Goal: Information Seeking & Learning: Learn about a topic

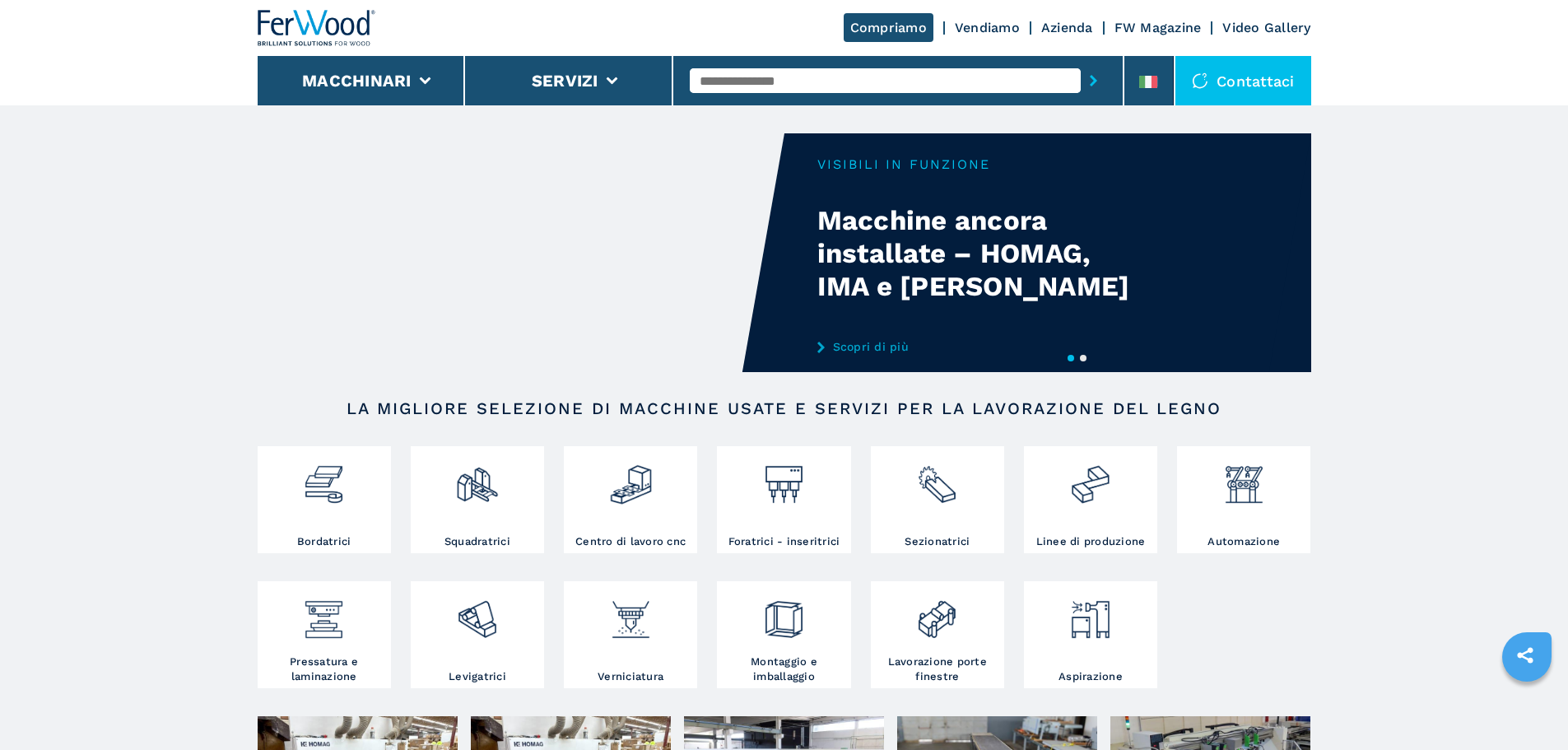
click at [737, 84] on input "text" at bounding box center [885, 81] width 391 height 25
type input "******"
click at [1081, 62] on button "submit-button" at bounding box center [1093, 81] width 26 height 38
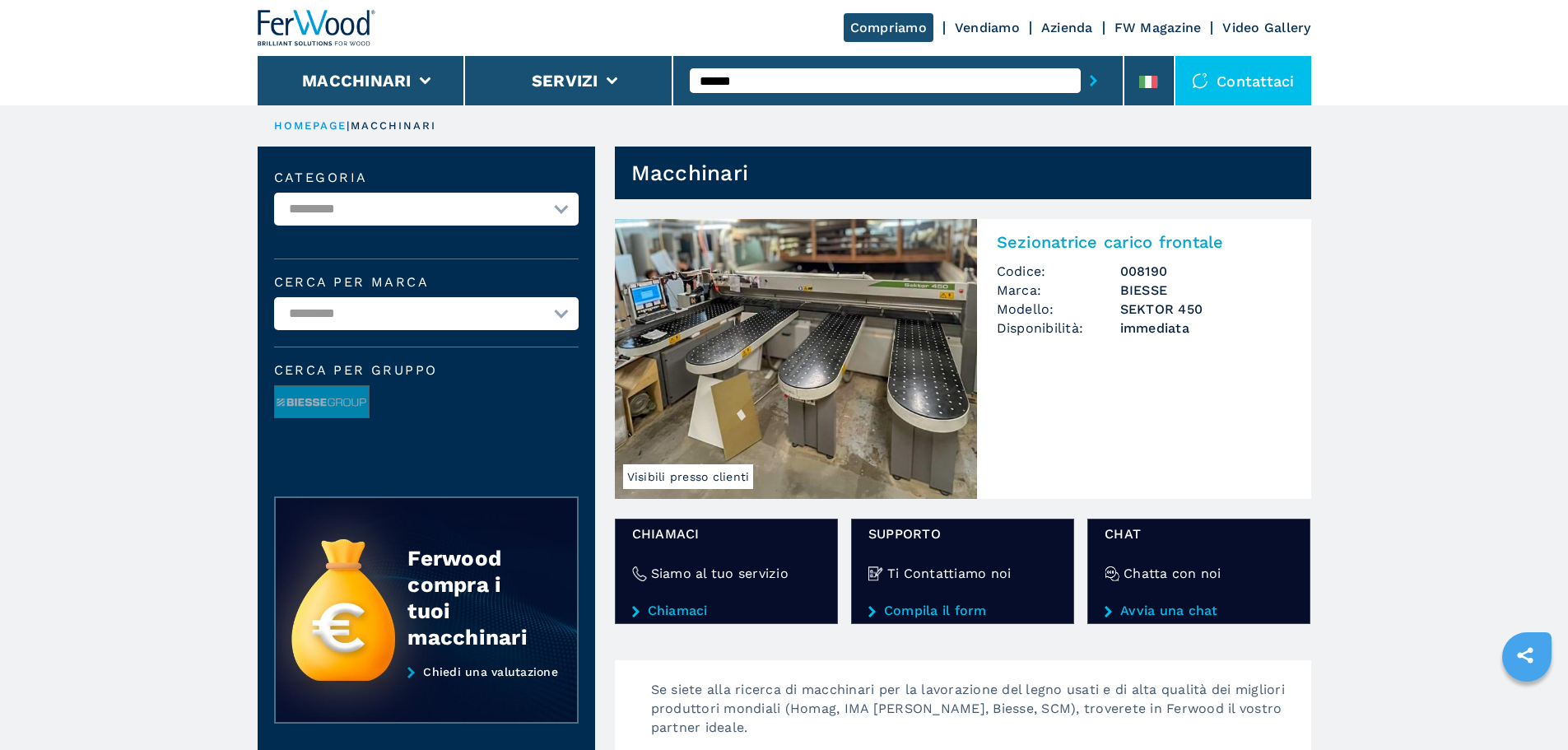
click at [1126, 246] on h2 "Sezionatrice carico frontale" at bounding box center [1144, 242] width 294 height 20
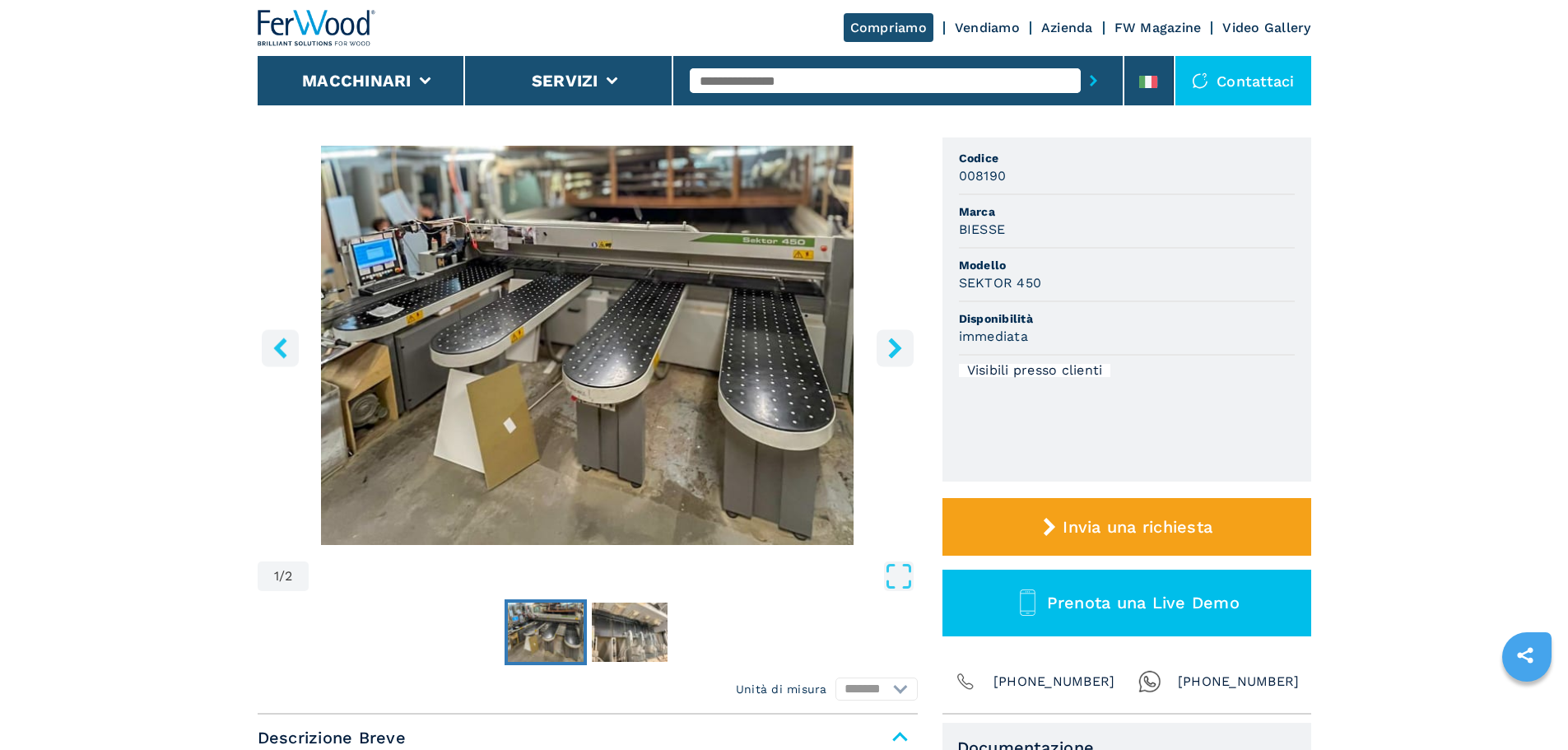
scroll to position [83, 0]
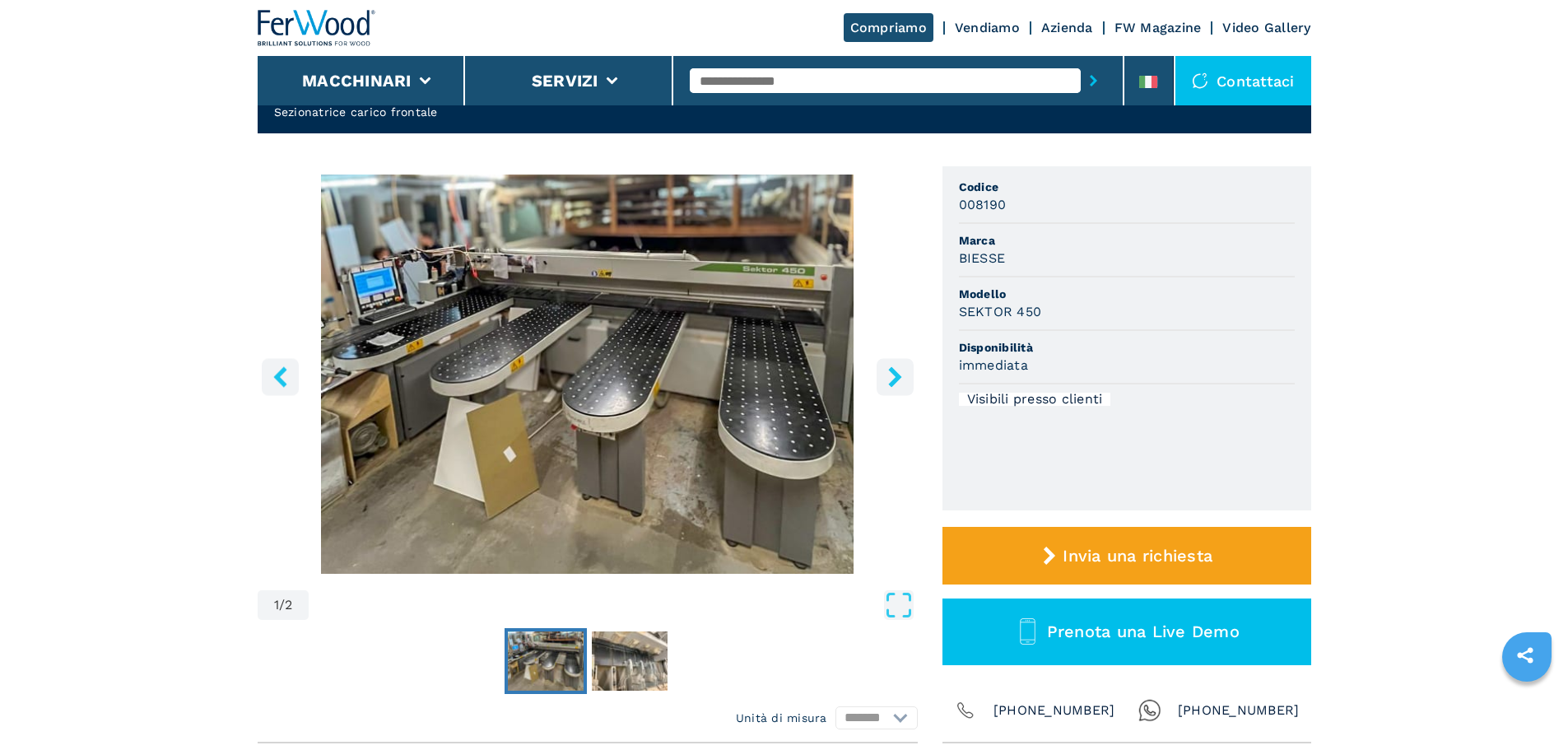
click at [895, 337] on img "Go to Slide 1" at bounding box center [588, 374] width 660 height 399
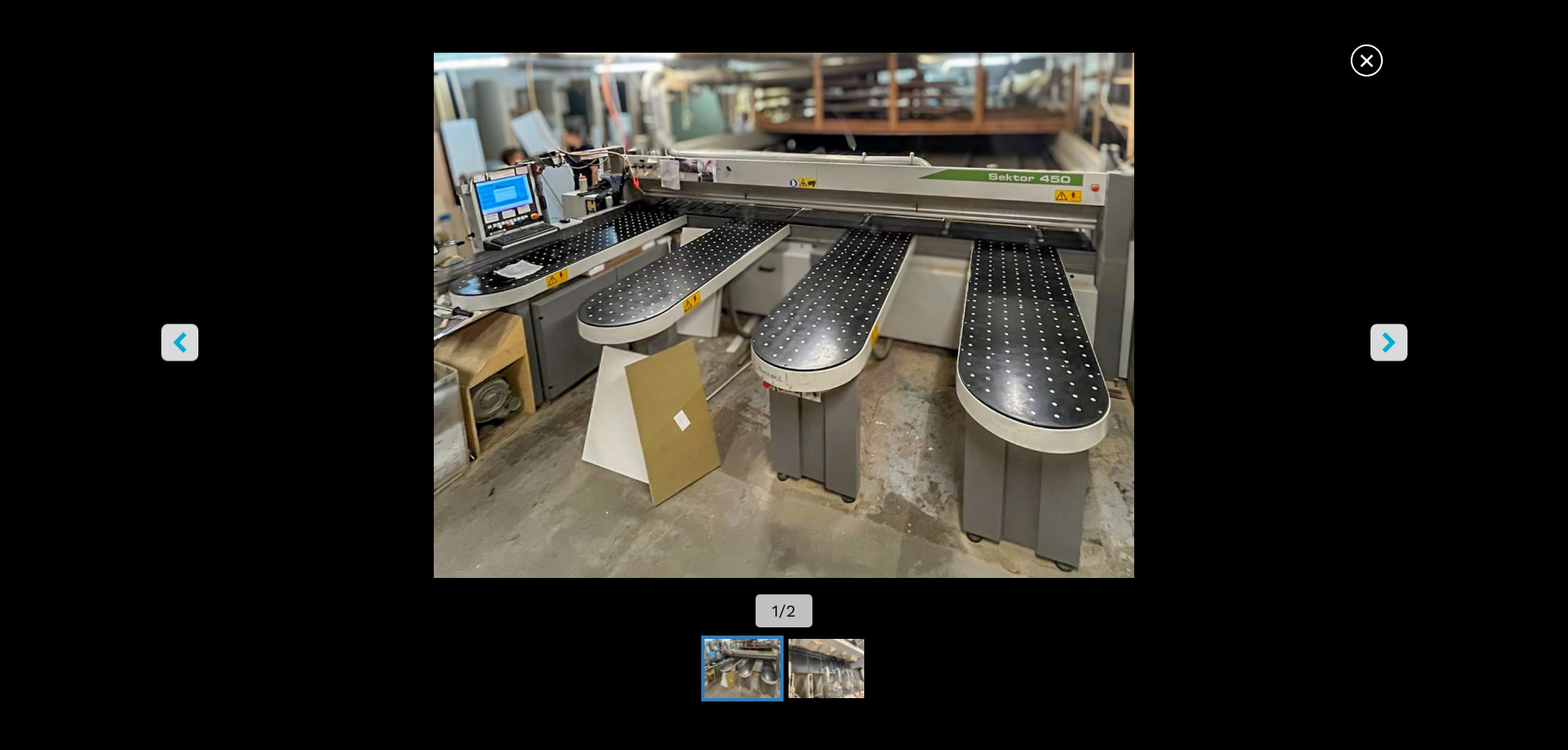
click at [1384, 342] on icon "right-button" at bounding box center [1389, 342] width 21 height 21
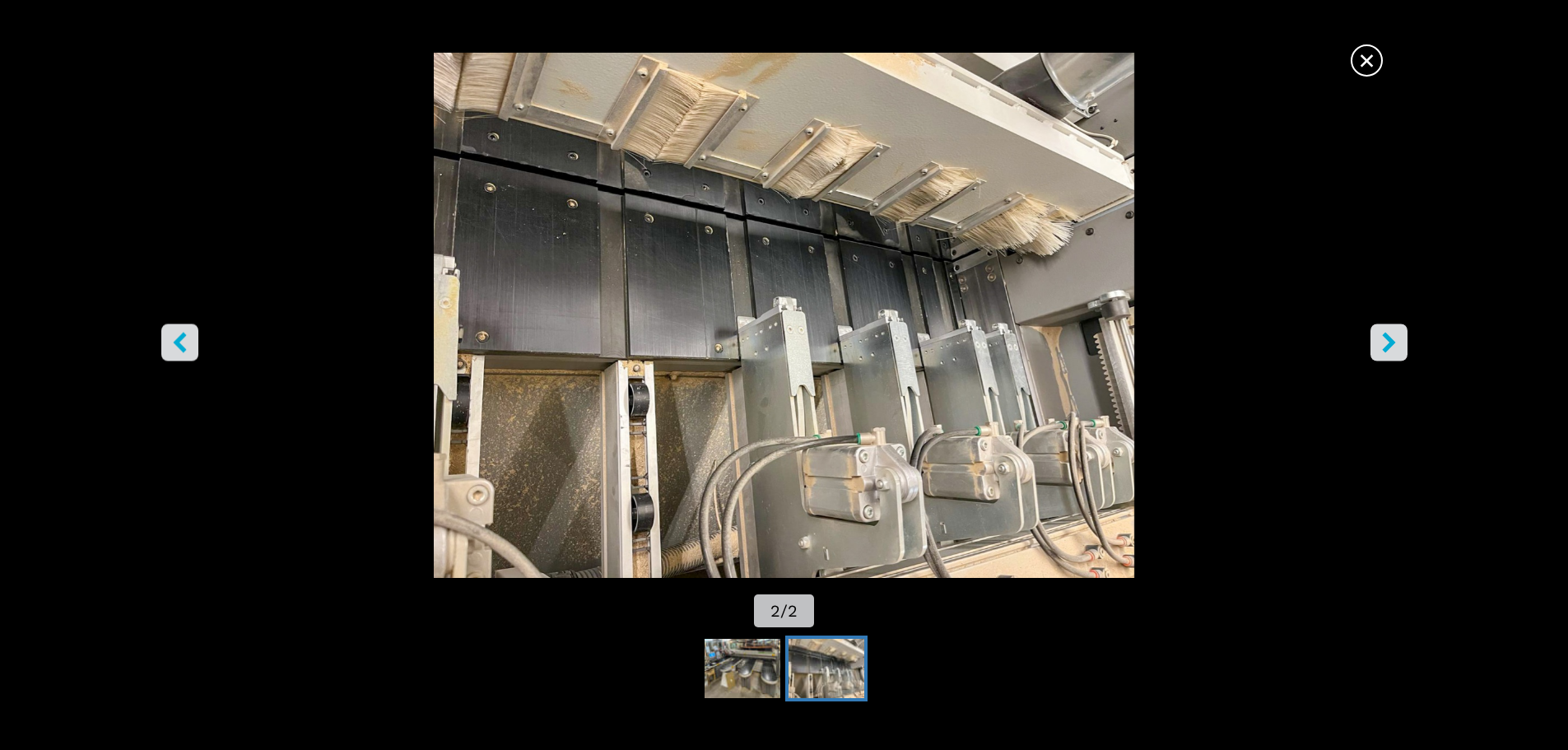
click at [188, 345] on icon "left-button" at bounding box center [179, 342] width 21 height 21
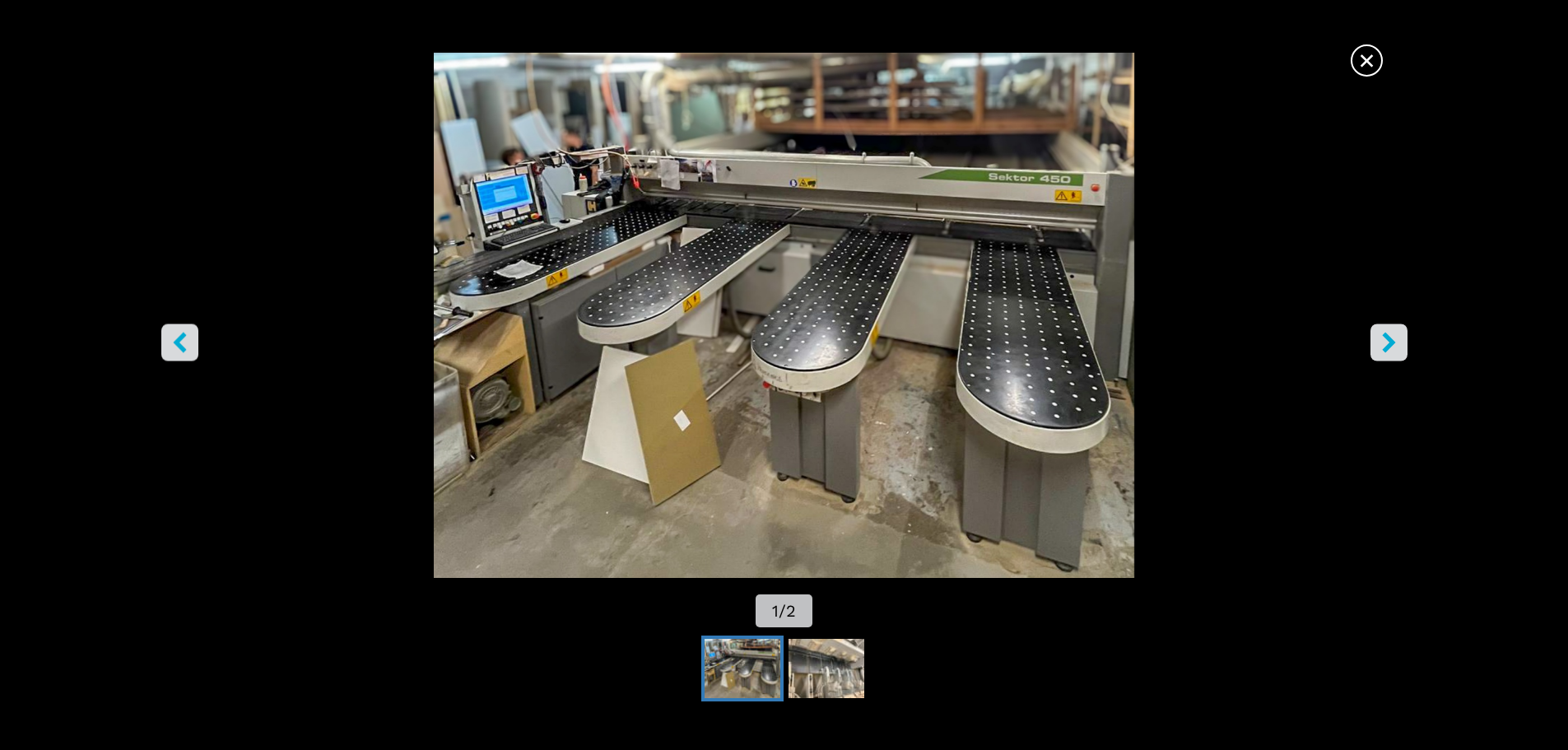
click at [1362, 60] on span "×" at bounding box center [1366, 57] width 29 height 29
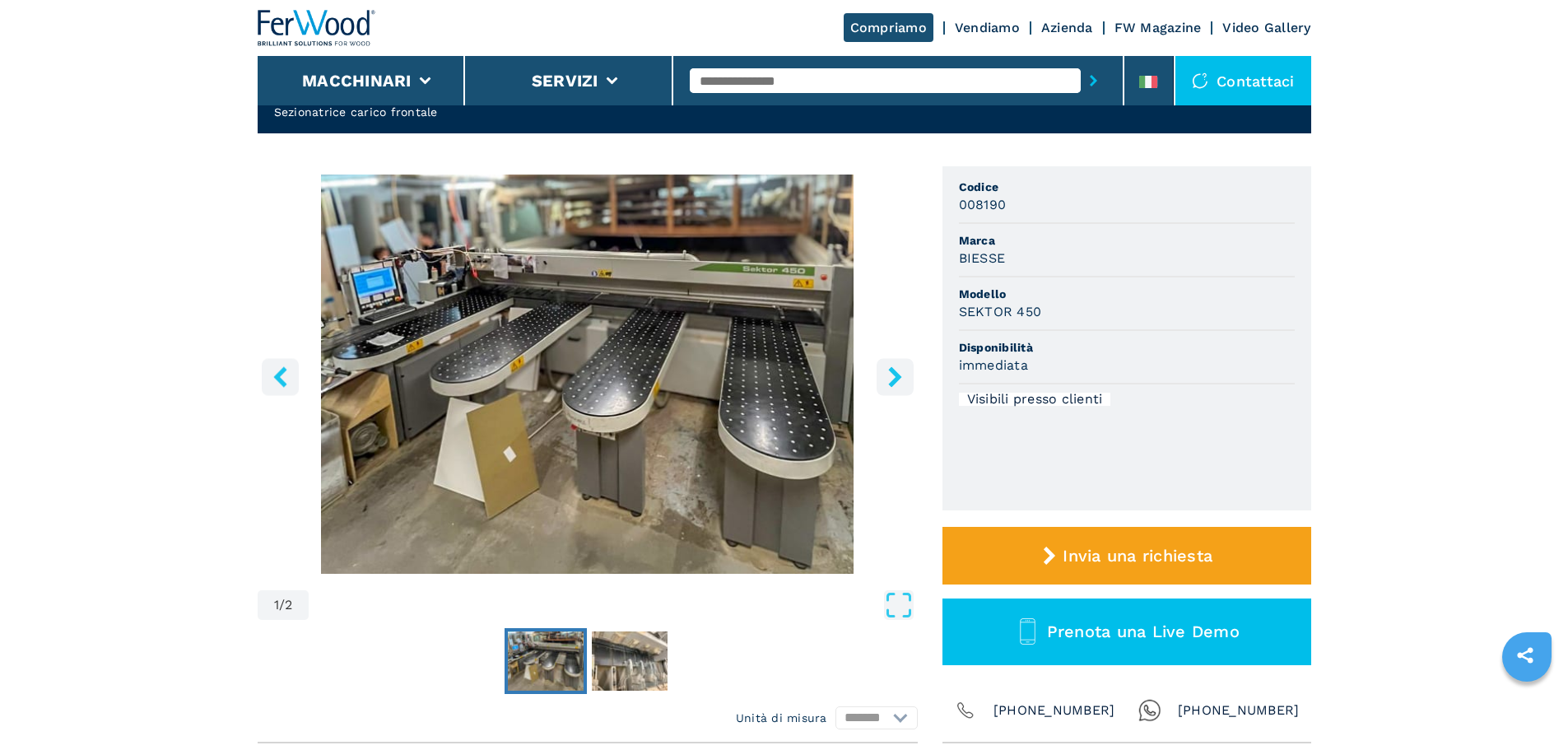
click at [888, 372] on icon "right-button" at bounding box center [895, 376] width 21 height 21
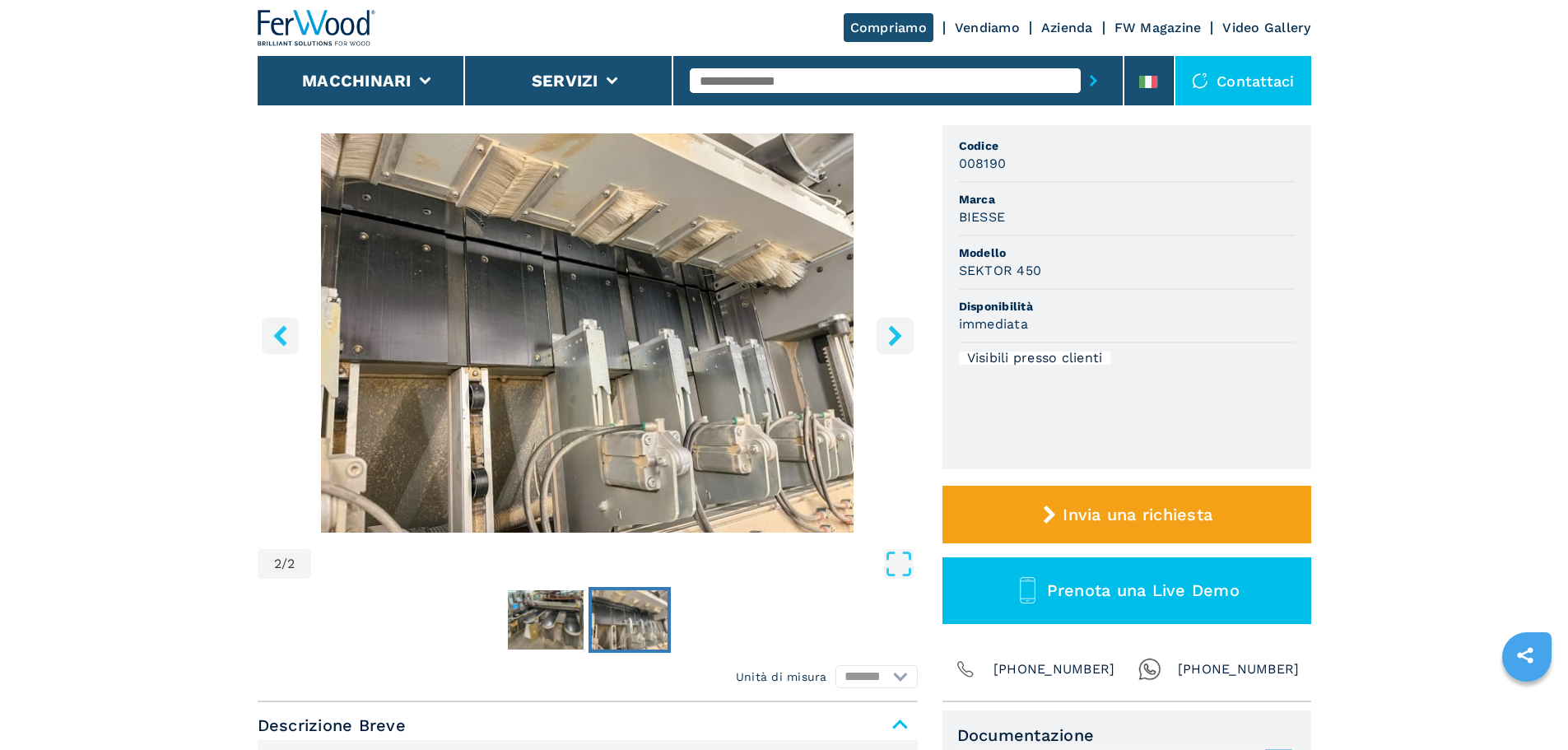
scroll to position [0, 0]
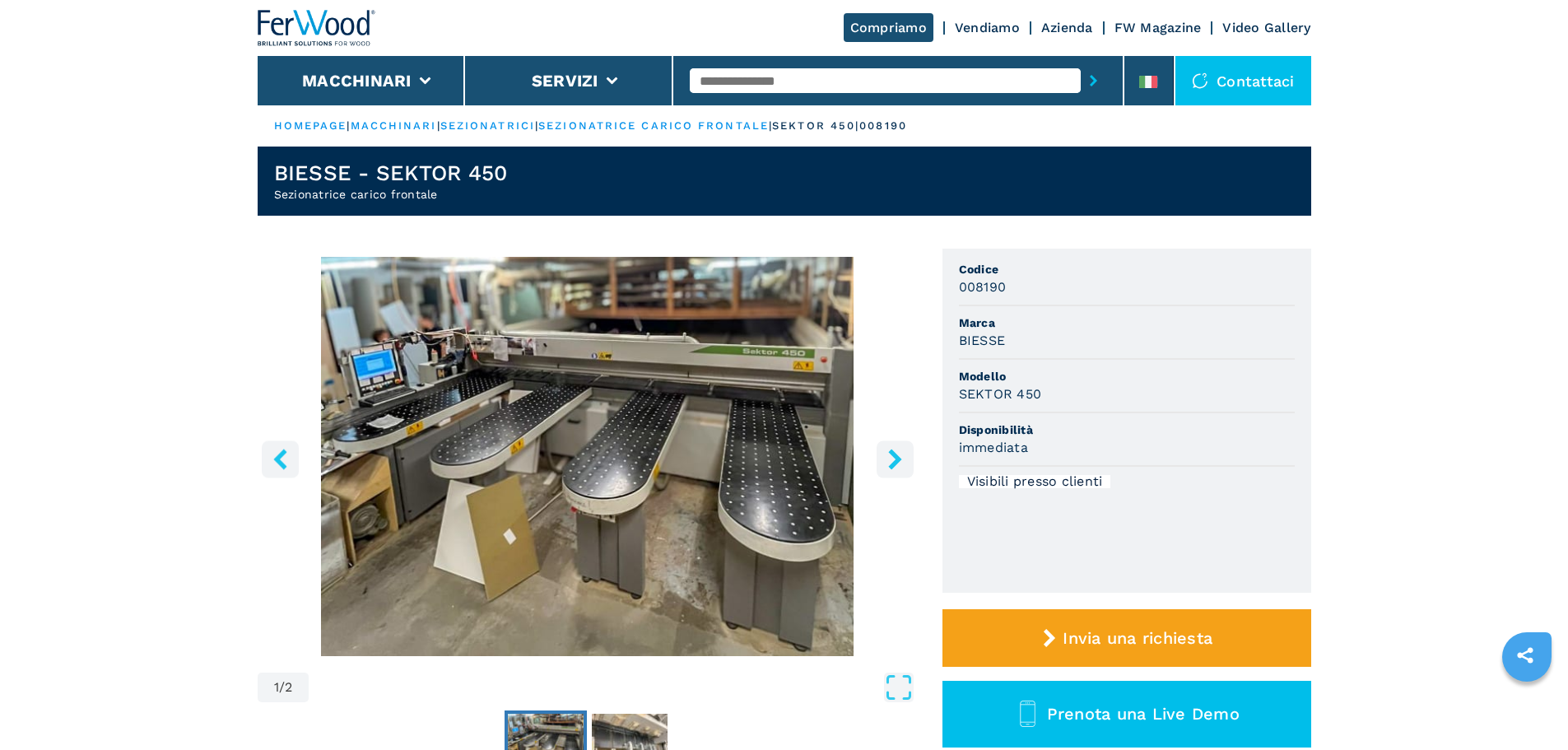
click at [878, 449] on button "right-button" at bounding box center [895, 458] width 37 height 37
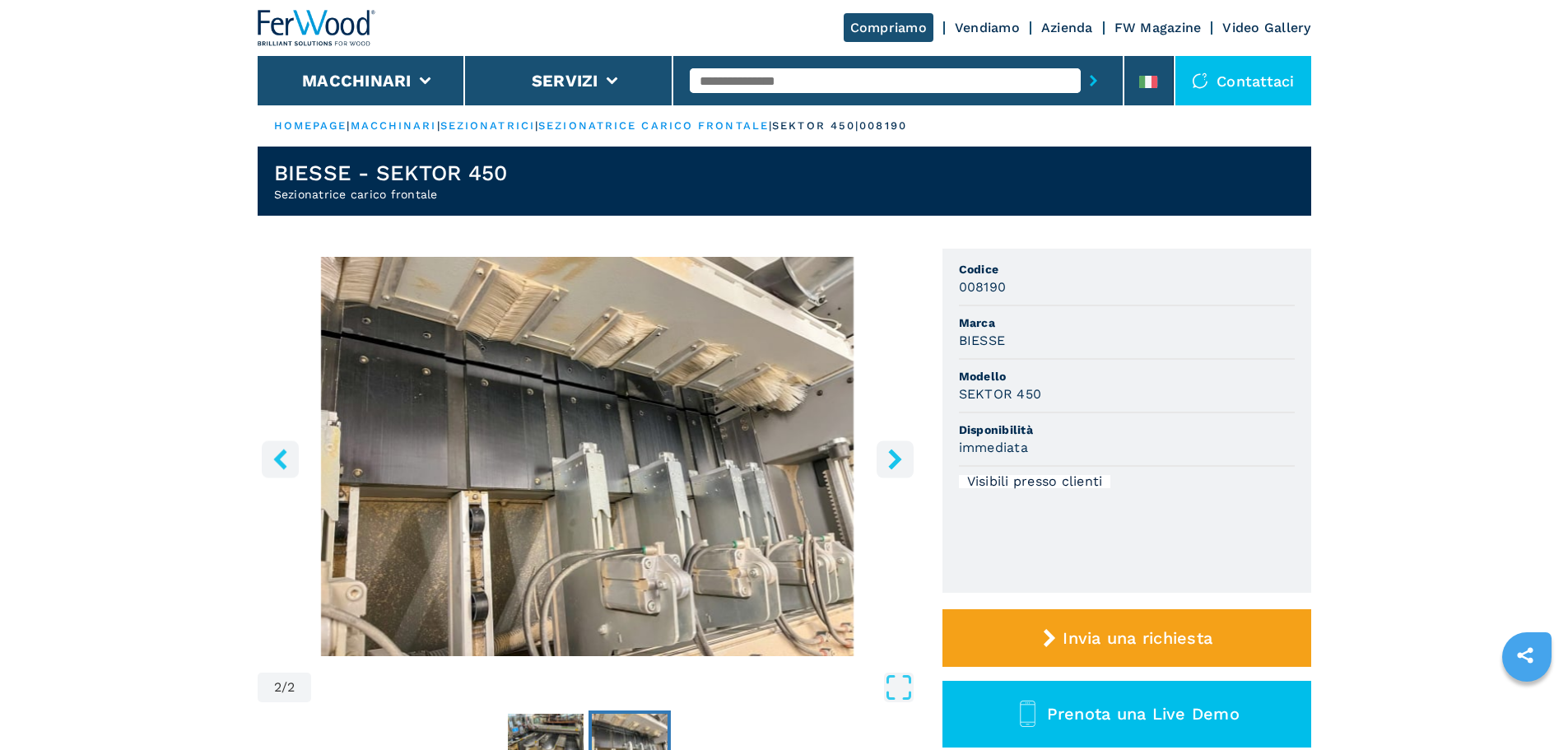
click at [287, 459] on icon "left-button" at bounding box center [280, 458] width 21 height 21
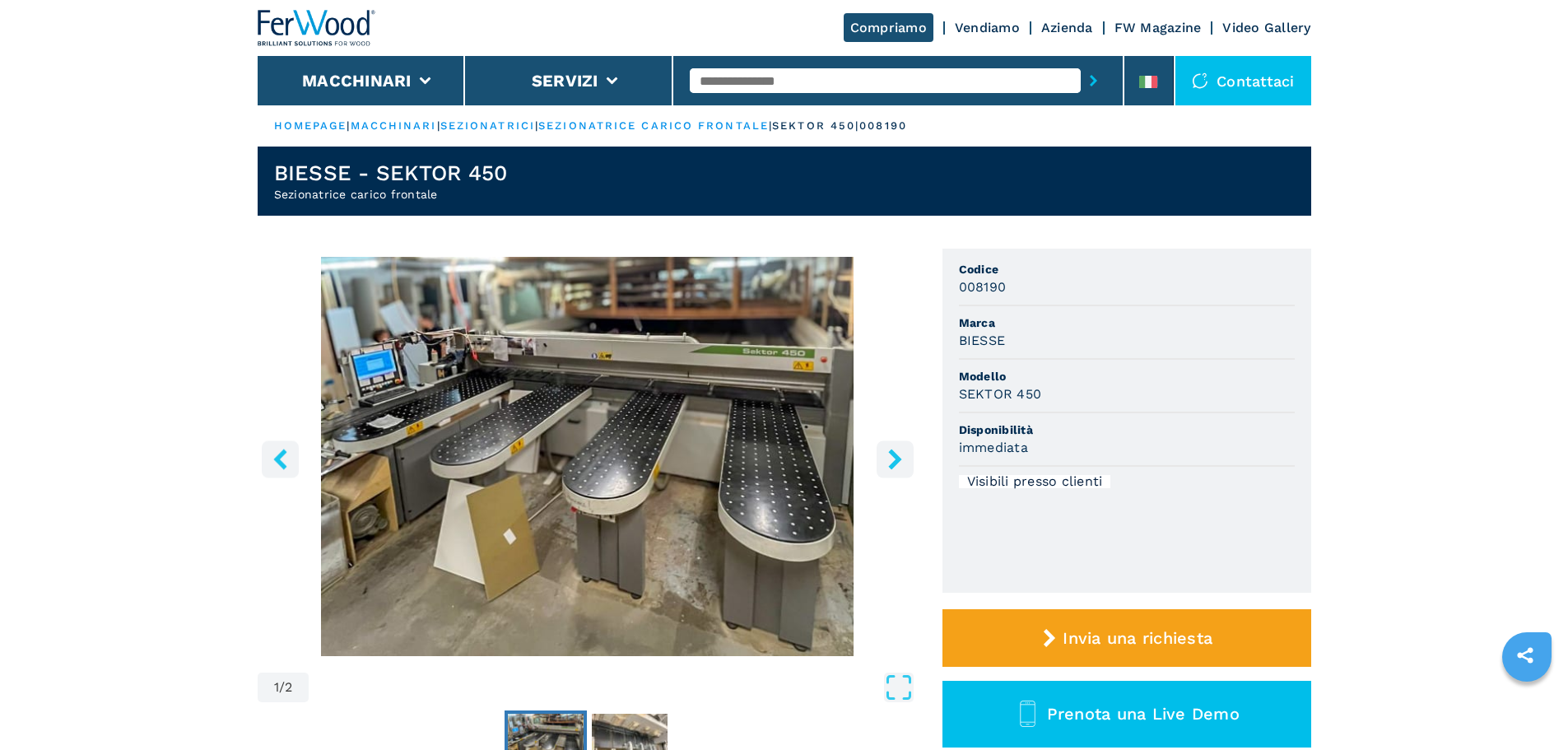
click at [887, 461] on icon "right-button" at bounding box center [895, 458] width 21 height 21
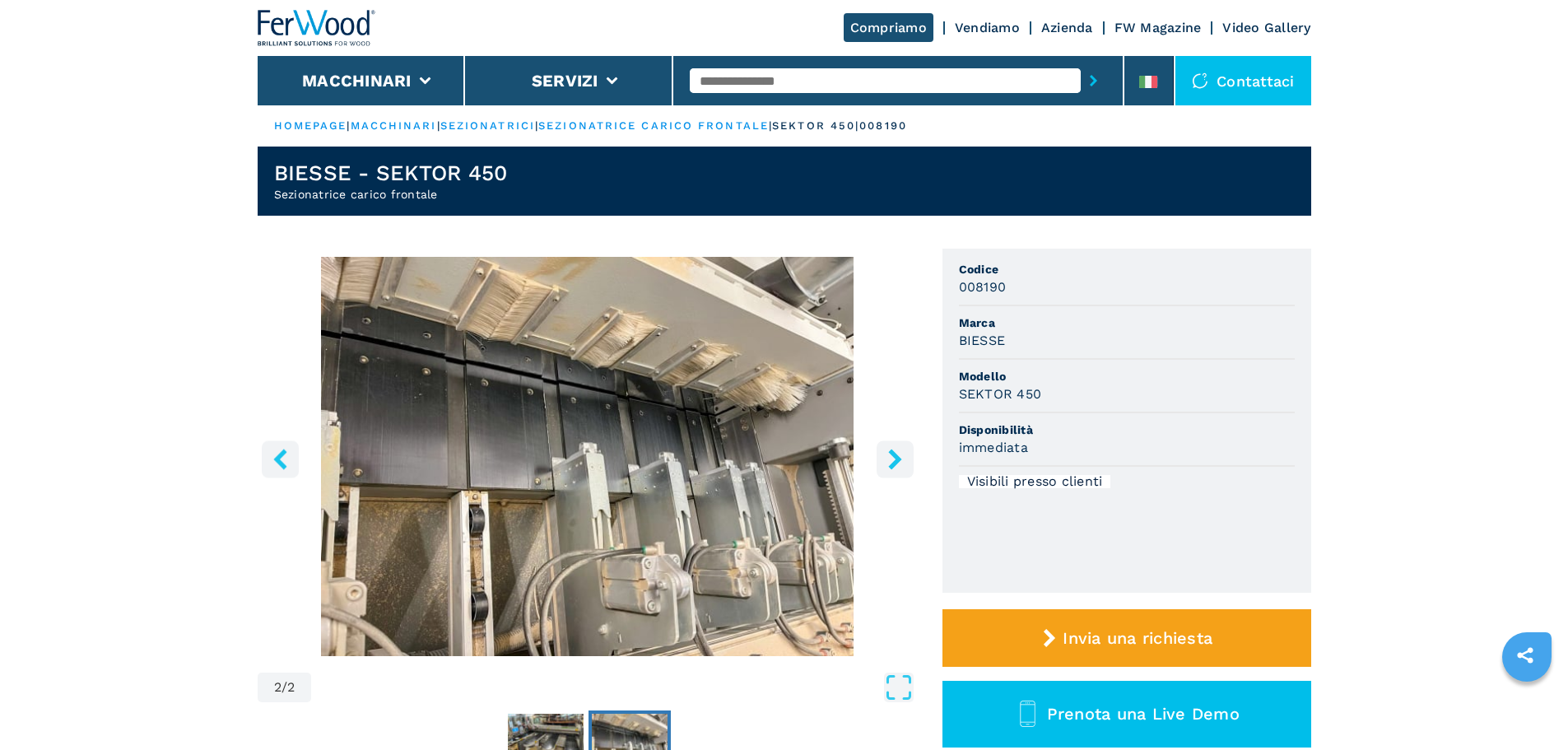
click at [887, 461] on icon "right-button" at bounding box center [895, 458] width 21 height 21
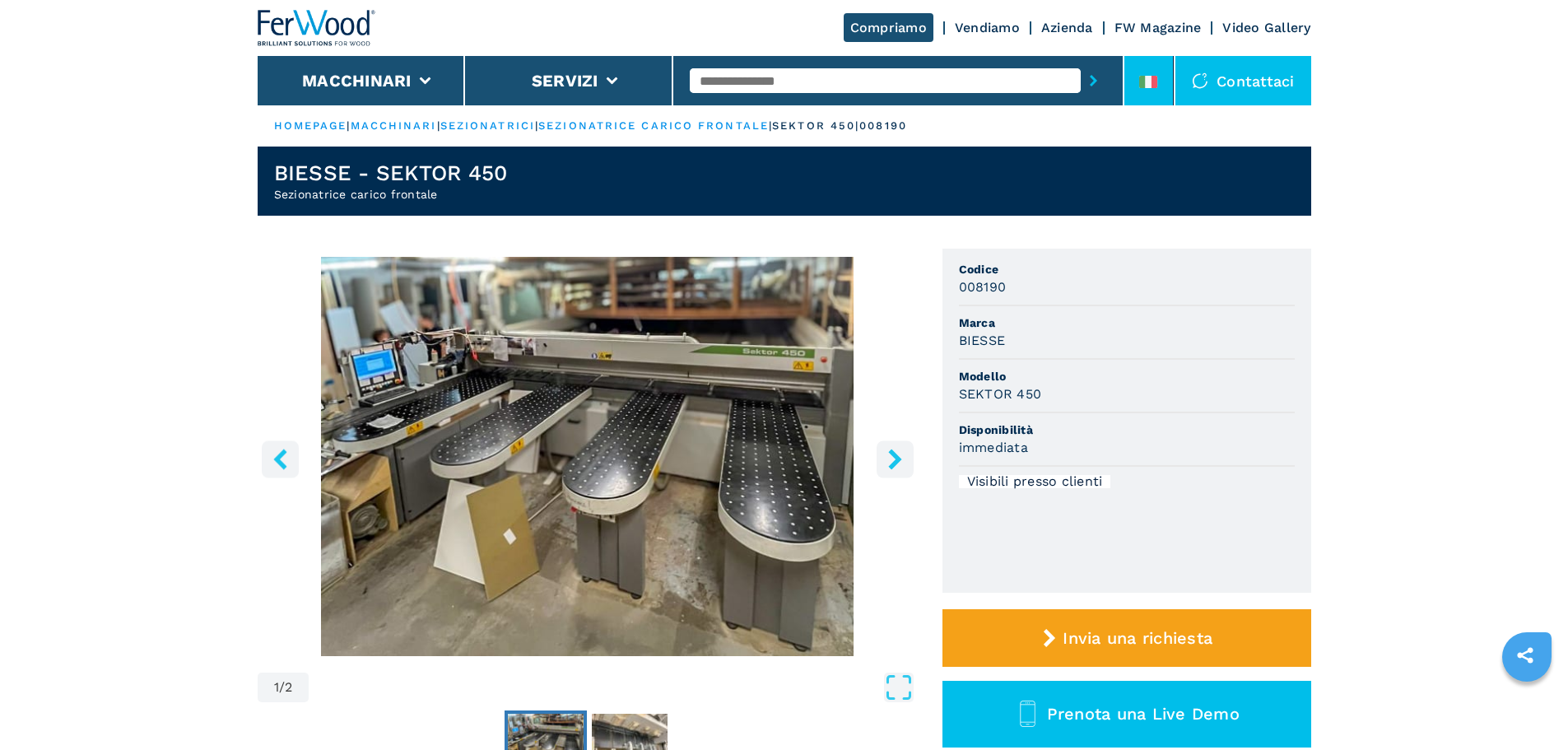
click at [1149, 86] on icon at bounding box center [1148, 82] width 18 height 12
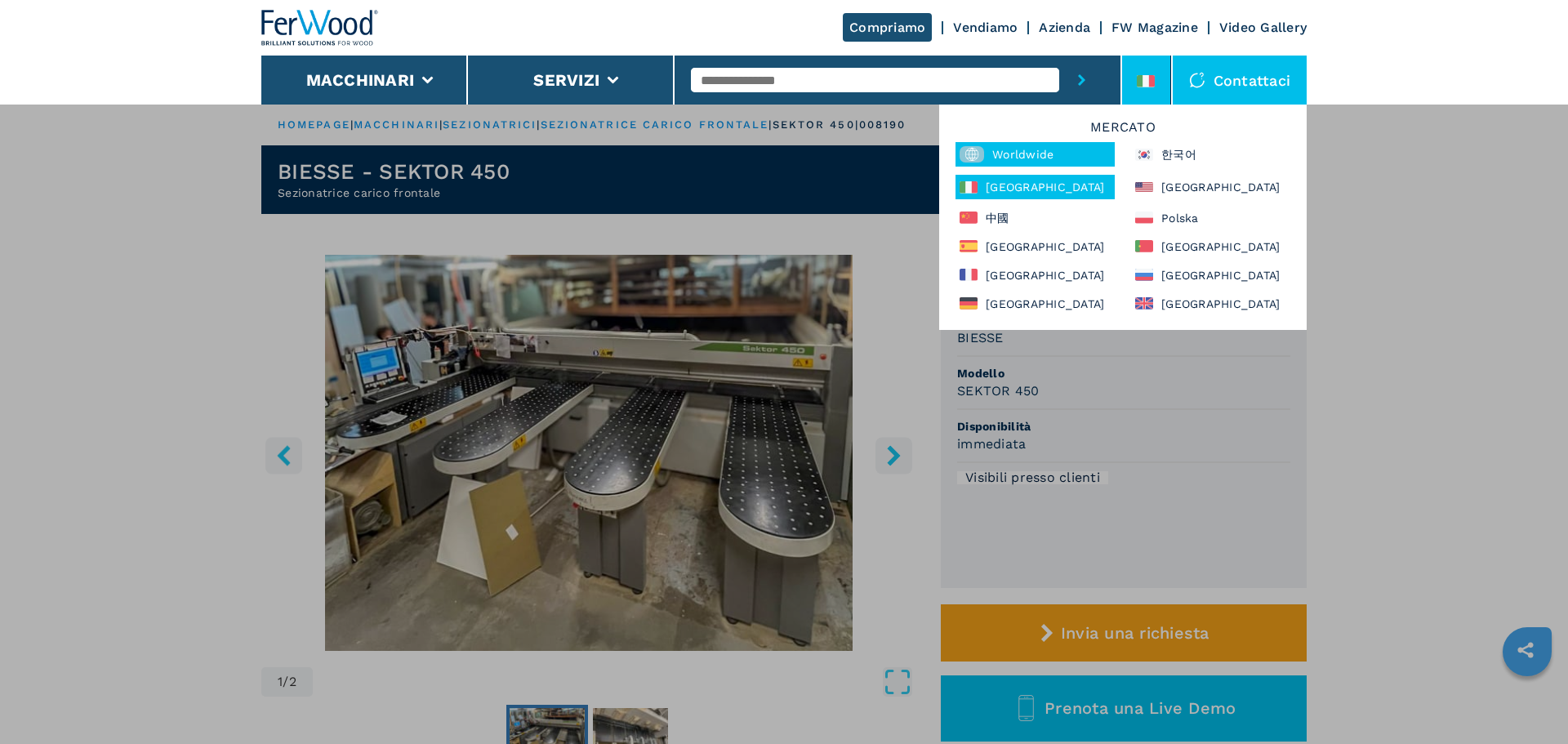
click at [1067, 143] on div "Worldwide" at bounding box center [1035, 154] width 159 height 25
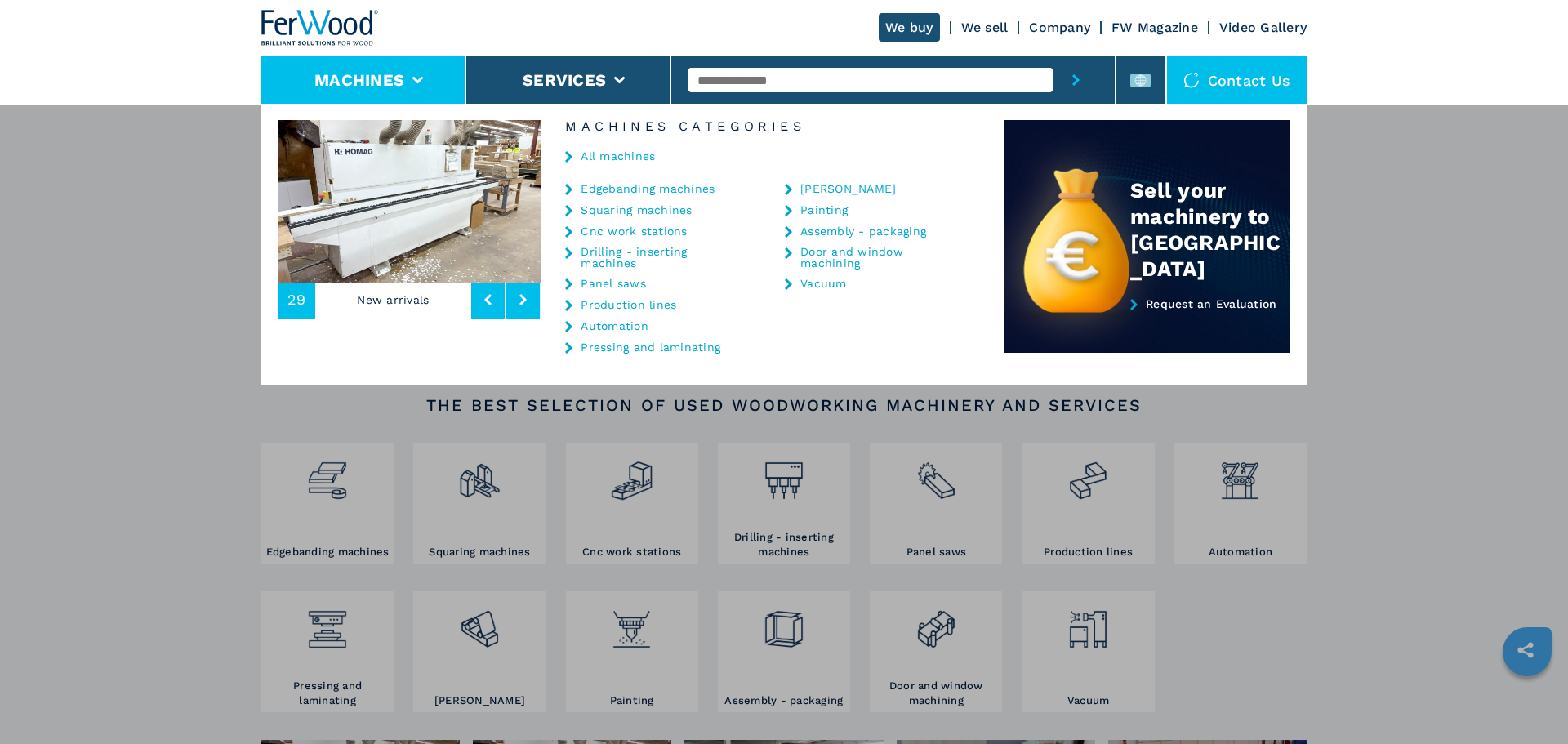
click at [740, 81] on input "text" at bounding box center [870, 80] width 365 height 25
type input "******"
click at [1054, 56] on button "submit-button" at bounding box center [1076, 80] width 45 height 49
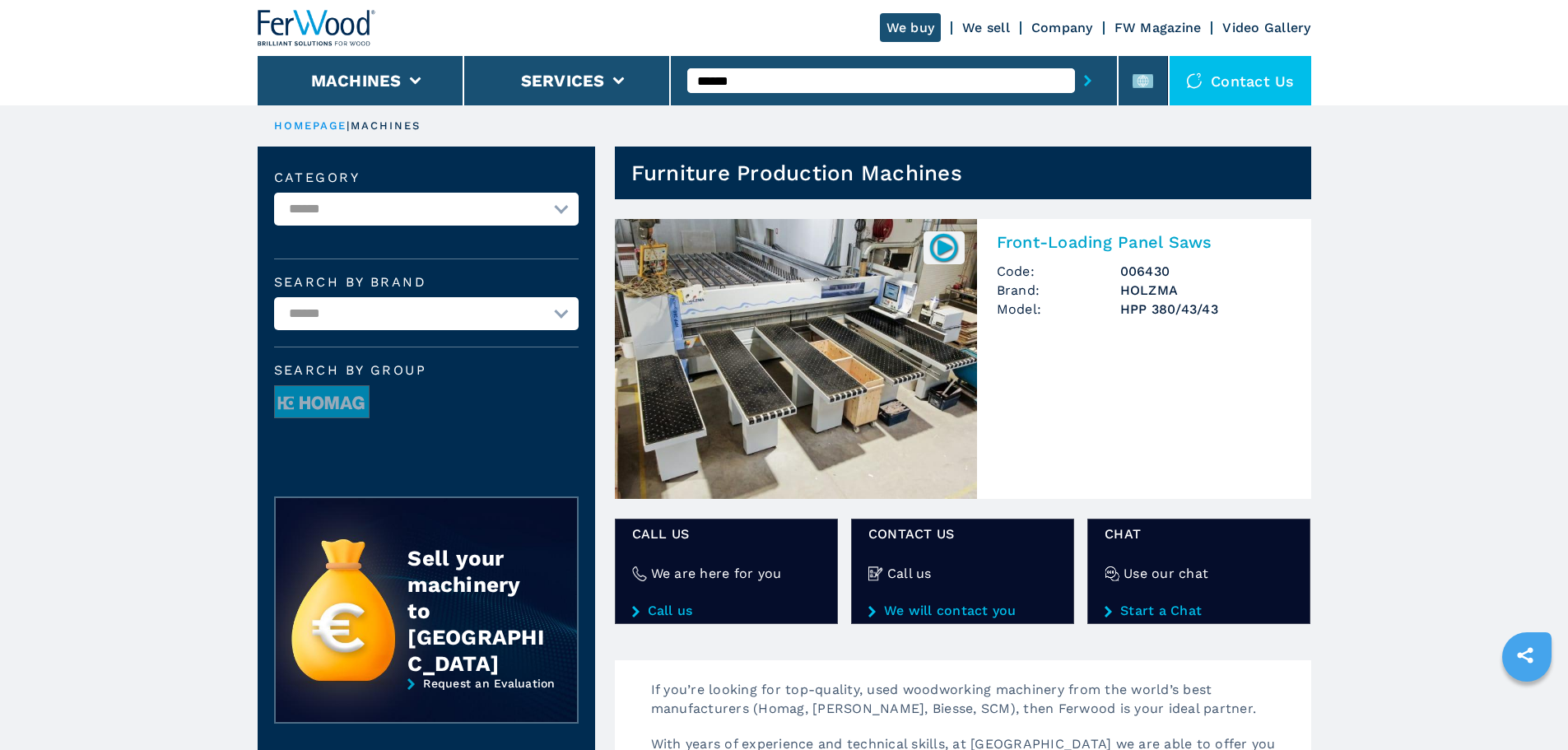
click at [1120, 250] on h2 "Front-Loading Panel Saws" at bounding box center [1144, 242] width 294 height 20
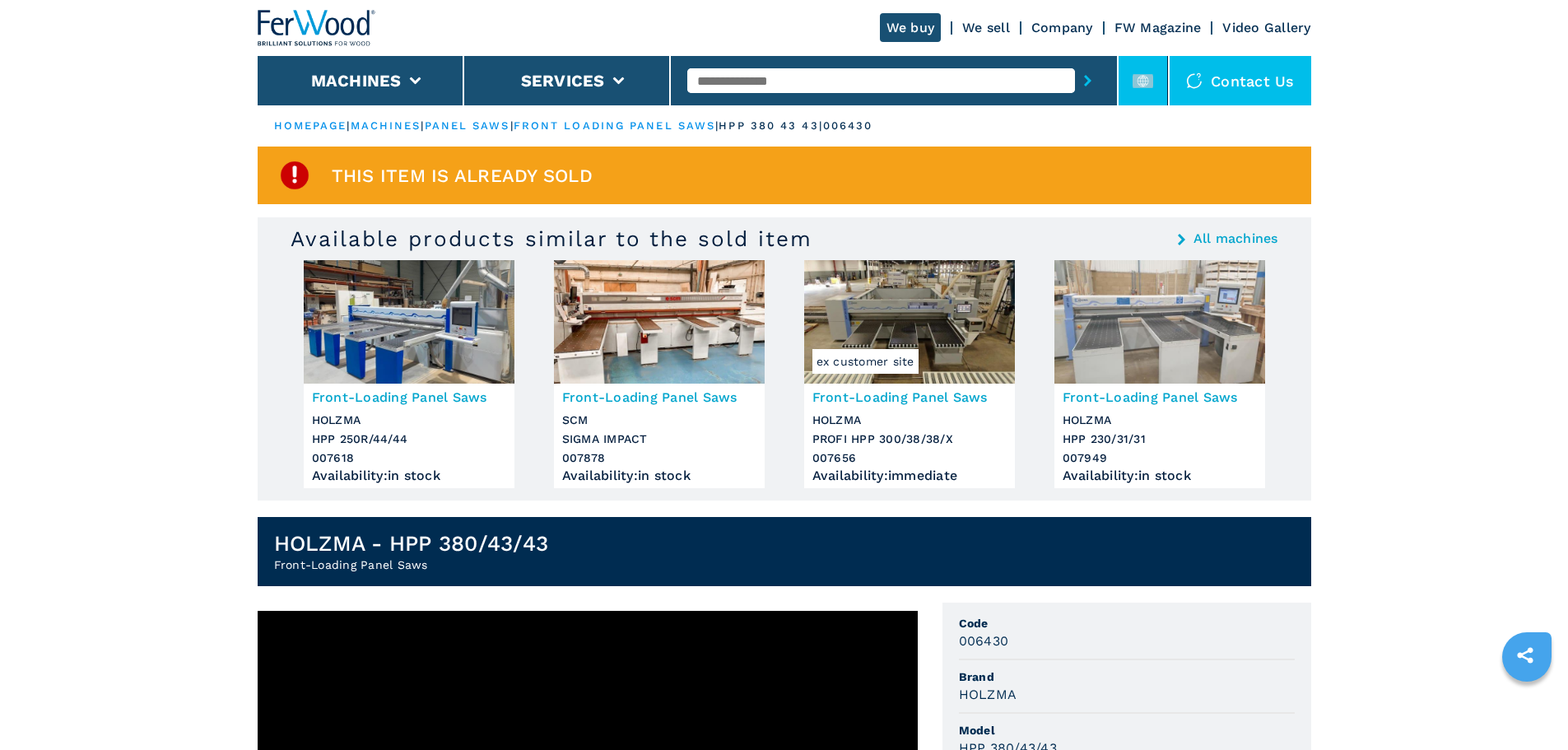
click at [1135, 73] on icon at bounding box center [1143, 81] width 21 height 21
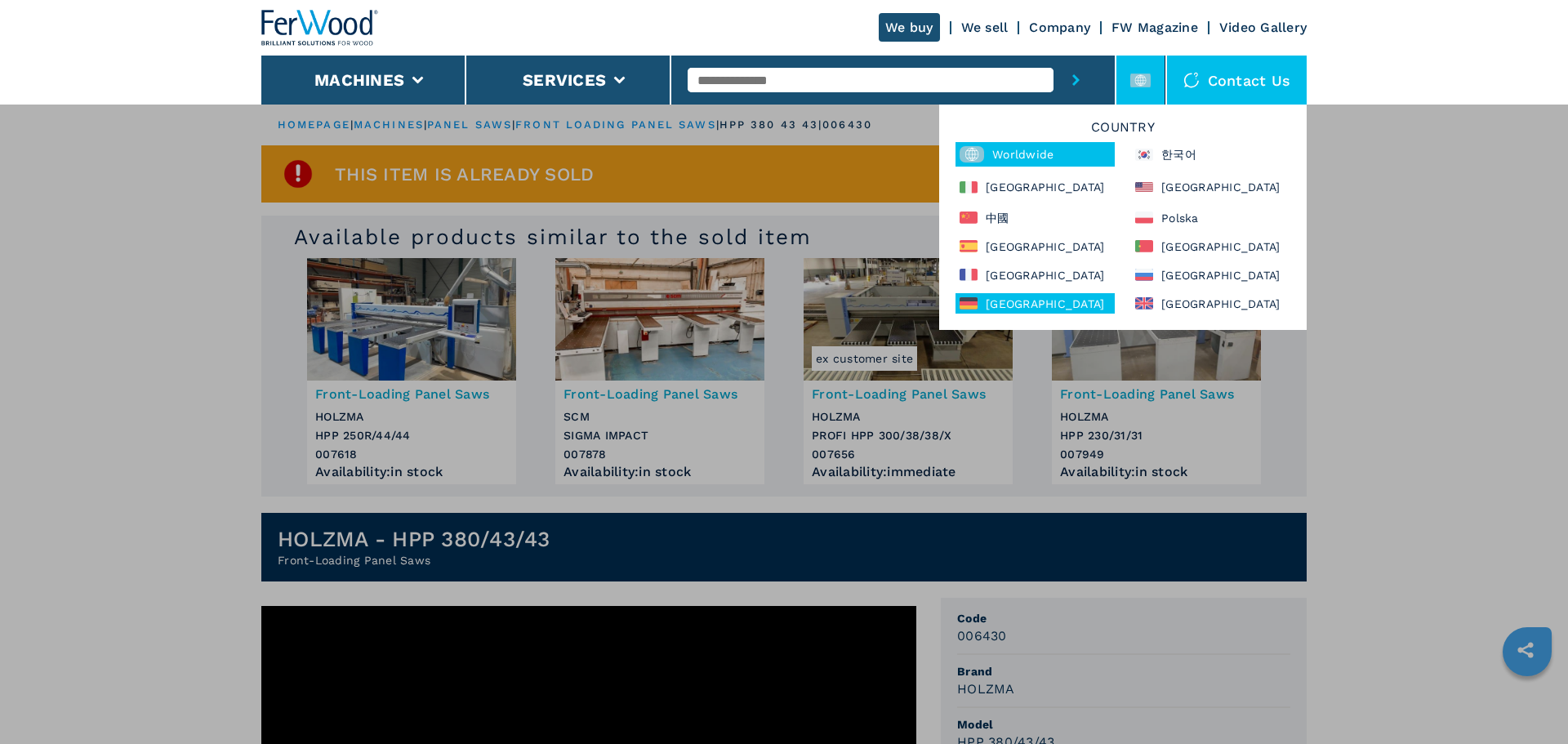
click at [1064, 303] on div "[GEOGRAPHIC_DATA]" at bounding box center [1035, 303] width 159 height 21
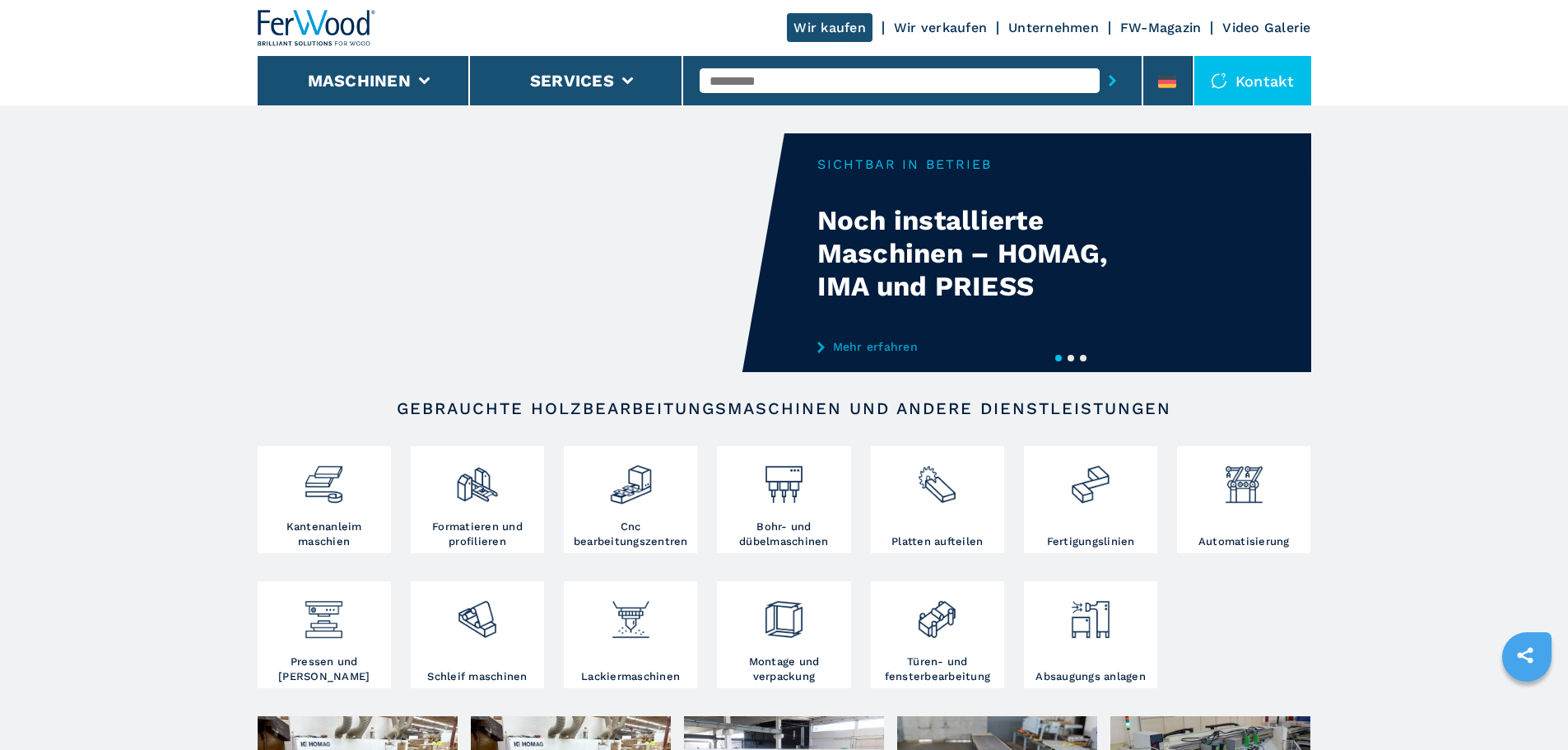
click at [826, 95] on div at bounding box center [912, 81] width 426 height 38
click at [839, 86] on input "text" at bounding box center [900, 81] width 400 height 25
type input "******"
click at [1100, 62] on button "submit-button" at bounding box center [1112, 81] width 26 height 38
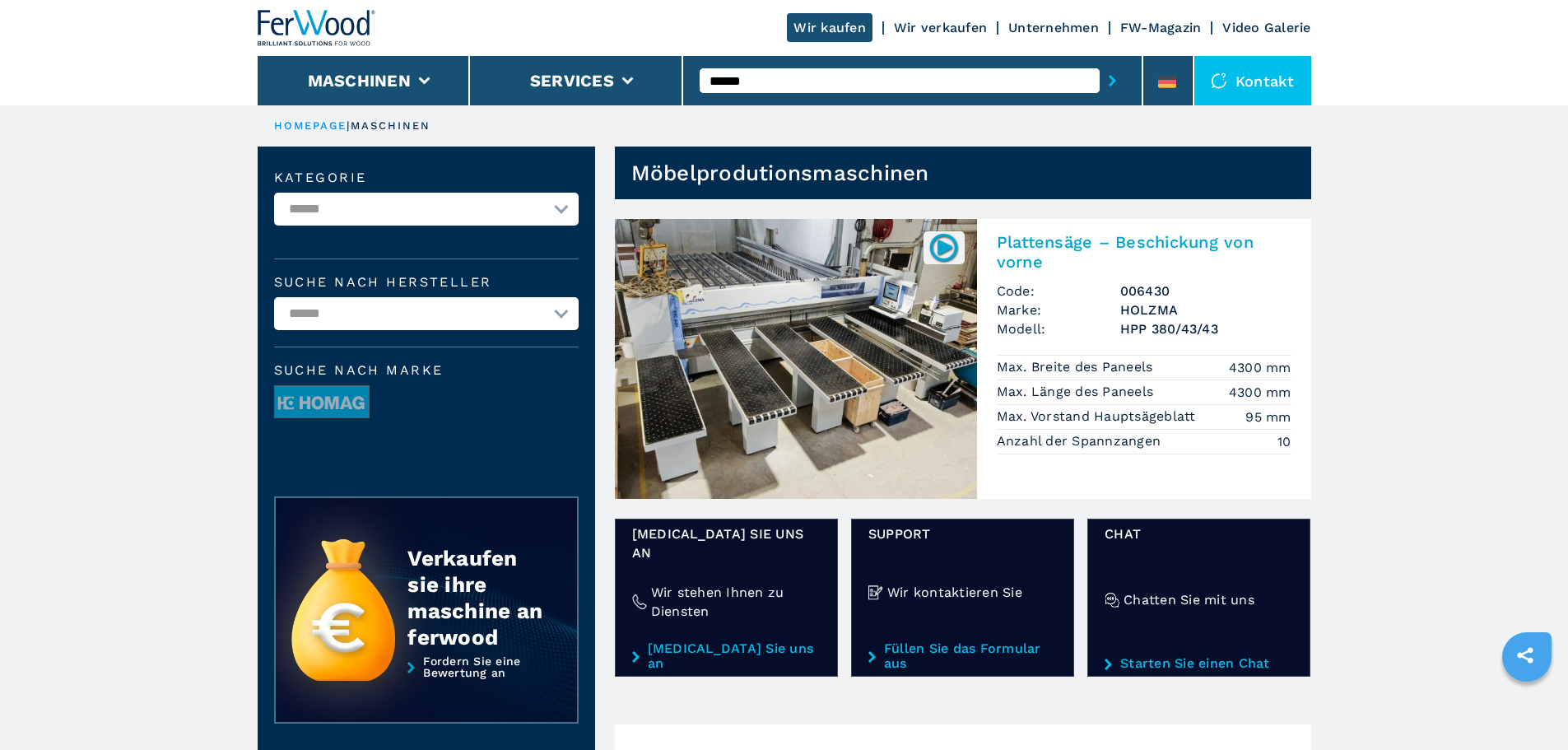
click at [1100, 249] on h2 "Plattensäge – Beschickung von vorne" at bounding box center [1144, 252] width 294 height 40
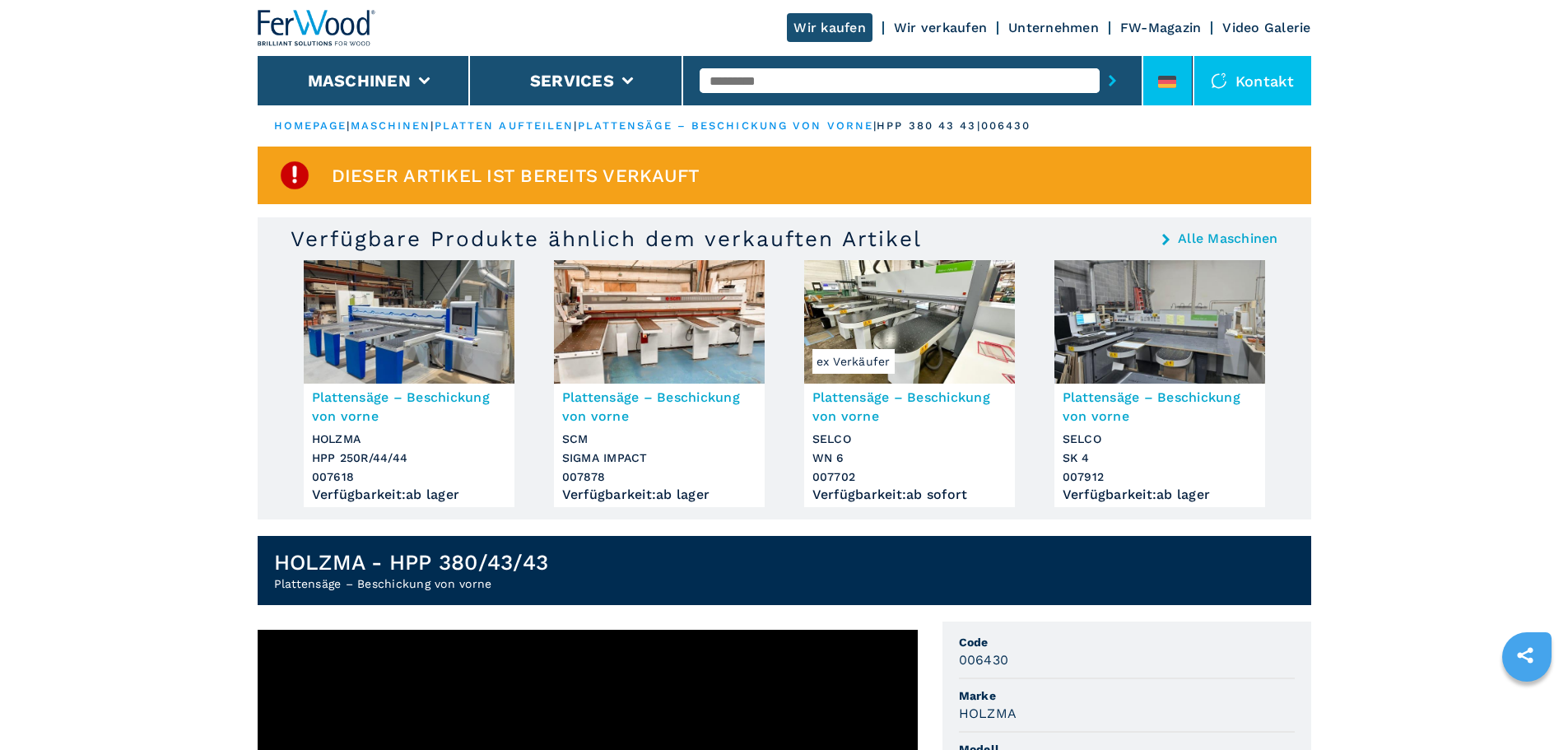
click at [1178, 84] on li at bounding box center [1168, 81] width 50 height 50
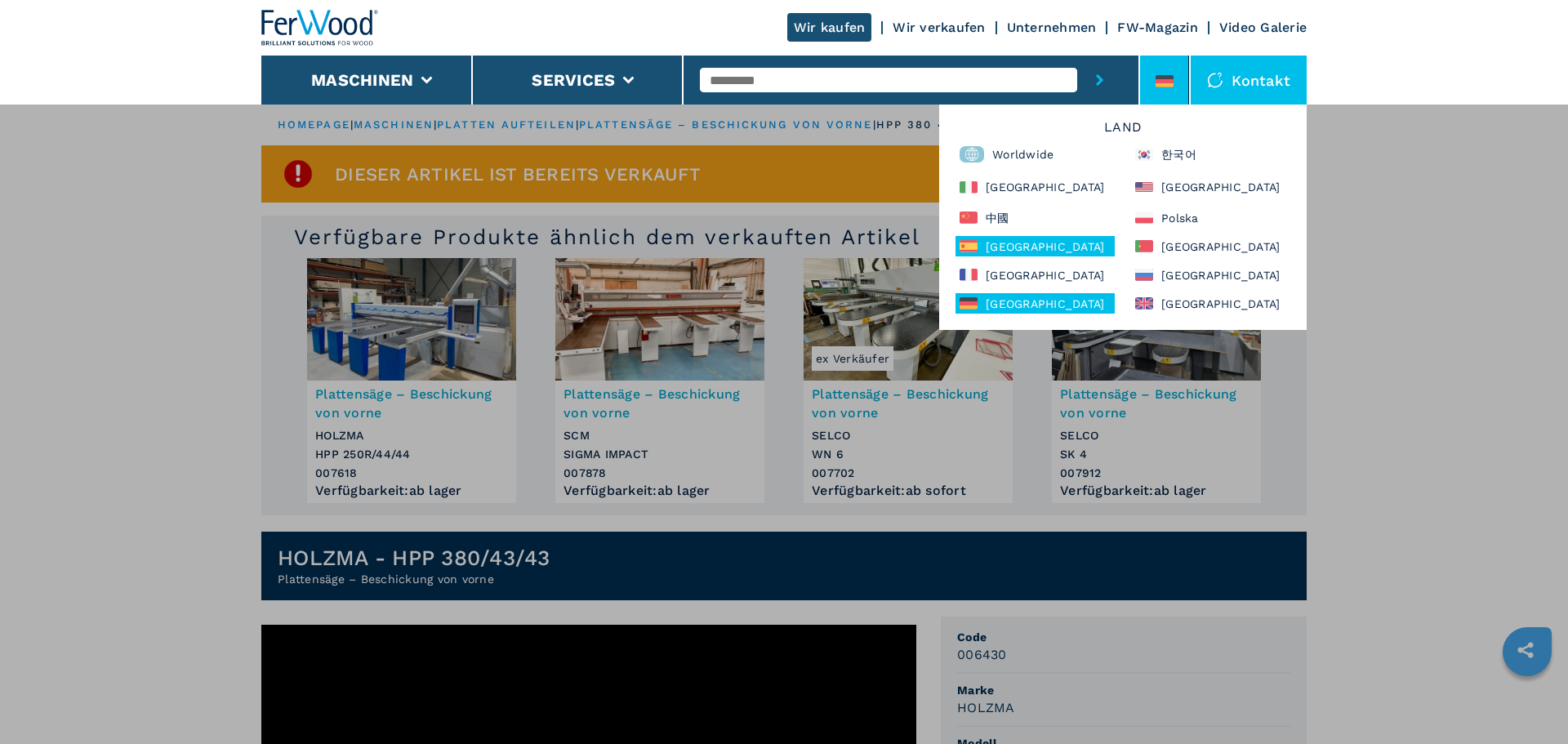
click at [1017, 248] on div "[GEOGRAPHIC_DATA]" at bounding box center [1035, 246] width 159 height 21
click at [961, 80] on input "text" at bounding box center [889, 80] width 377 height 25
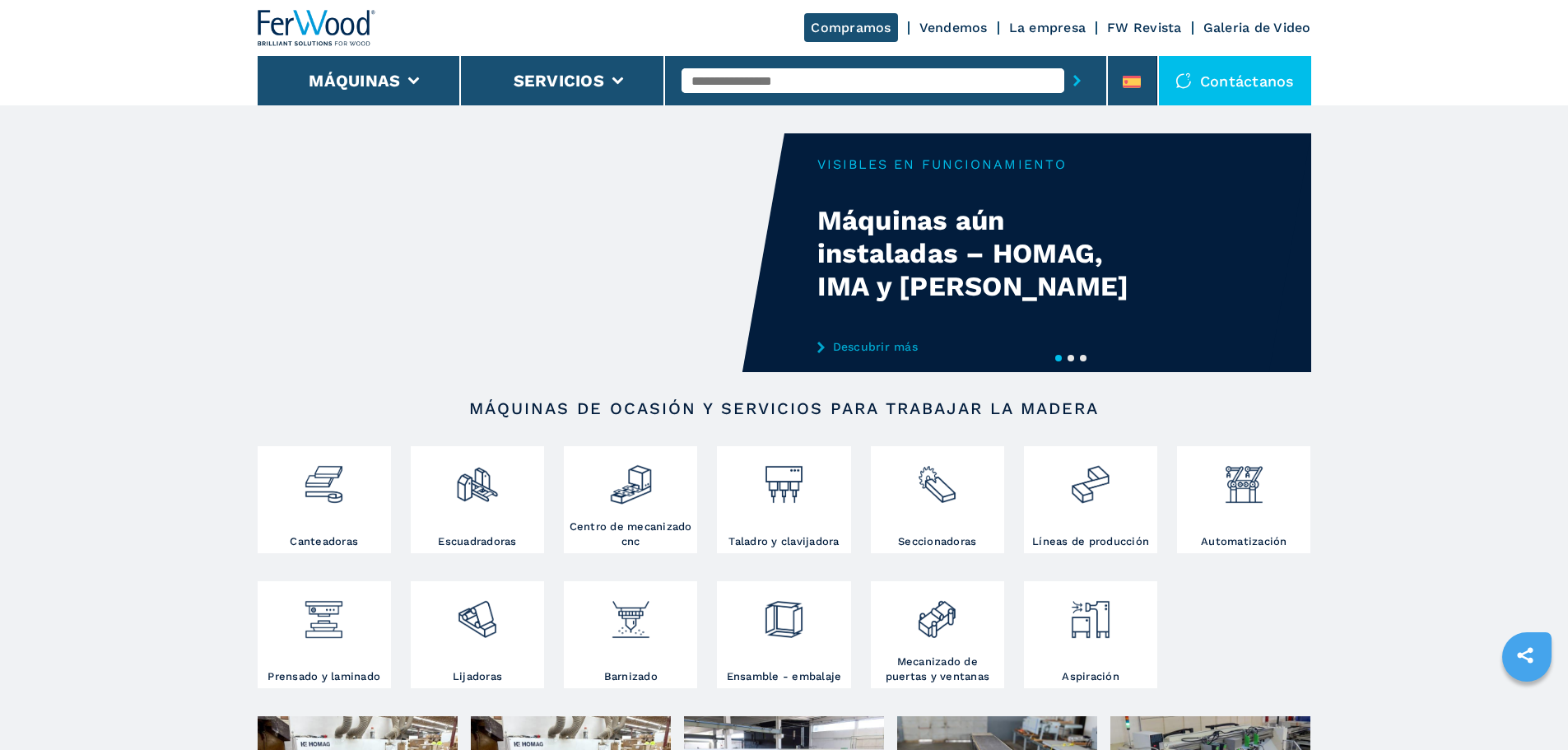
drag, startPoint x: 0, startPoint y: 0, endPoint x: 968, endPoint y: 81, distance: 971.4
click at [968, 81] on input "text" at bounding box center [872, 81] width 383 height 25
type input "******"
click at [1064, 62] on button "submit-button" at bounding box center [1077, 81] width 26 height 38
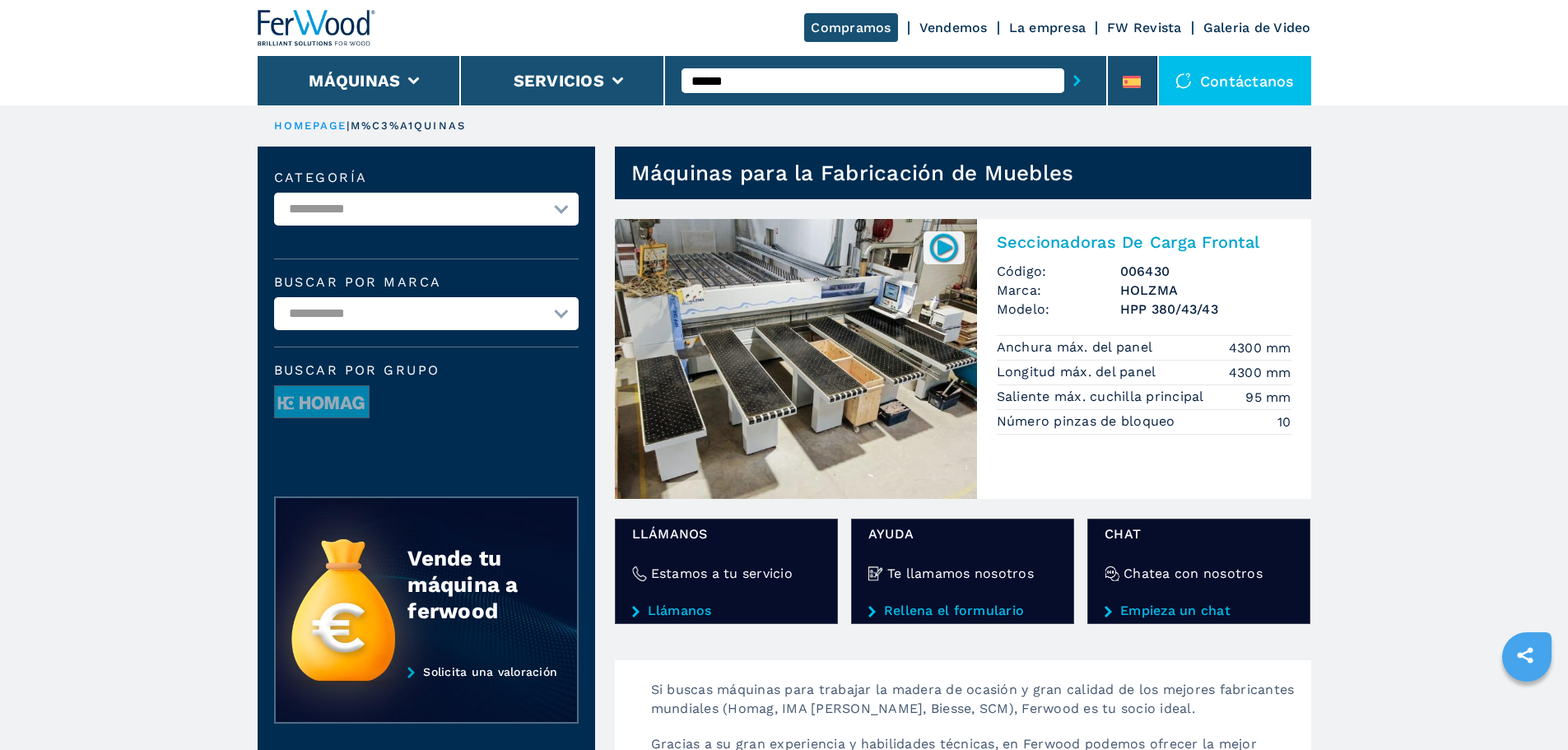
click at [1044, 236] on h2 "Seccionadoras De Carga Frontal" at bounding box center [1144, 242] width 294 height 20
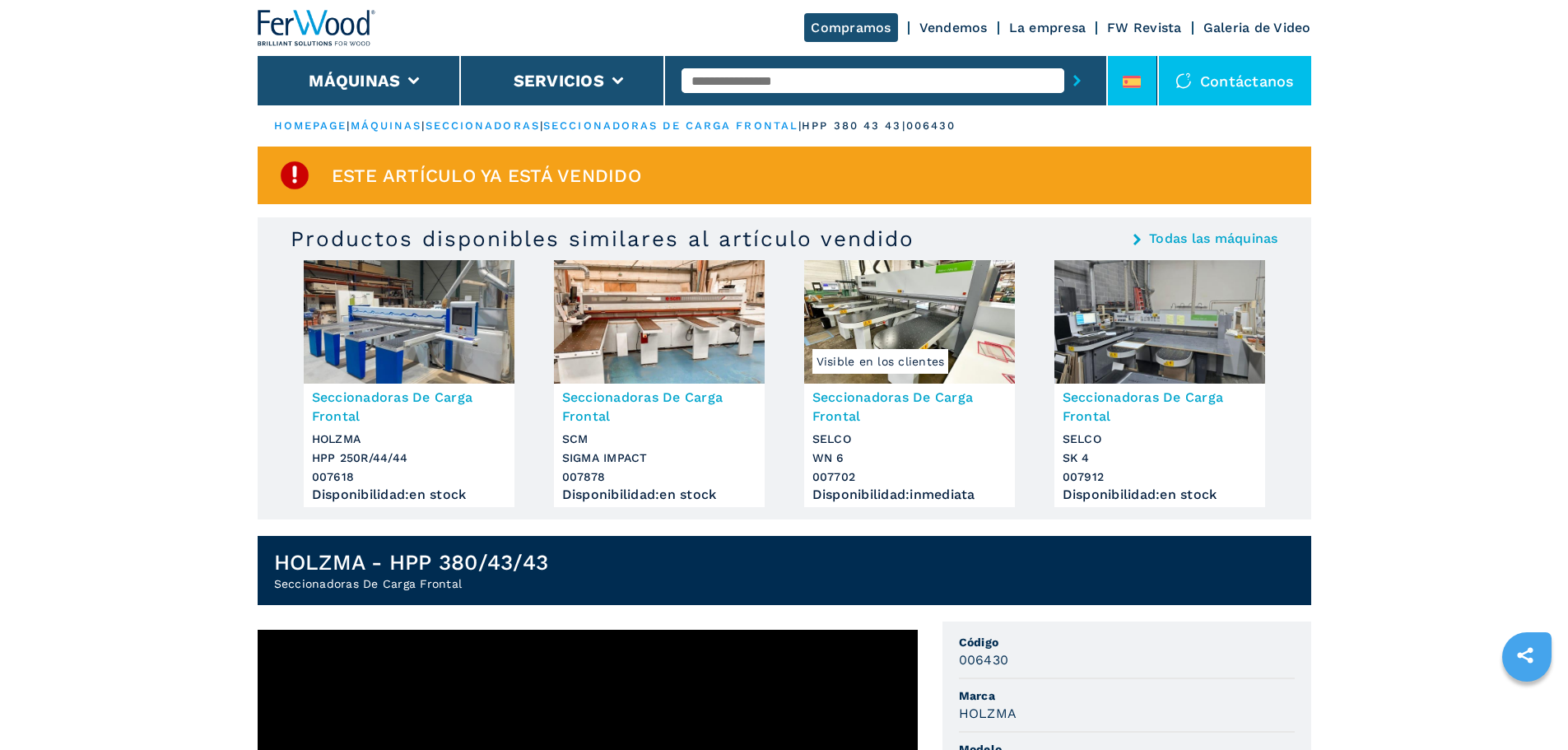
click at [1143, 83] on li at bounding box center [1133, 81] width 50 height 50
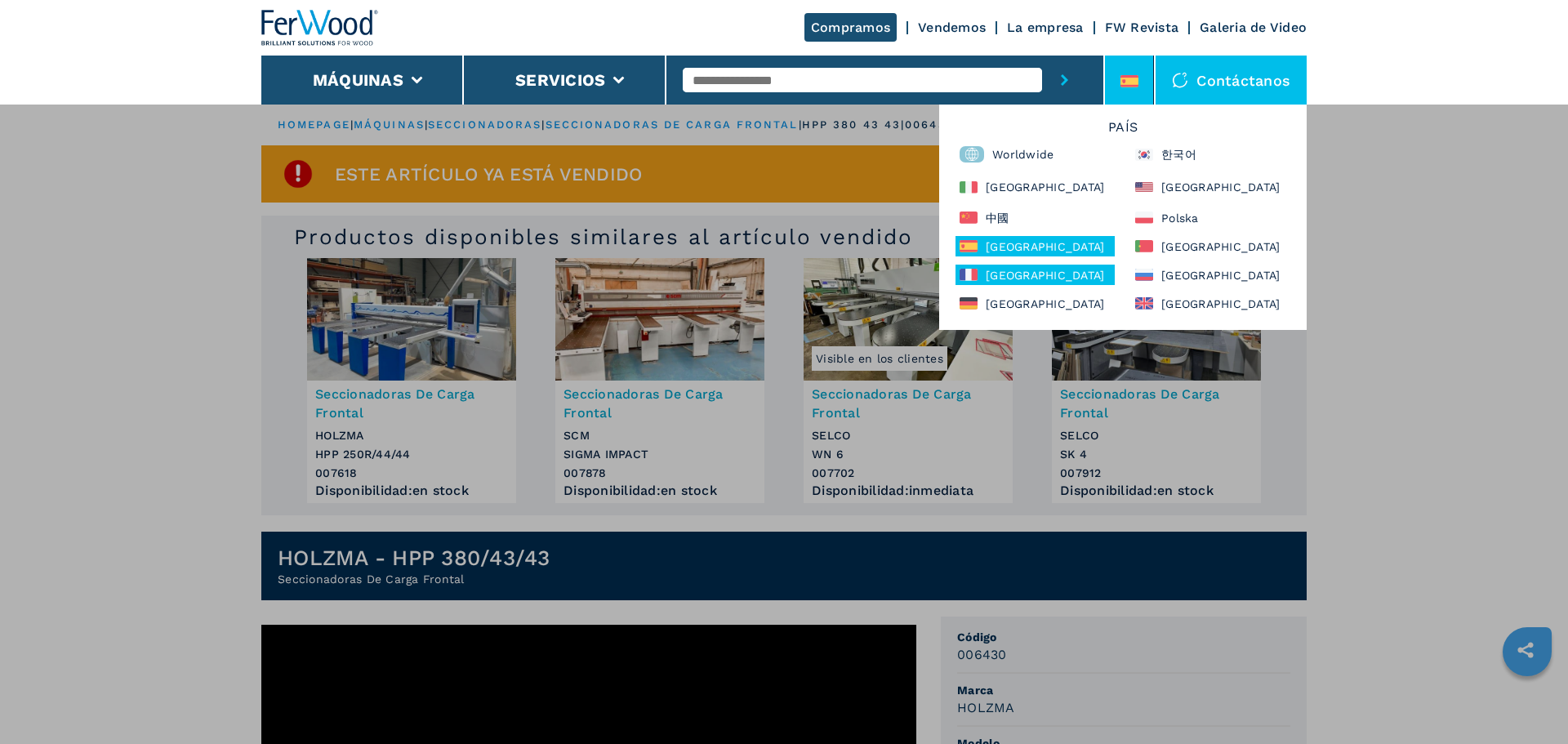
click at [1030, 270] on div "France" at bounding box center [1035, 274] width 159 height 21
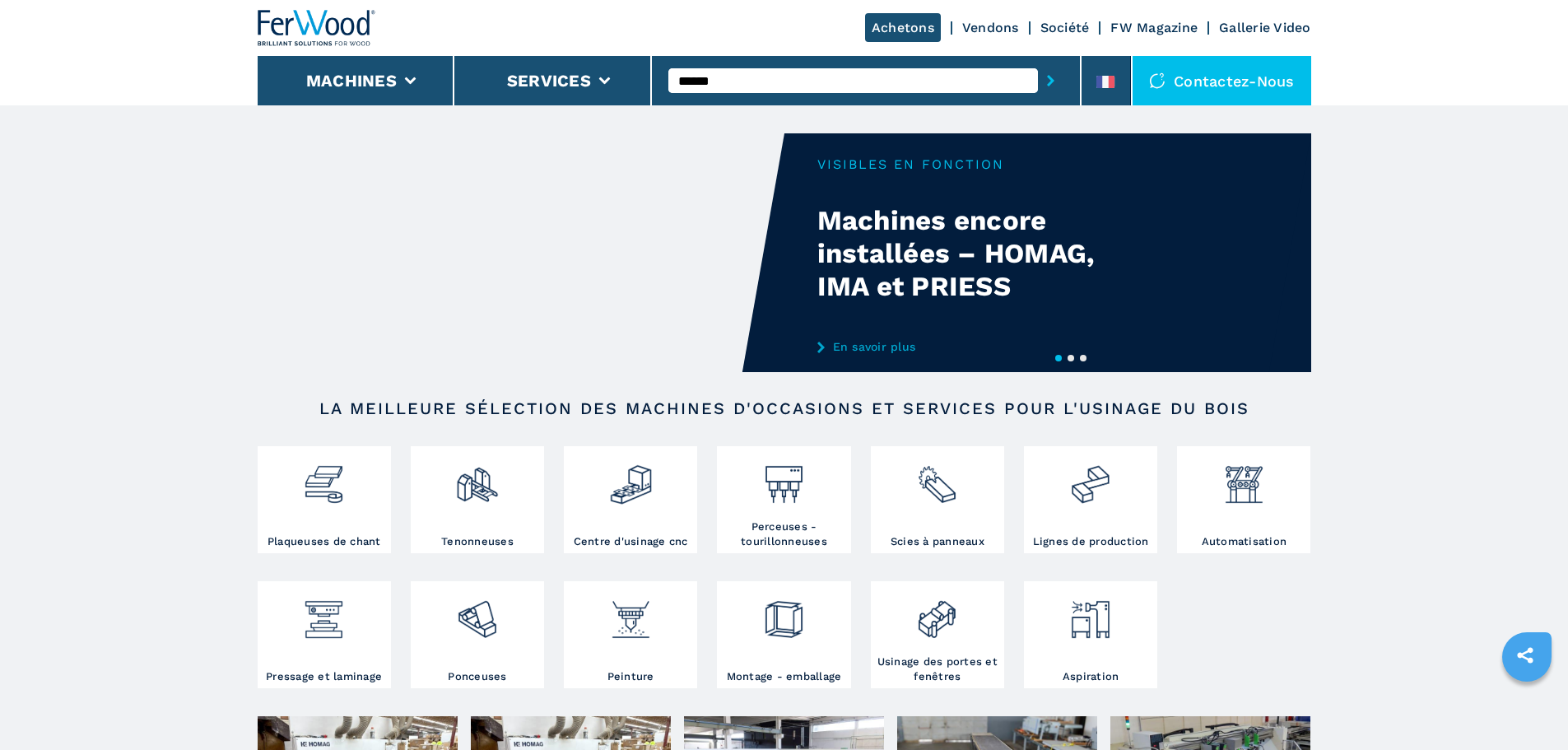
type input "******"
click at [1038, 62] on button "submit-button" at bounding box center [1050, 81] width 26 height 38
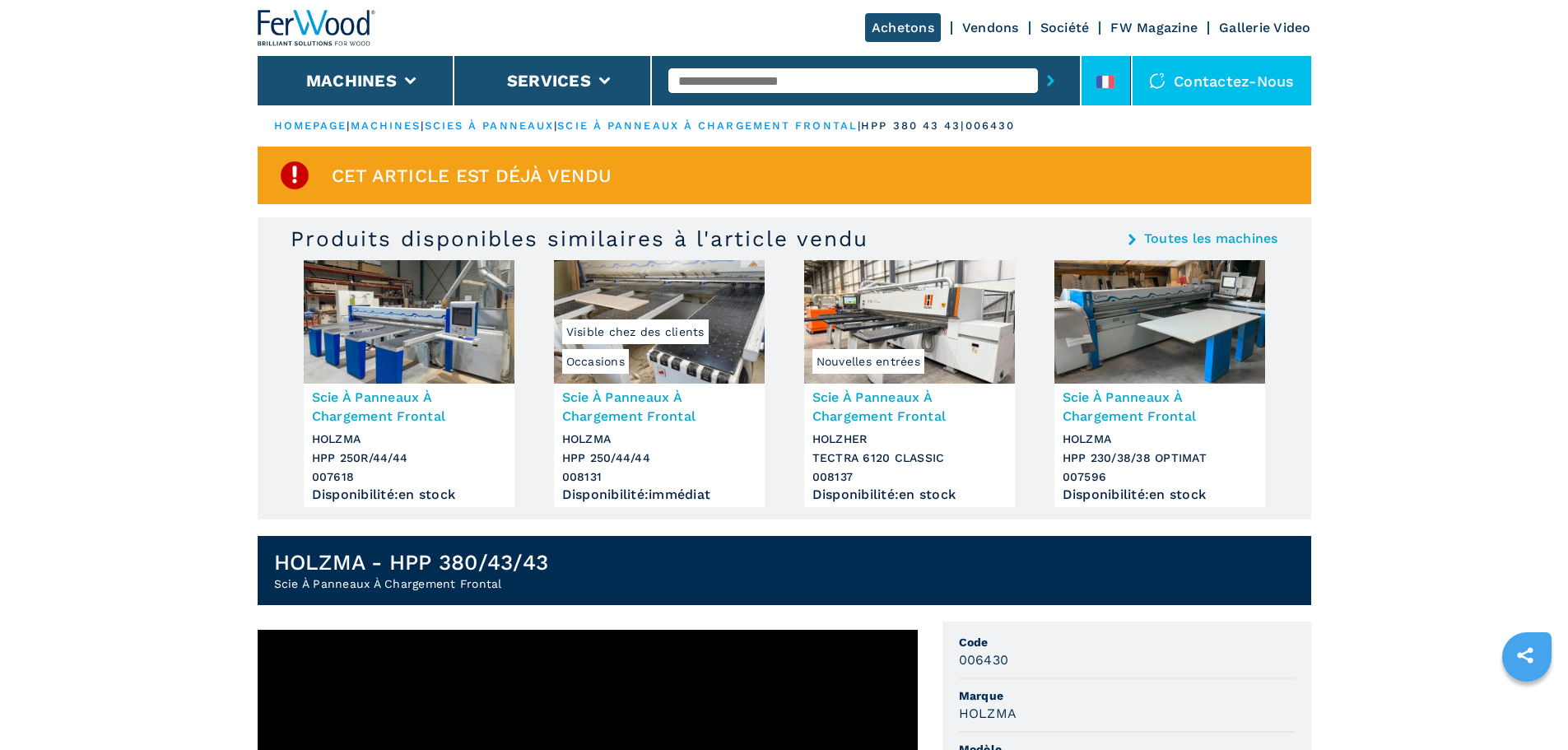
click at [1102, 79] on icon at bounding box center [1099, 82] width 6 height 12
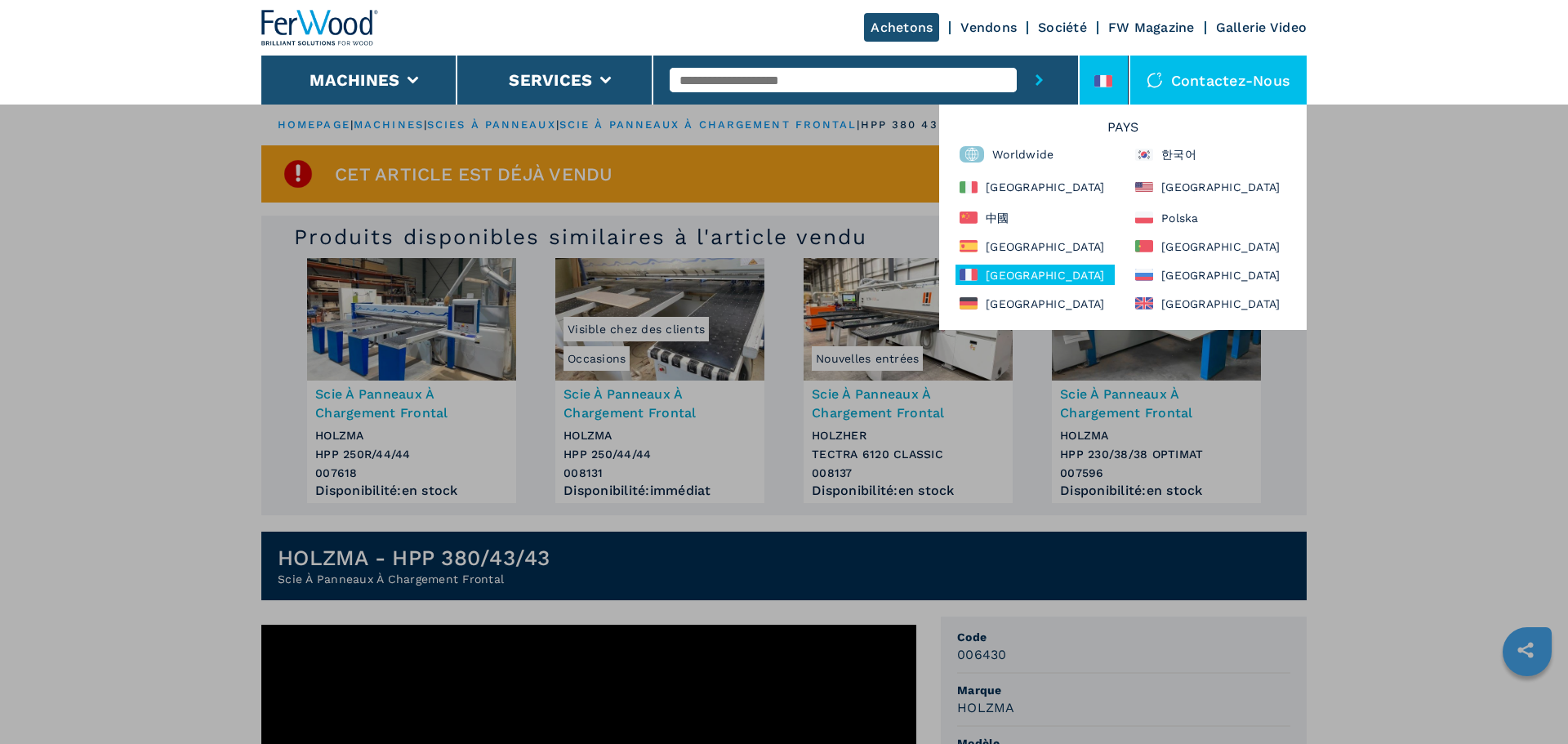
click at [1205, 229] on div "Pays Worldwide 한국어 Italia North America 中國 Polska España Portugal France Россия…" at bounding box center [1123, 217] width 368 height 226
click at [1207, 223] on div "Polska" at bounding box center [1210, 217] width 159 height 21
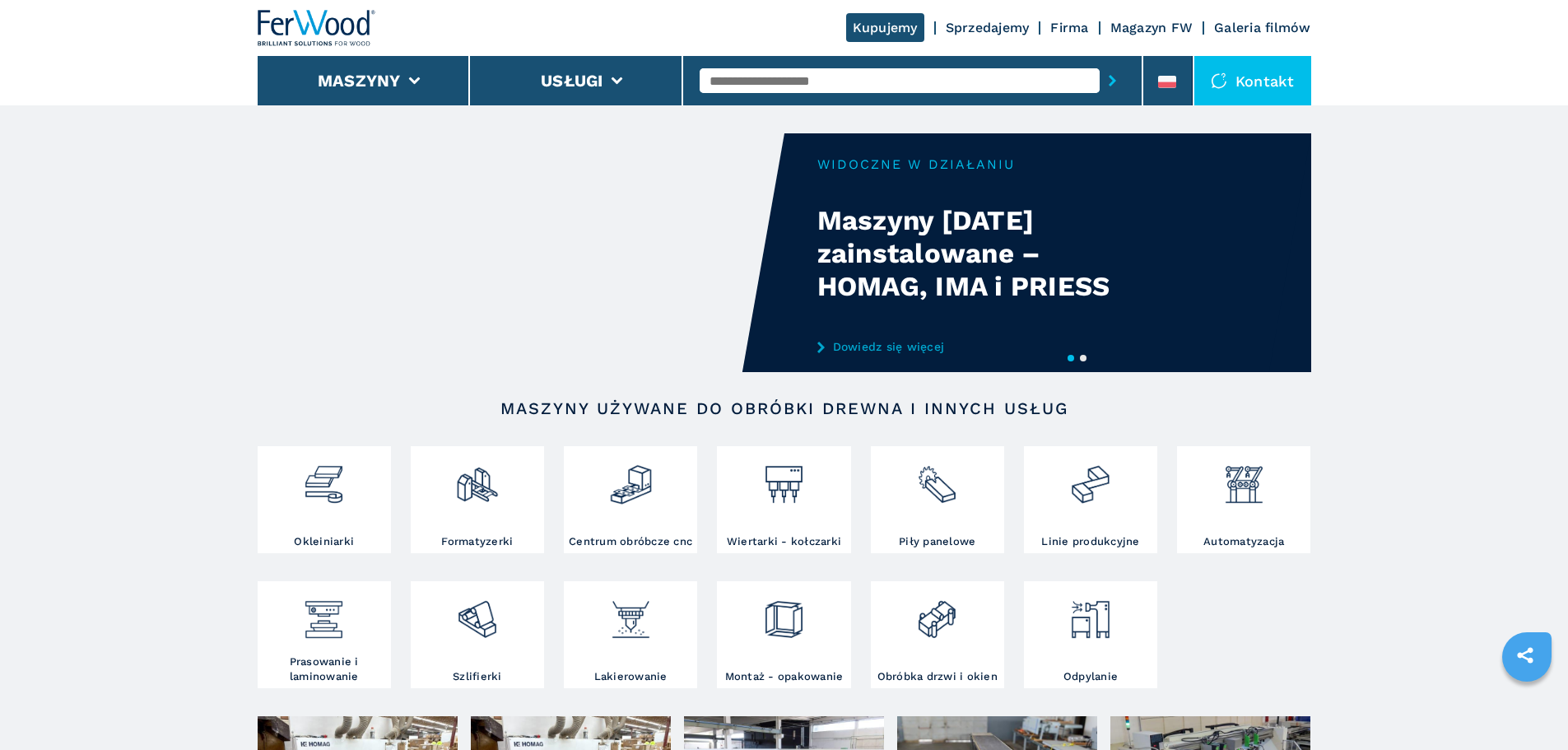
drag, startPoint x: 0, startPoint y: 0, endPoint x: 877, endPoint y: 80, distance: 880.6
click at [877, 80] on input "text" at bounding box center [900, 81] width 400 height 25
type input "******"
click at [1100, 62] on button "submit-button" at bounding box center [1112, 81] width 26 height 38
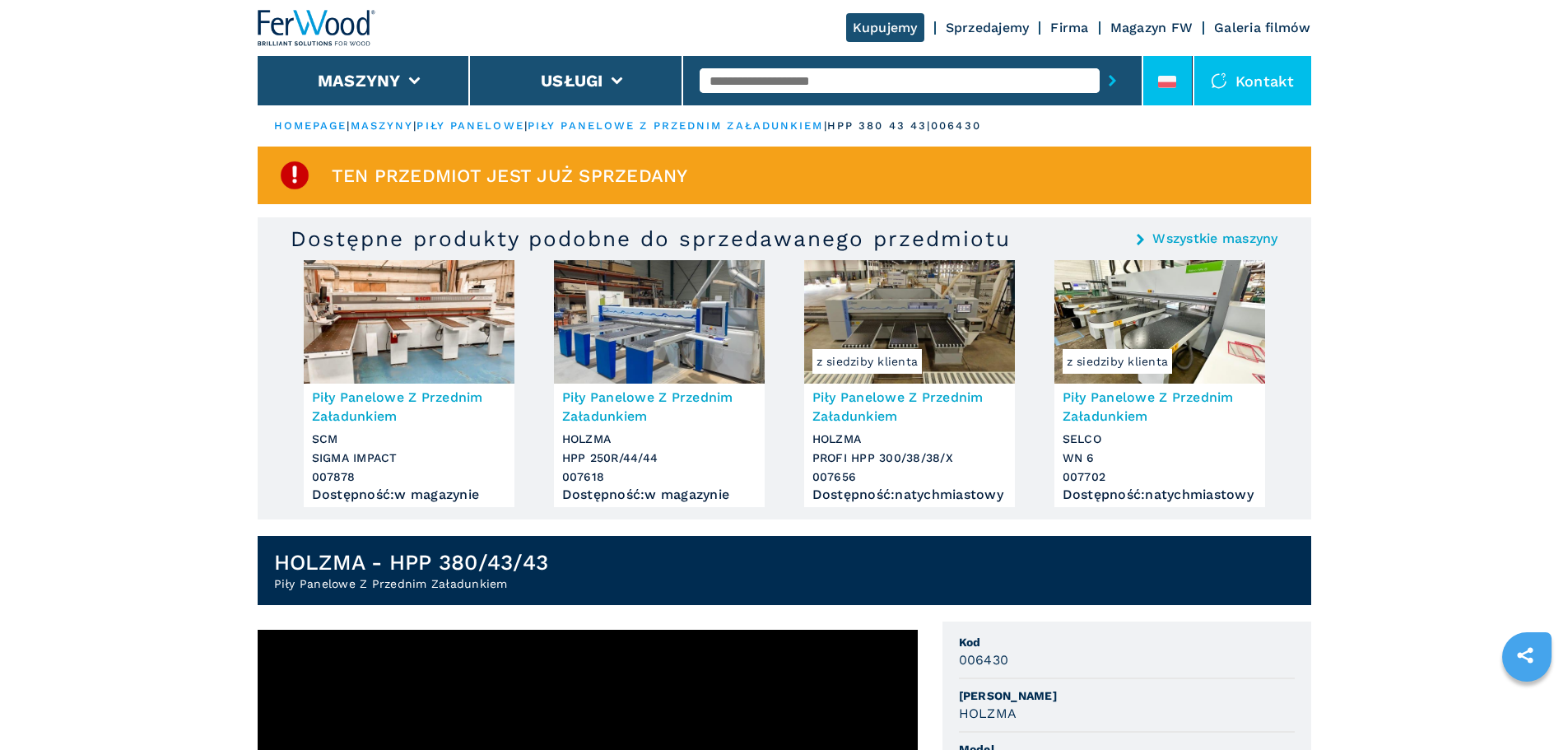
click at [1169, 91] on div at bounding box center [1167, 85] width 18 height 19
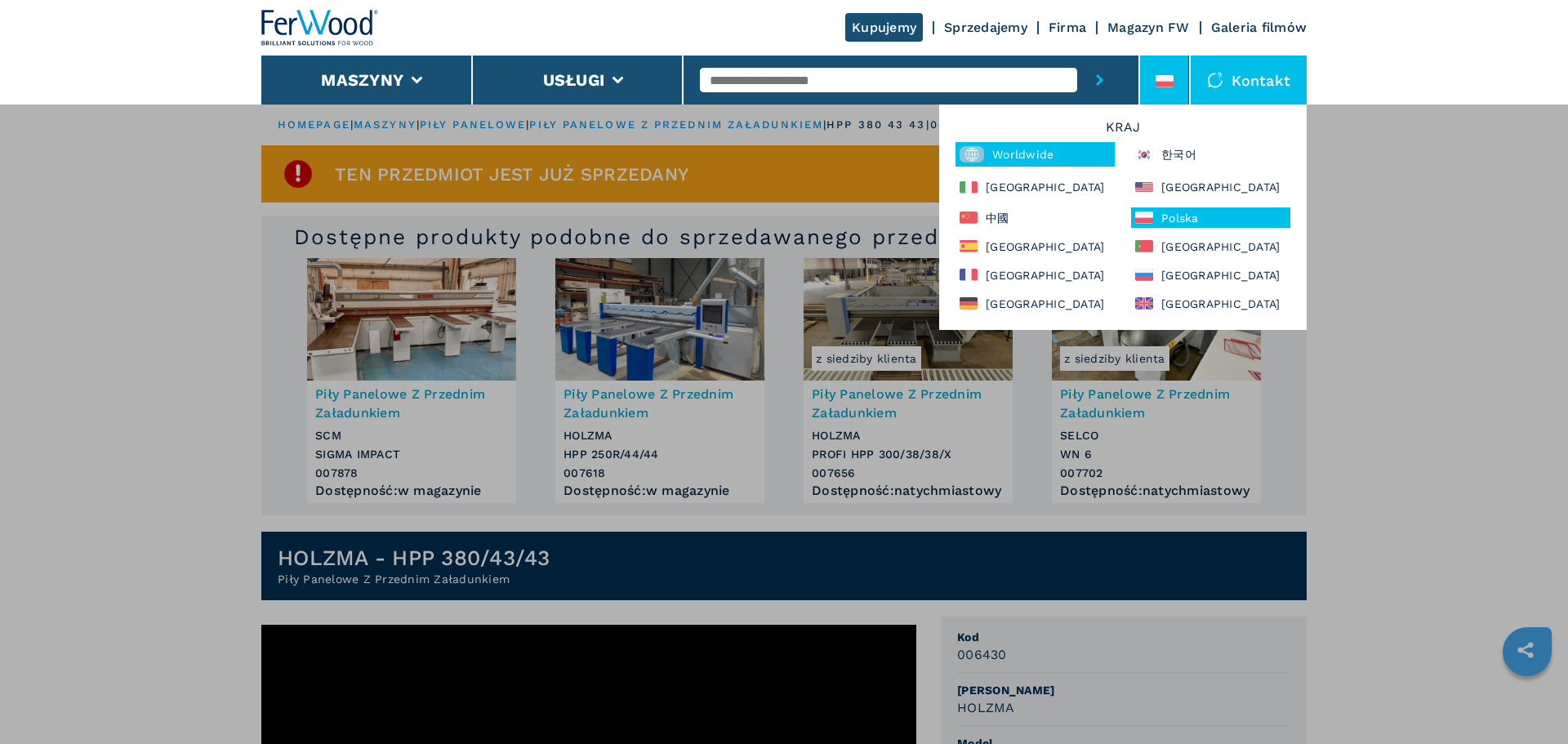
click at [1049, 155] on div "Worldwide" at bounding box center [1035, 154] width 159 height 25
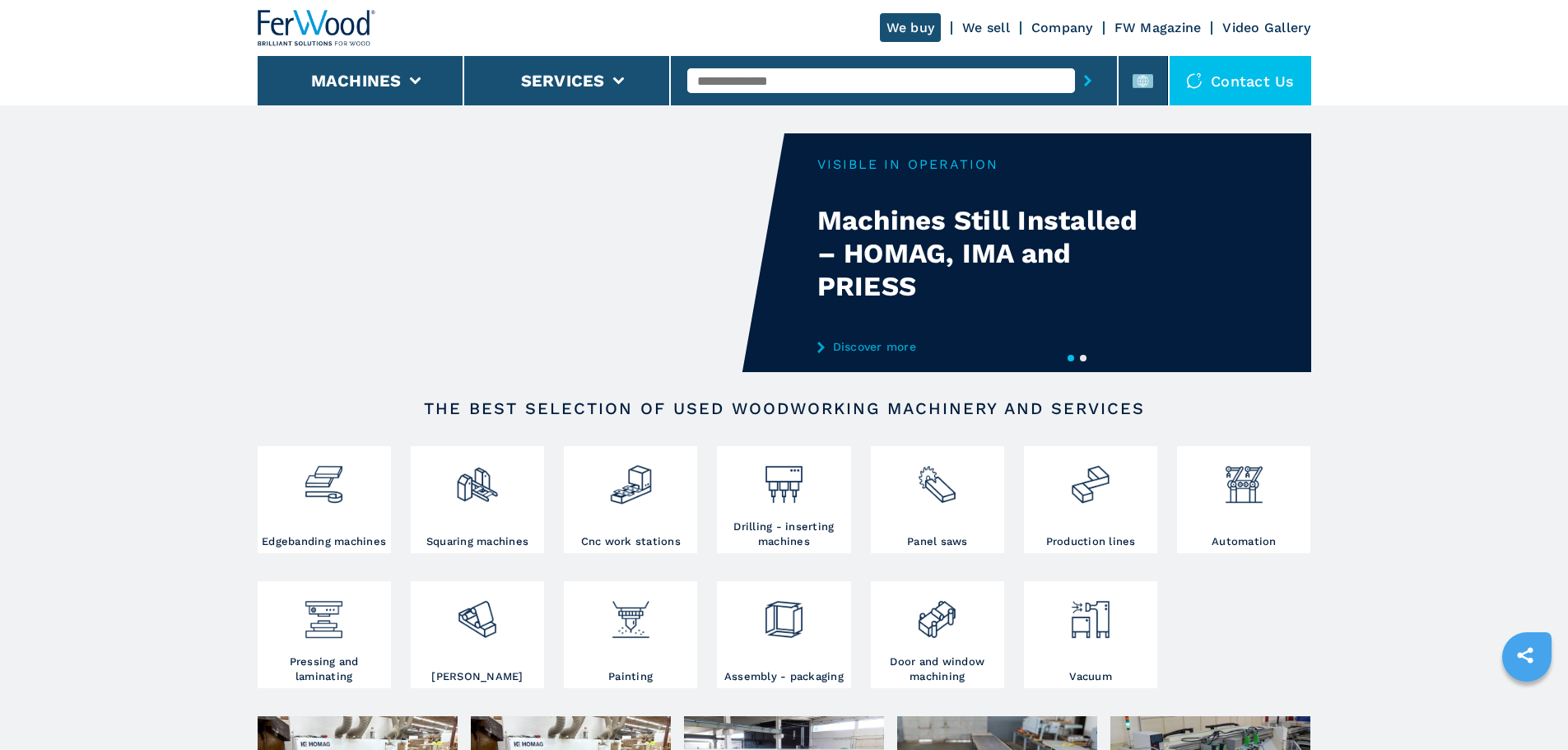
click at [786, 88] on input "text" at bounding box center [881, 81] width 388 height 25
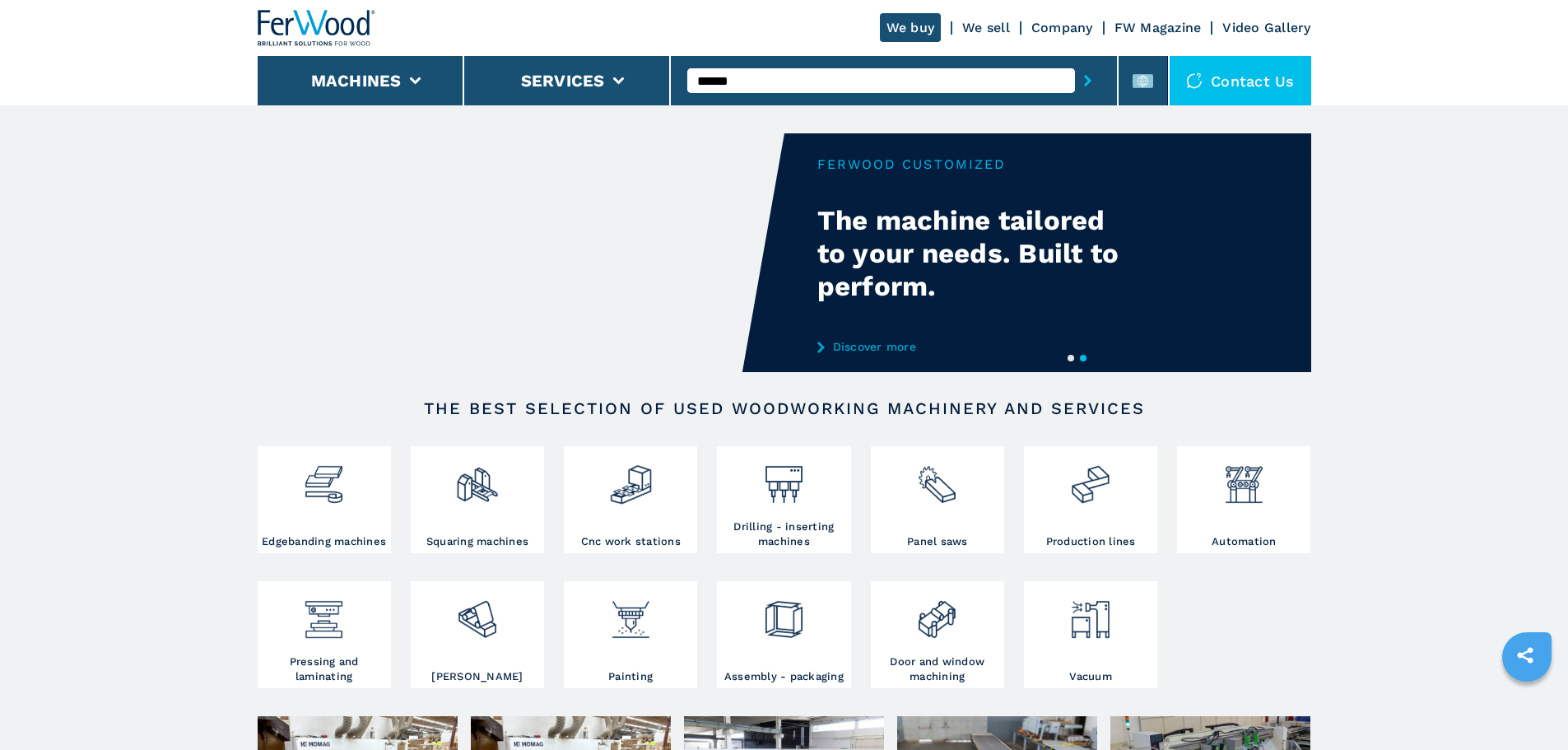
type input "******"
click at [1075, 62] on button "submit-button" at bounding box center [1088, 81] width 26 height 38
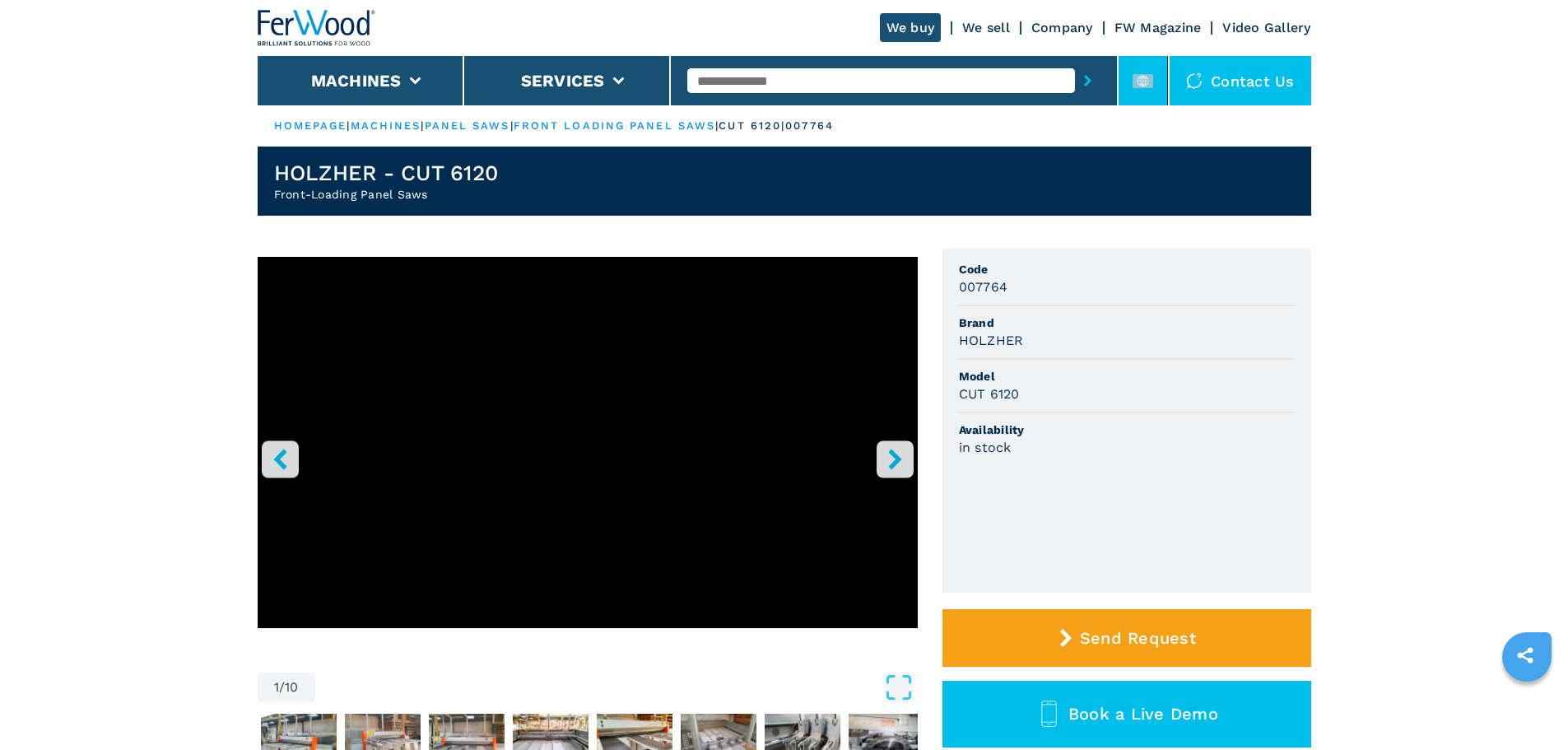
click at [1155, 87] on li at bounding box center [1144, 81] width 50 height 50
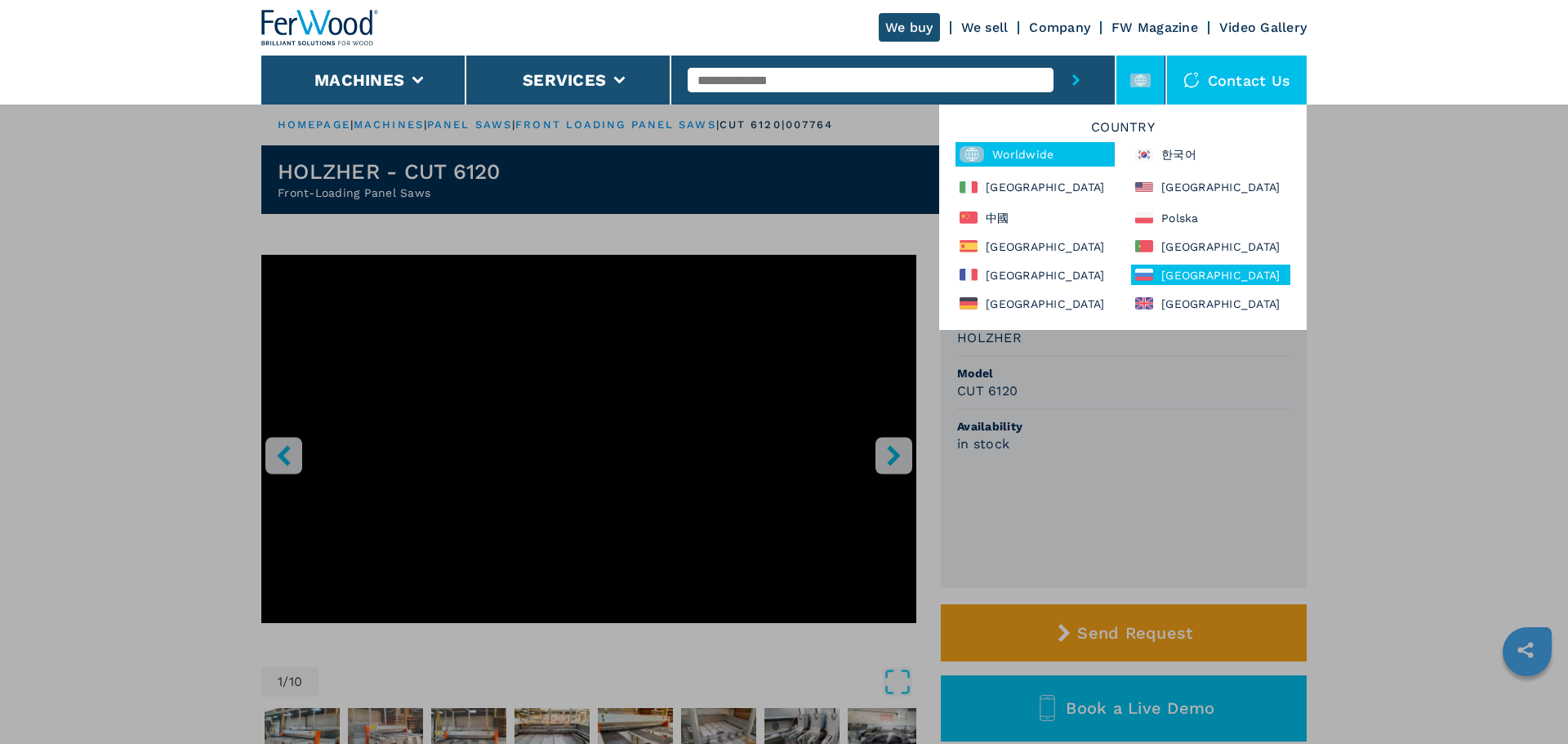
click at [1195, 268] on div "Россия" at bounding box center [1210, 274] width 159 height 21
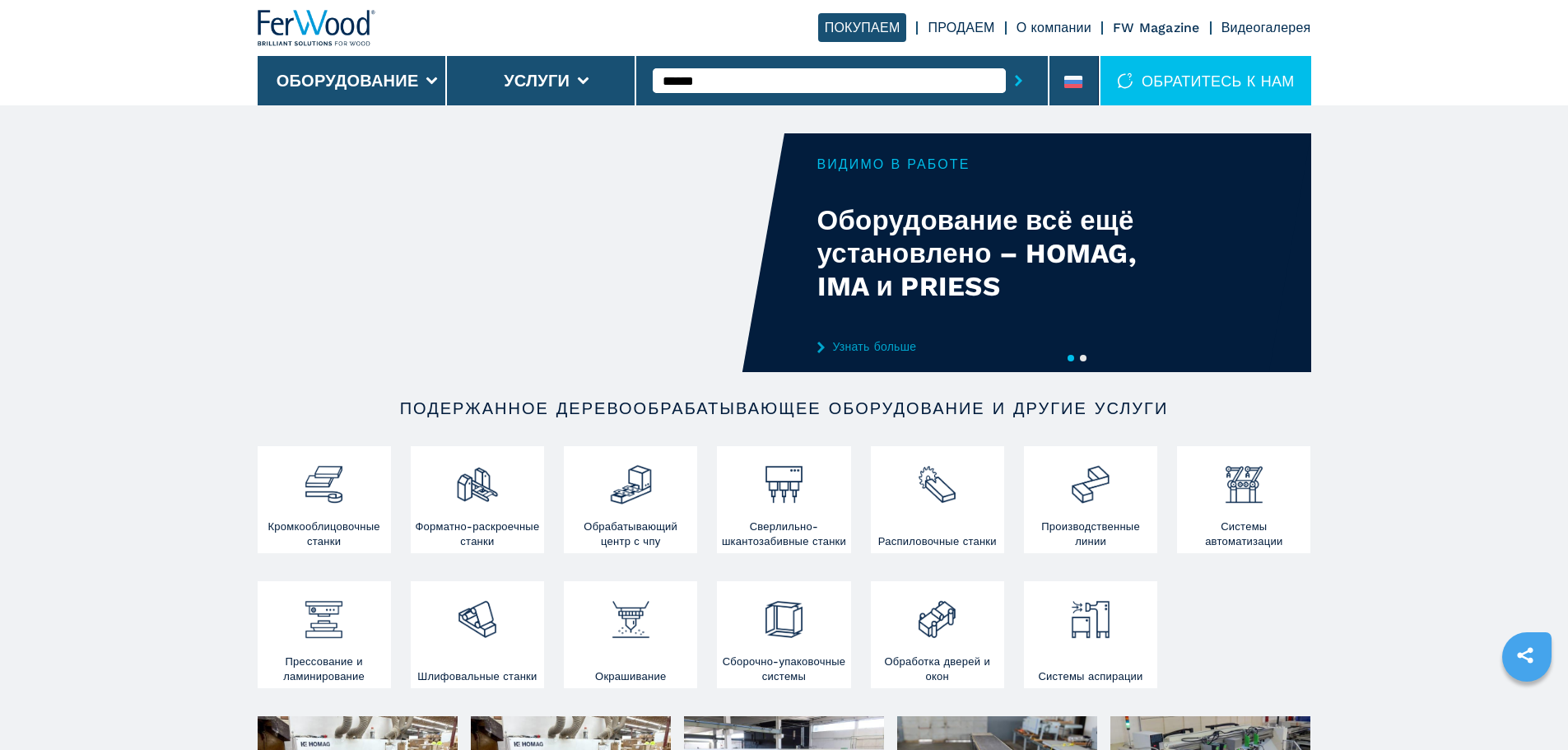
type input "******"
click at [1006, 62] on button "submit-button" at bounding box center [1018, 81] width 26 height 38
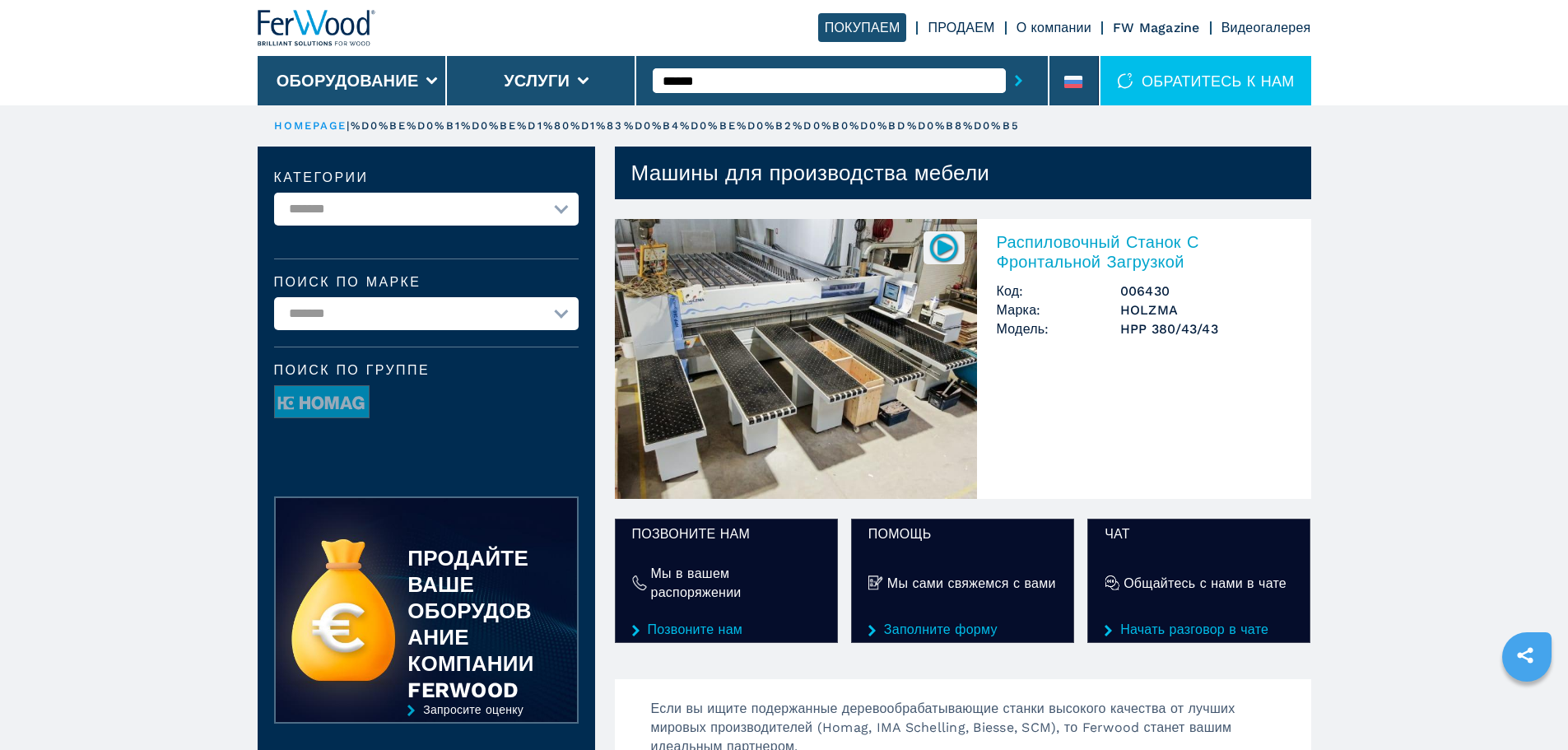
click at [1092, 241] on h2 "Распиловочный Станок С Фронтальной Загрузкой" at bounding box center [1144, 252] width 294 height 40
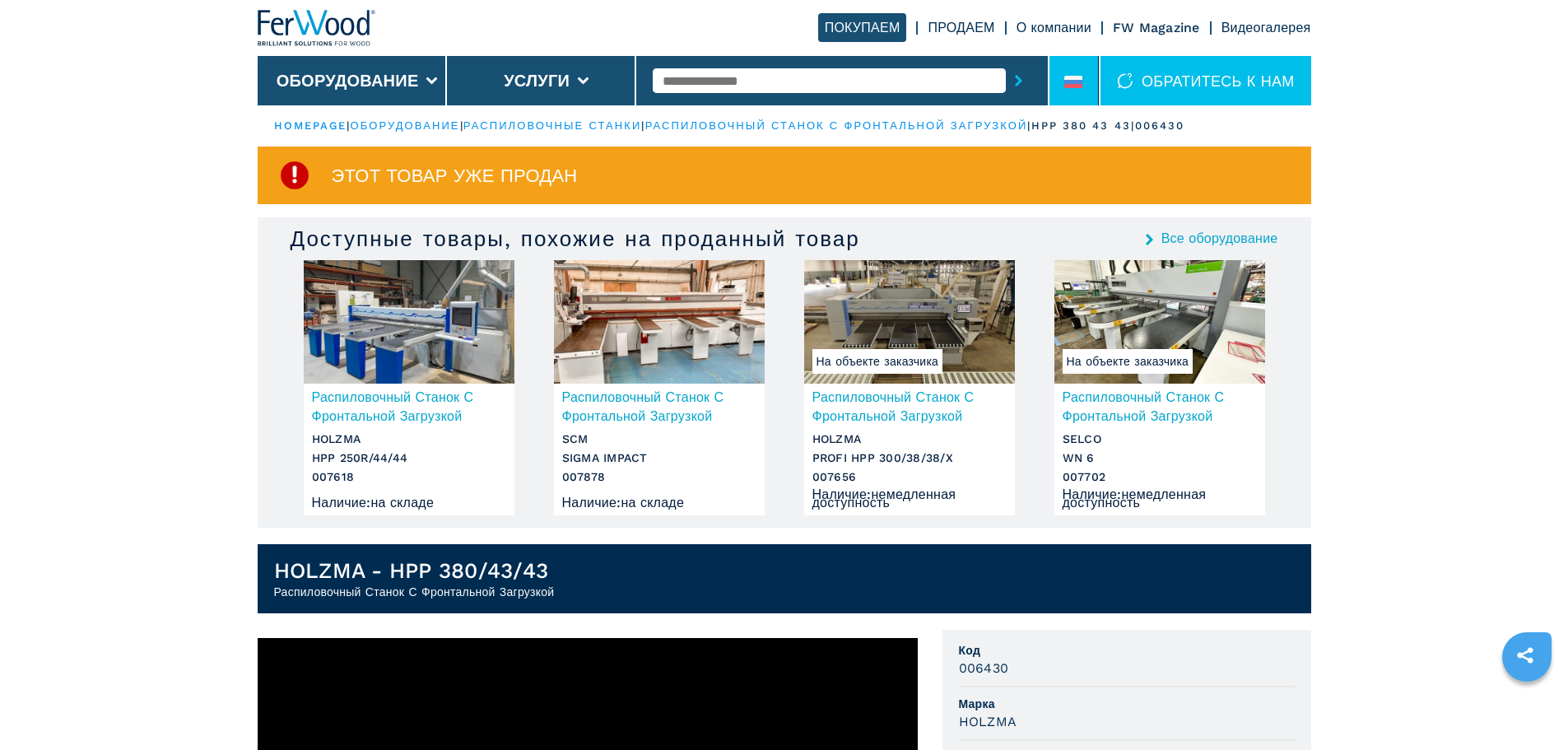
click at [1073, 82] on icon at bounding box center [1073, 82] width 18 height 12
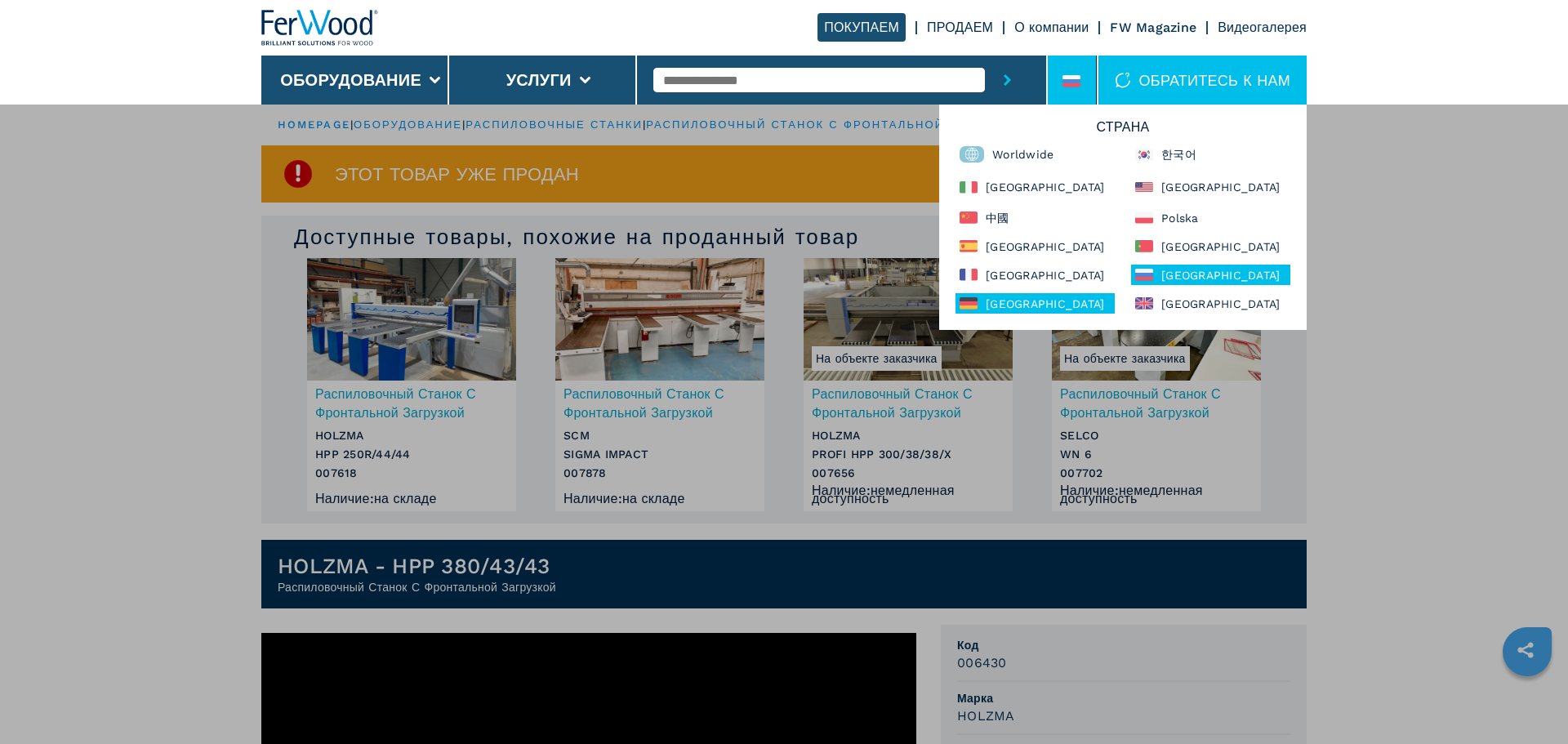
click at [1035, 296] on div "Deutschland" at bounding box center [1035, 303] width 159 height 21
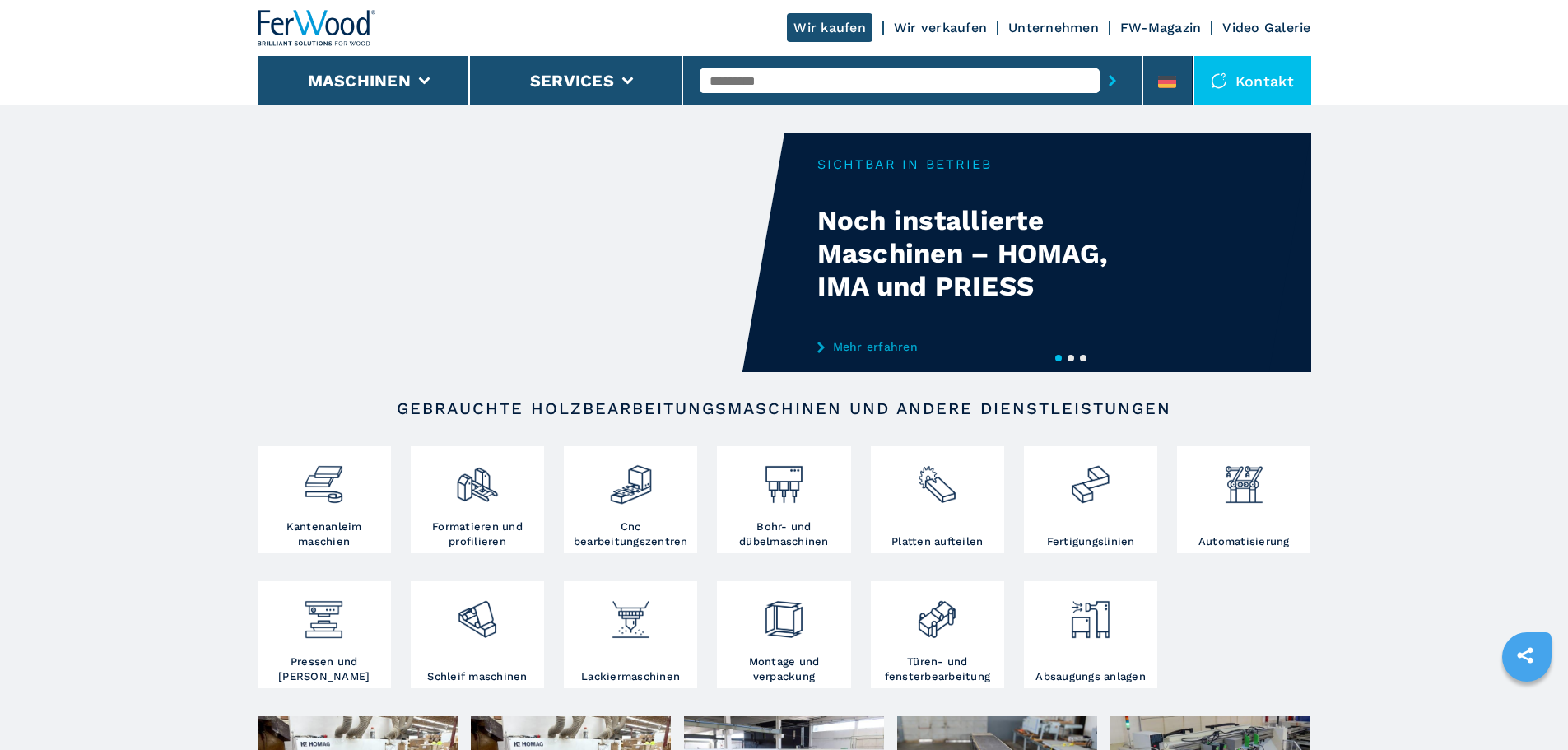
click at [936, 93] on div at bounding box center [912, 81] width 426 height 38
click at [937, 84] on input "text" at bounding box center [900, 81] width 400 height 25
type input "******"
click at [1100, 62] on button "submit-button" at bounding box center [1112, 81] width 26 height 38
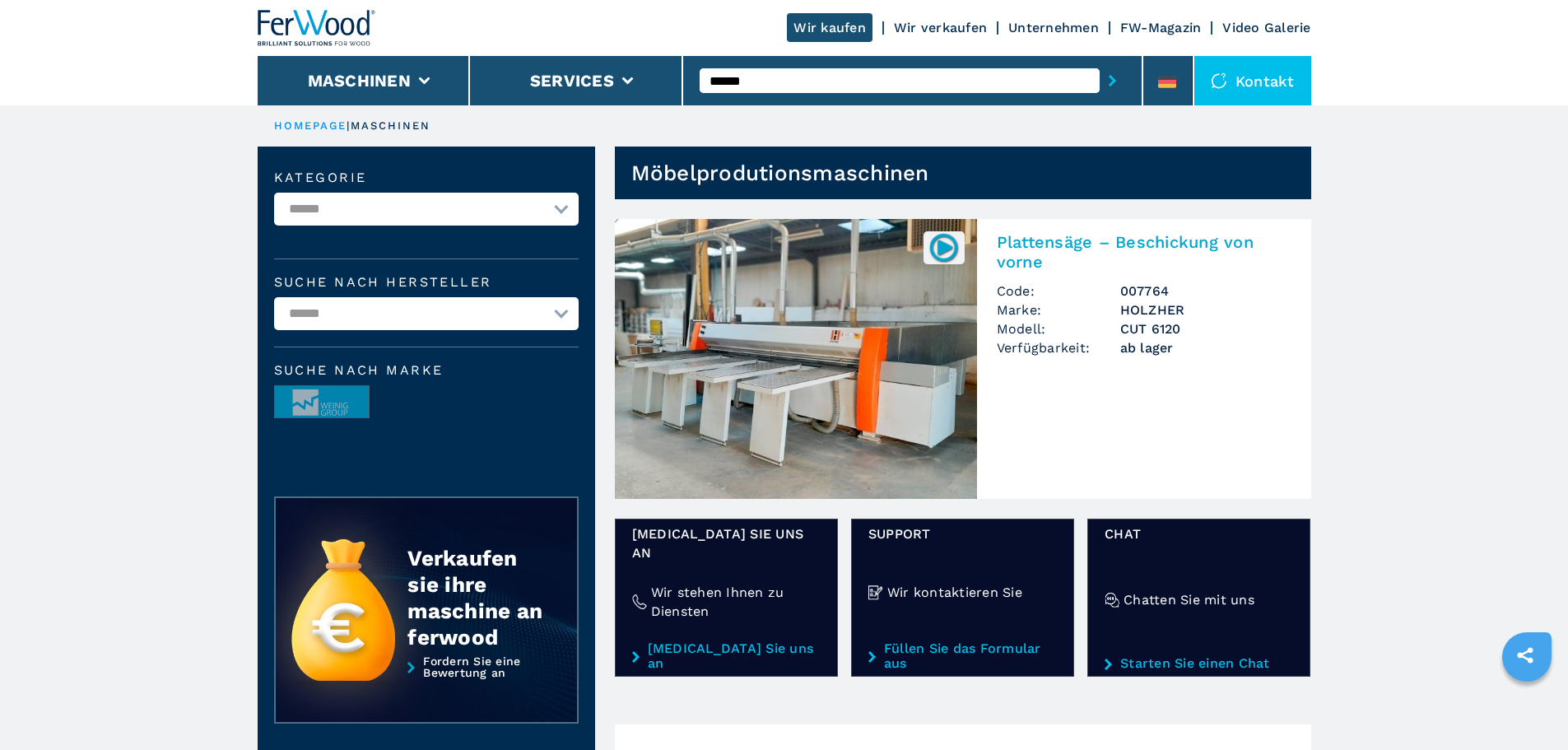
click at [894, 361] on img at bounding box center [796, 359] width 362 height 279
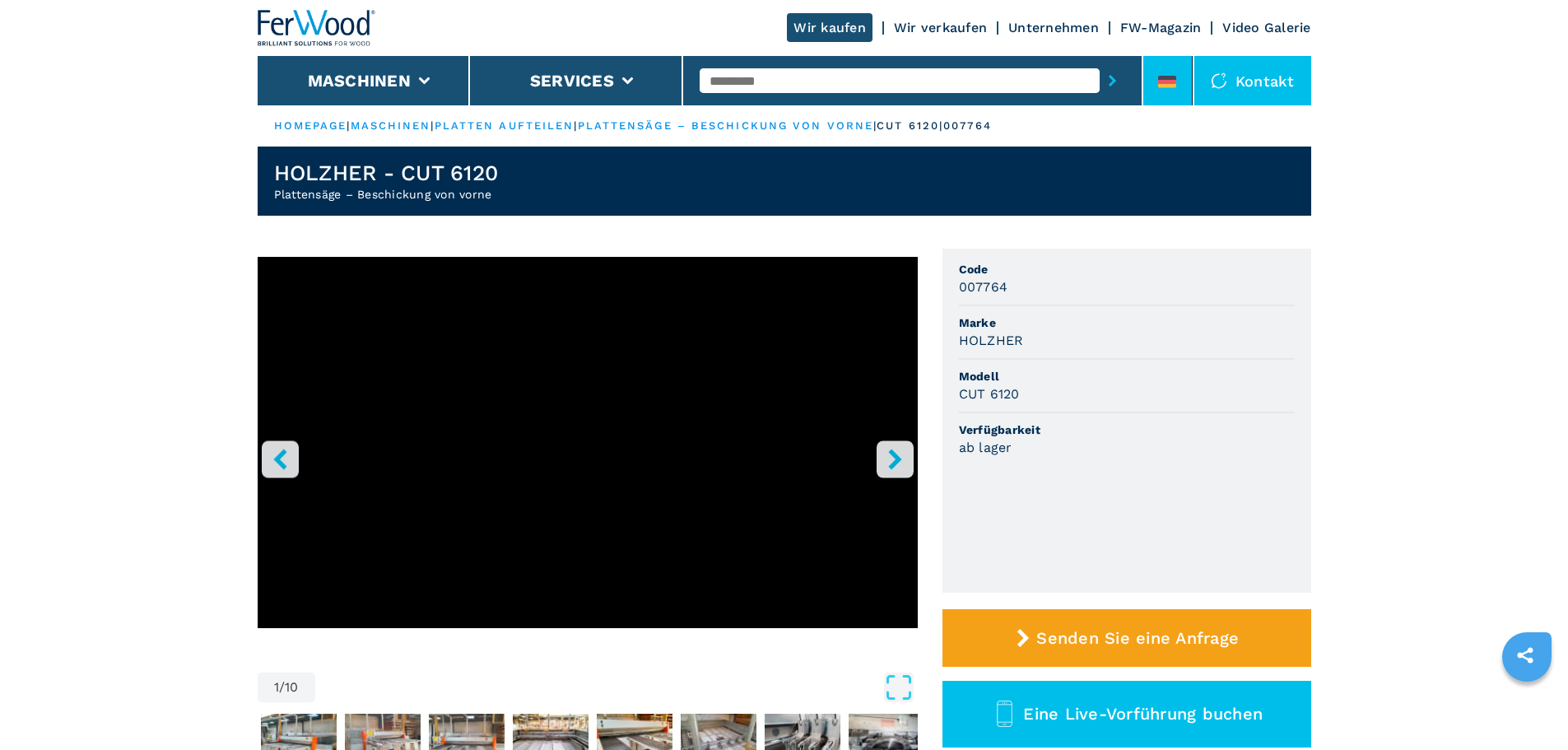
click at [1176, 88] on div at bounding box center [1167, 85] width 18 height 19
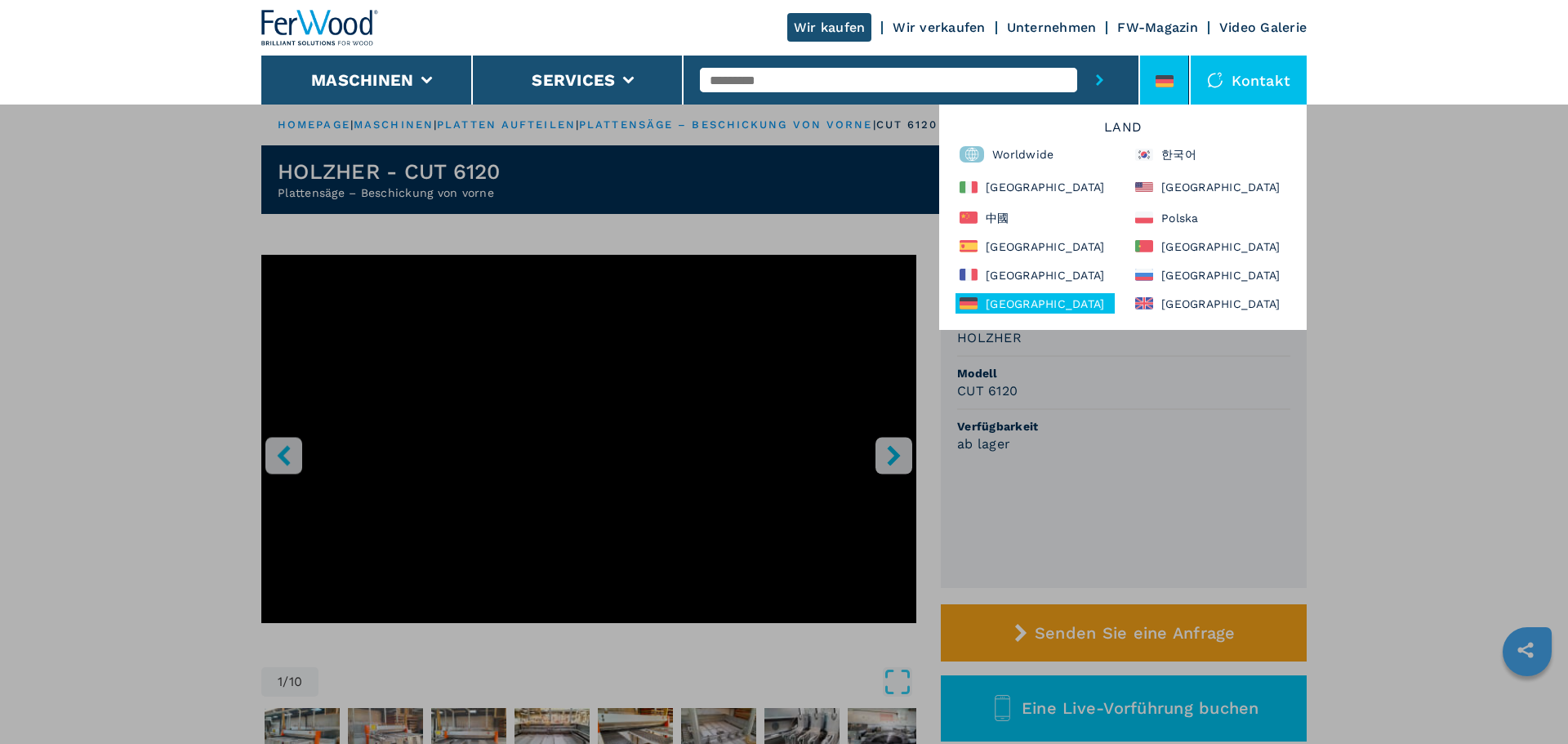
click at [1062, 235] on div "Land Worldwide 한국어 Italia North America 中國 Polska España Portugal France Россия…" at bounding box center [1123, 217] width 368 height 226
click at [1054, 240] on div "[GEOGRAPHIC_DATA]" at bounding box center [1035, 246] width 159 height 21
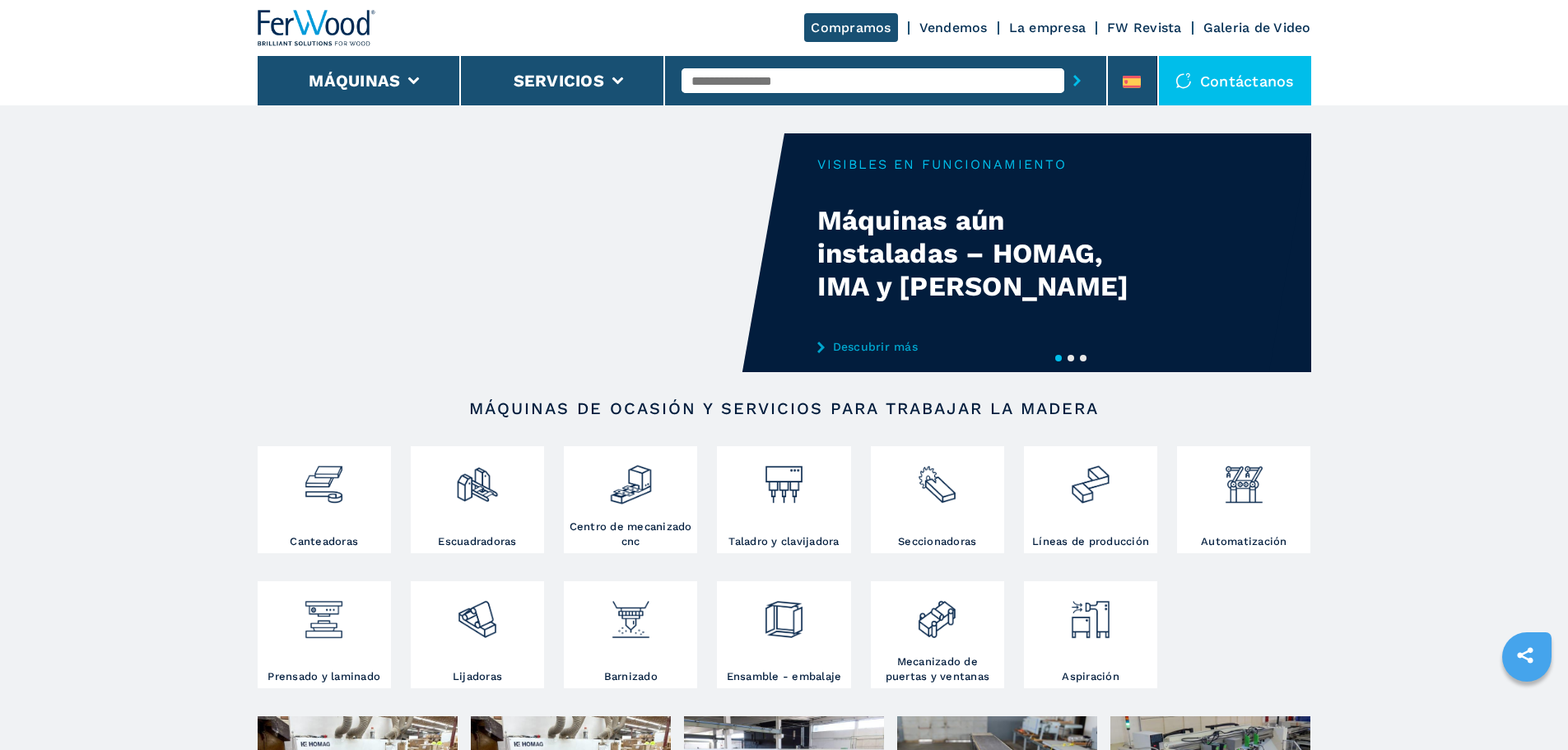
drag, startPoint x: 0, startPoint y: 0, endPoint x: 886, endPoint y: 84, distance: 890.0
click at [886, 84] on input "text" at bounding box center [872, 81] width 383 height 25
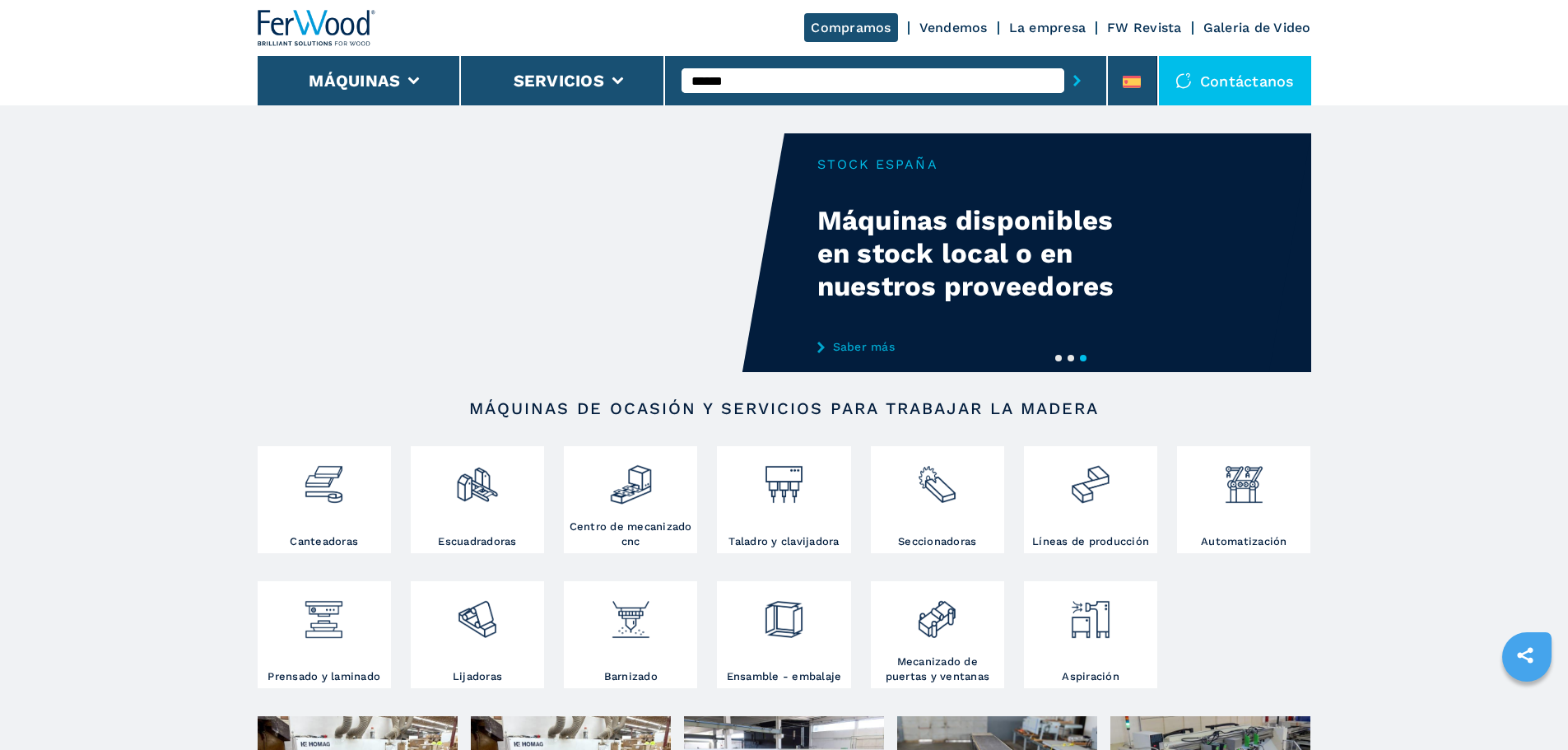
type input "******"
click at [1064, 62] on button "submit-button" at bounding box center [1077, 81] width 26 height 38
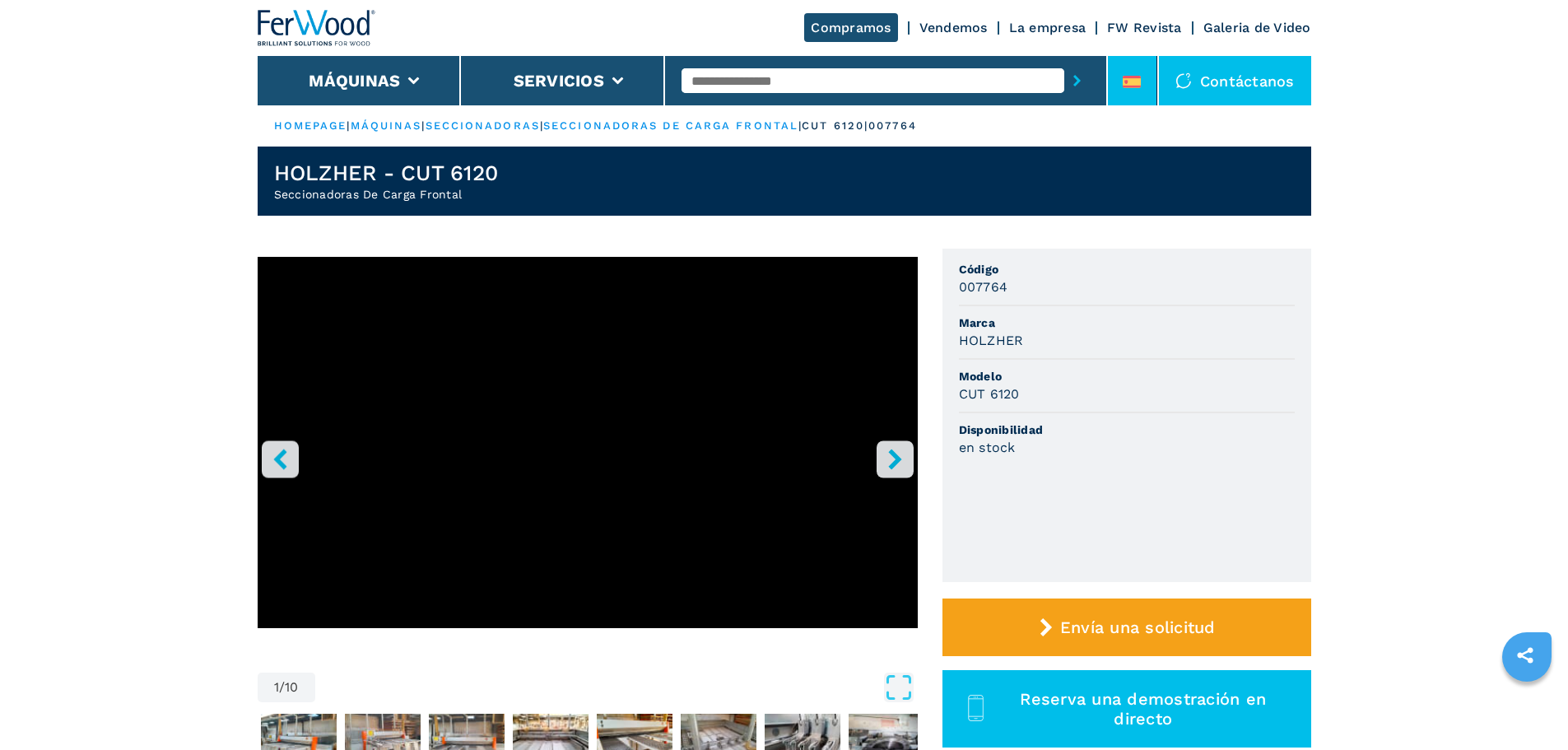
click at [1139, 80] on icon at bounding box center [1132, 82] width 18 height 12
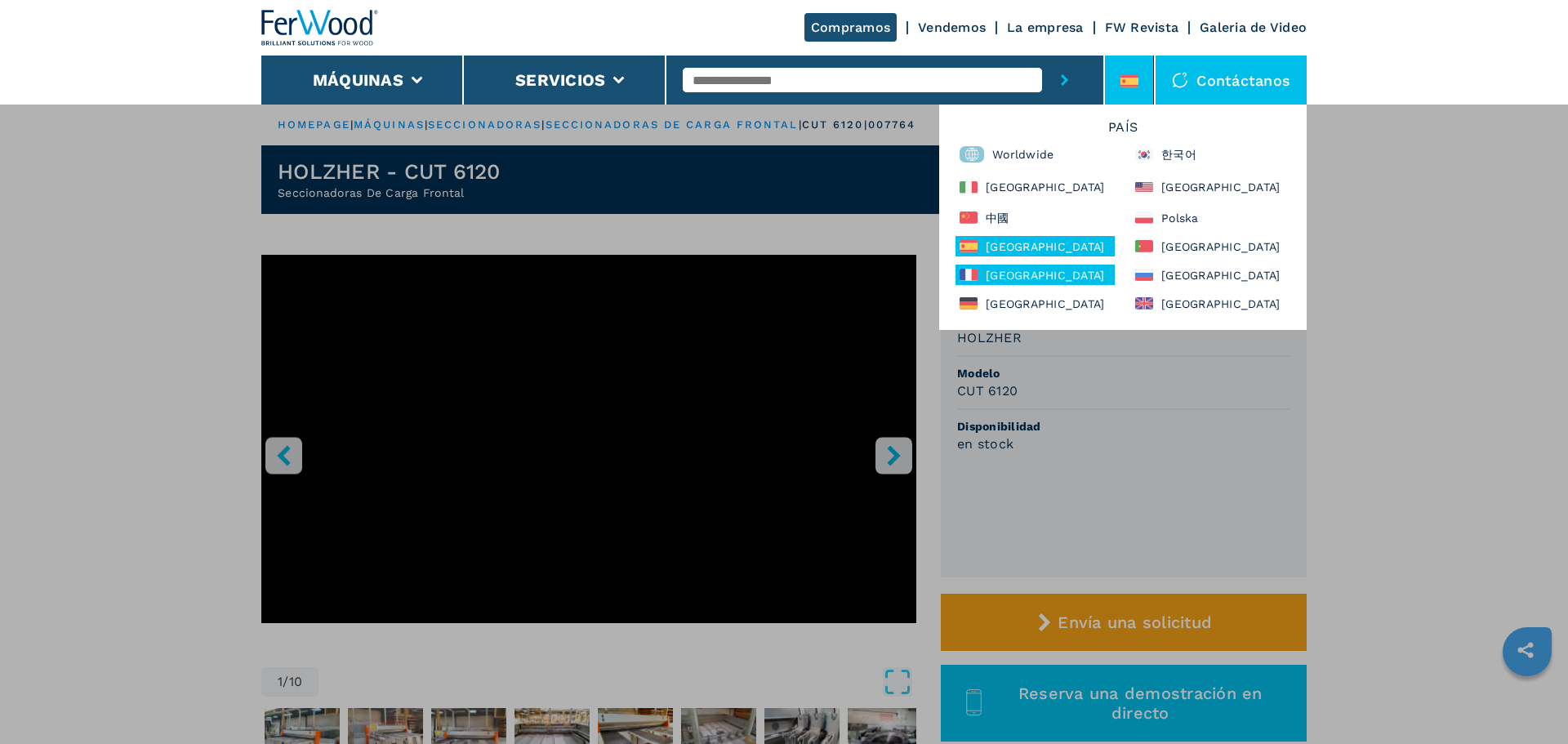
click at [1044, 272] on div "France" at bounding box center [1035, 274] width 159 height 21
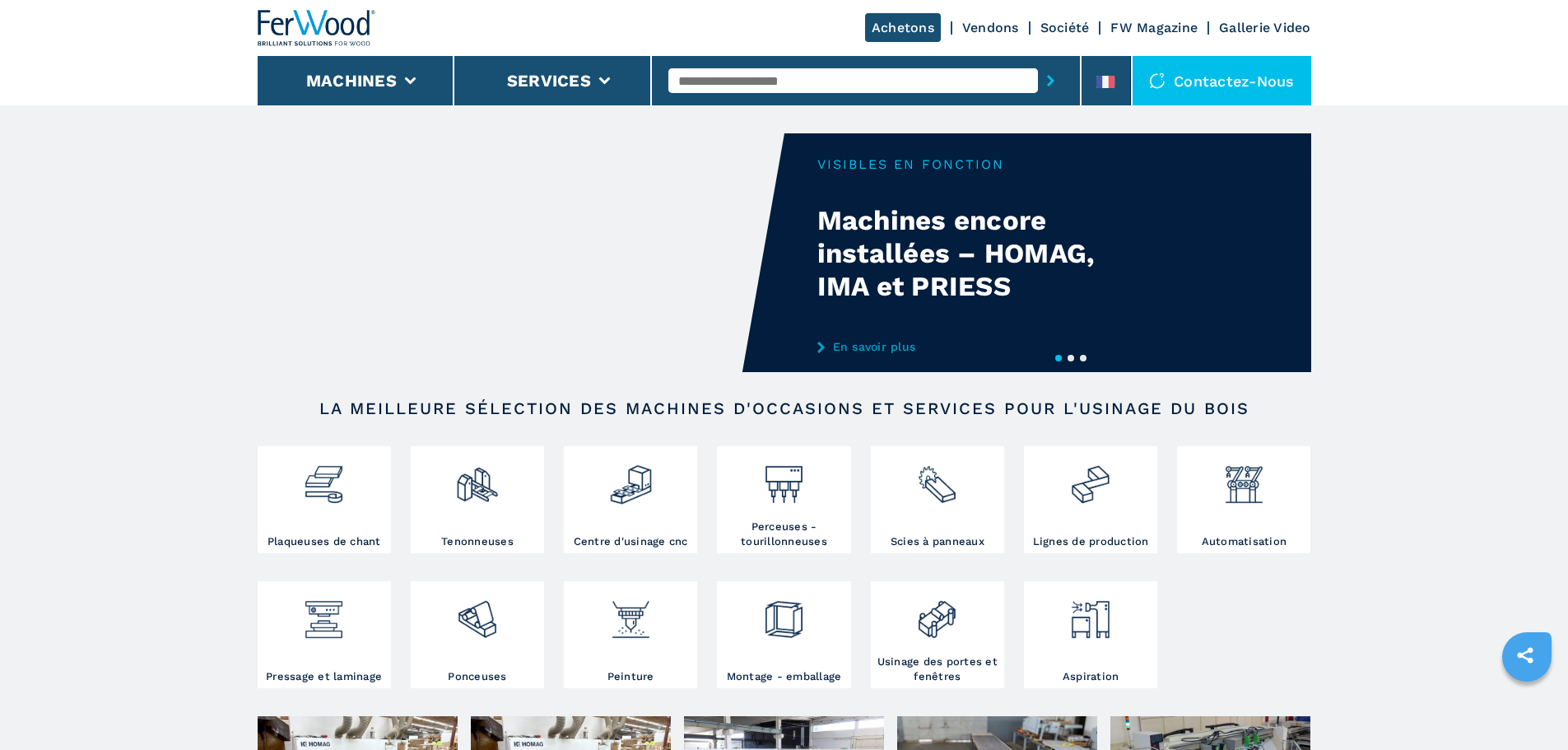
drag, startPoint x: 0, startPoint y: 0, endPoint x: 807, endPoint y: 86, distance: 811.6
click at [807, 86] on input "text" at bounding box center [853, 81] width 370 height 25
type input "******"
click at [1038, 62] on button "submit-button" at bounding box center [1050, 81] width 26 height 38
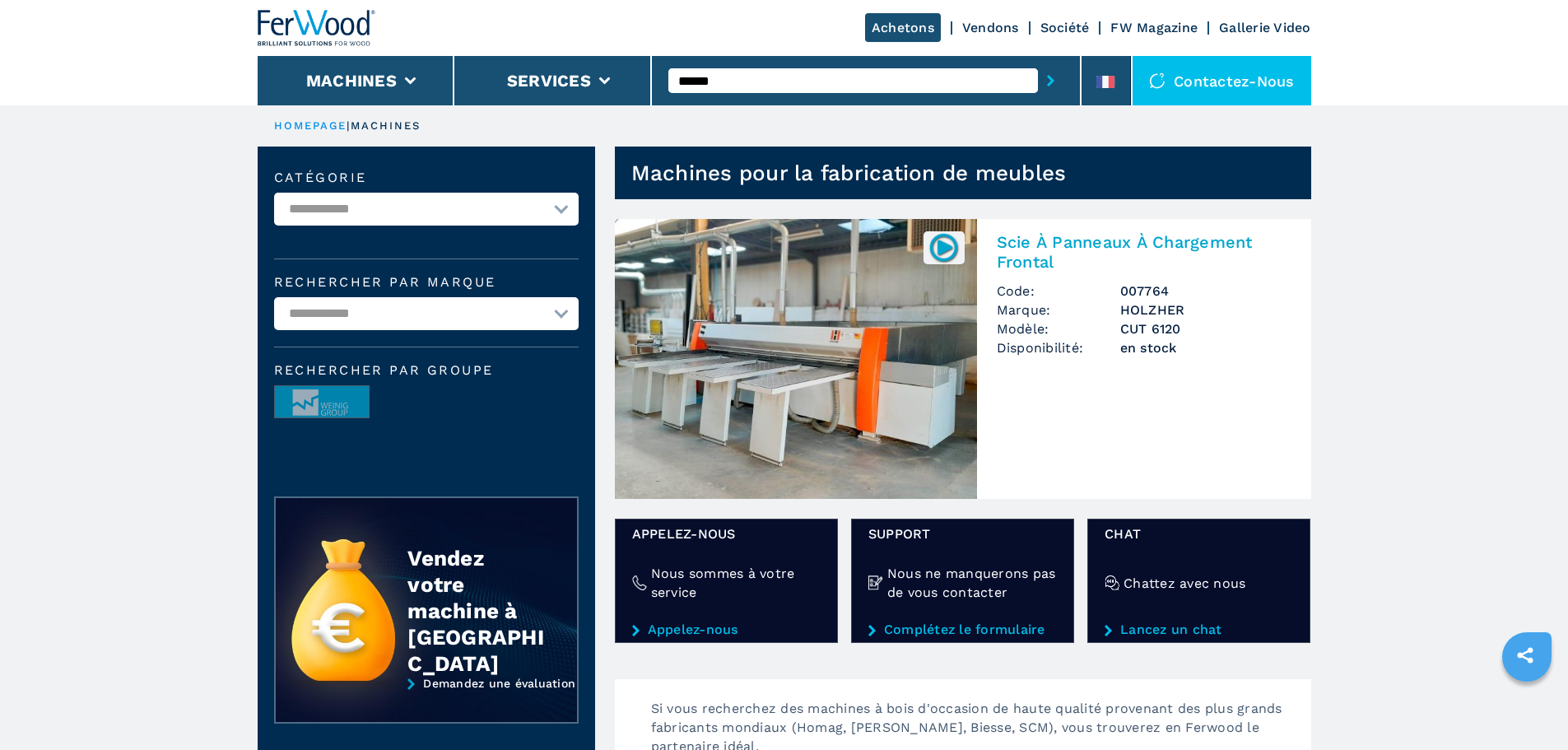
click at [849, 318] on img at bounding box center [796, 359] width 362 height 279
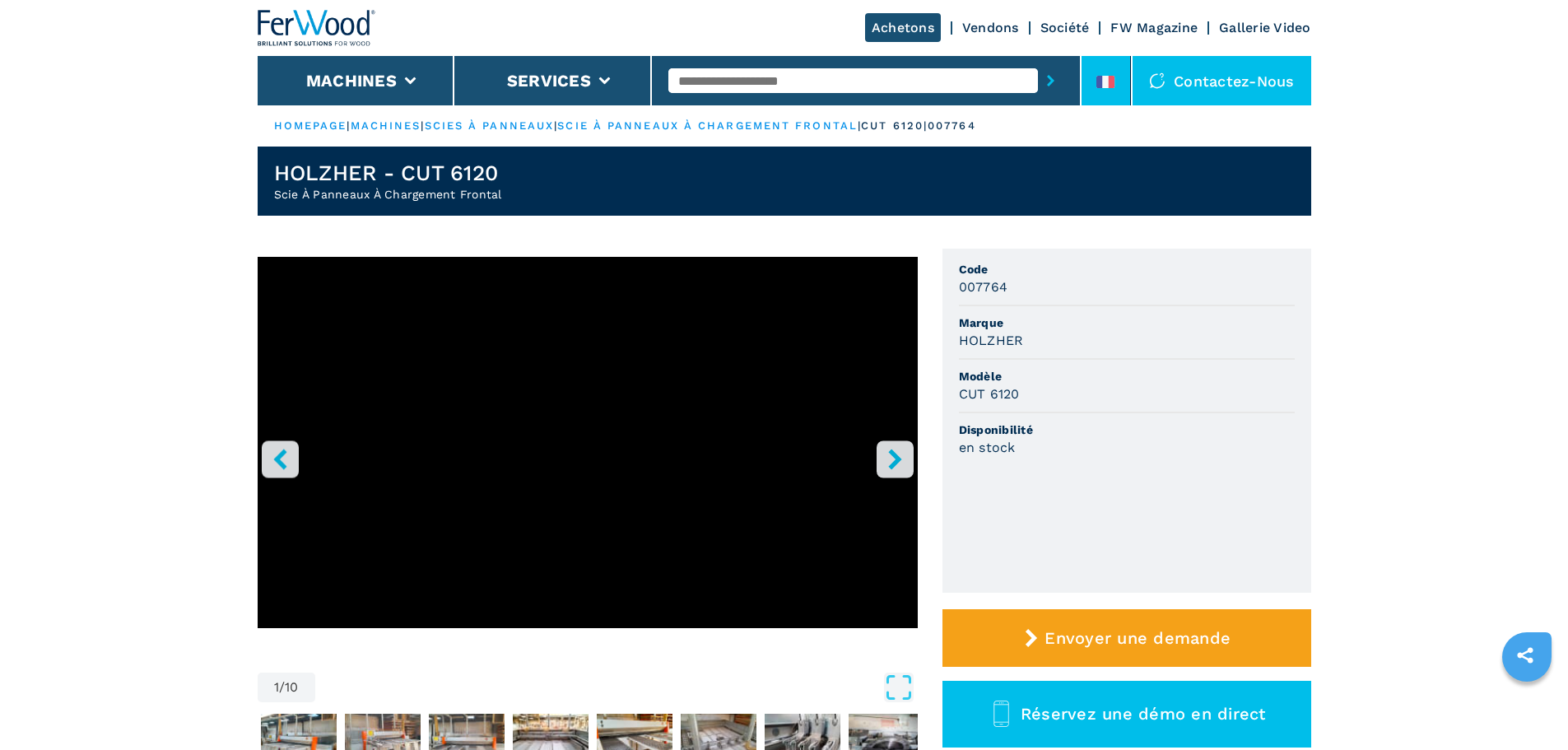
click at [1111, 86] on icon at bounding box center [1112, 82] width 7 height 12
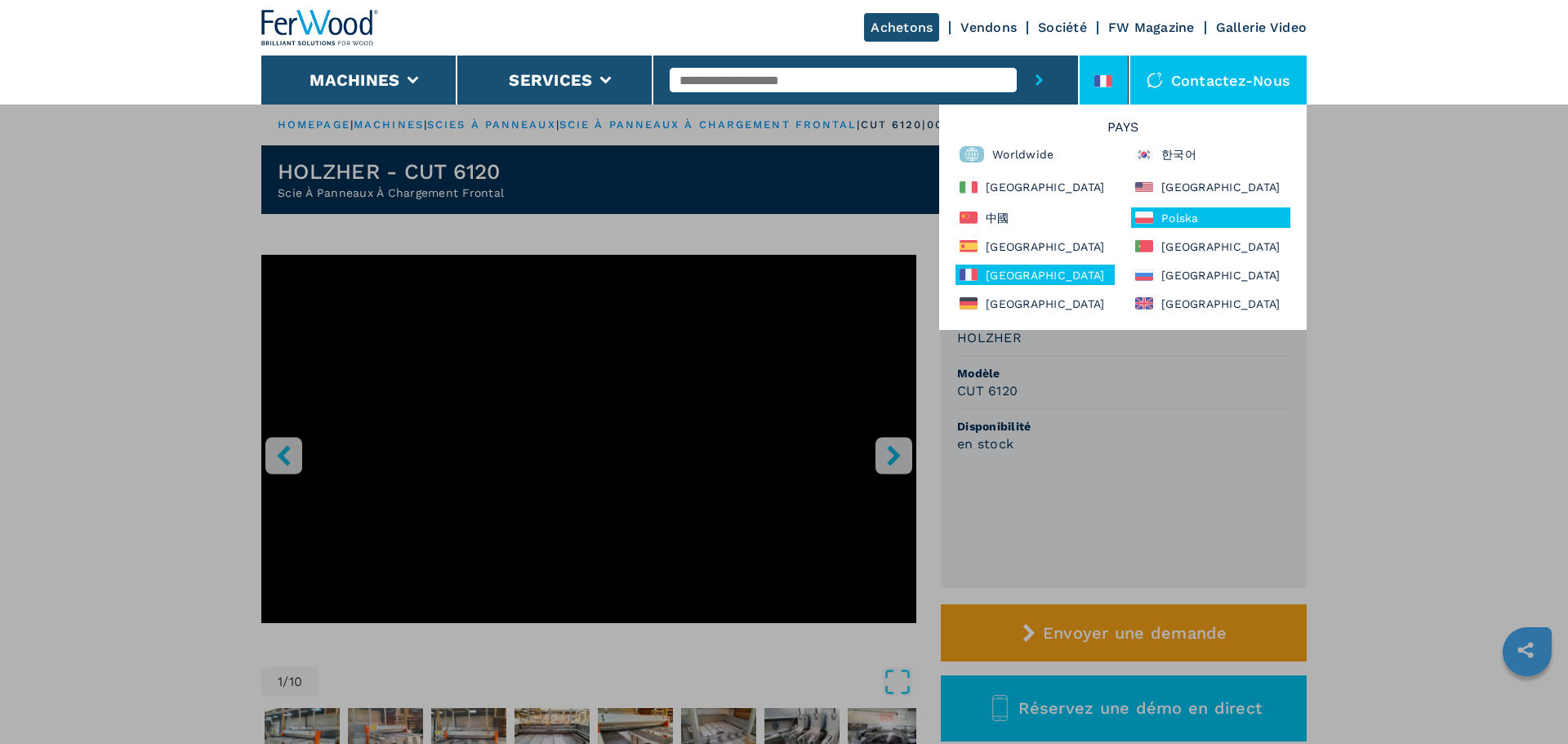
click at [1187, 220] on div "Polska" at bounding box center [1210, 217] width 159 height 21
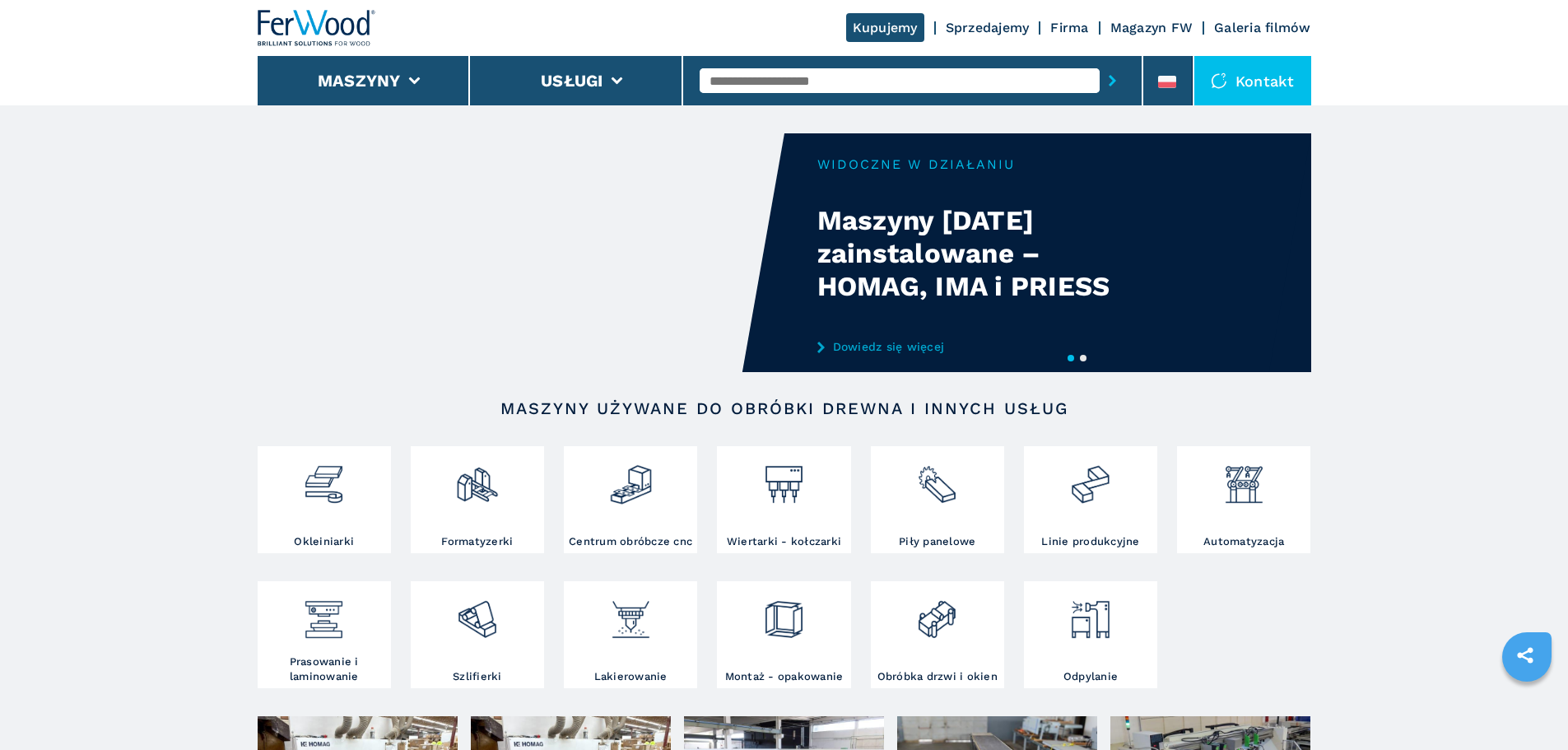
click at [965, 84] on input "text" at bounding box center [900, 81] width 400 height 25
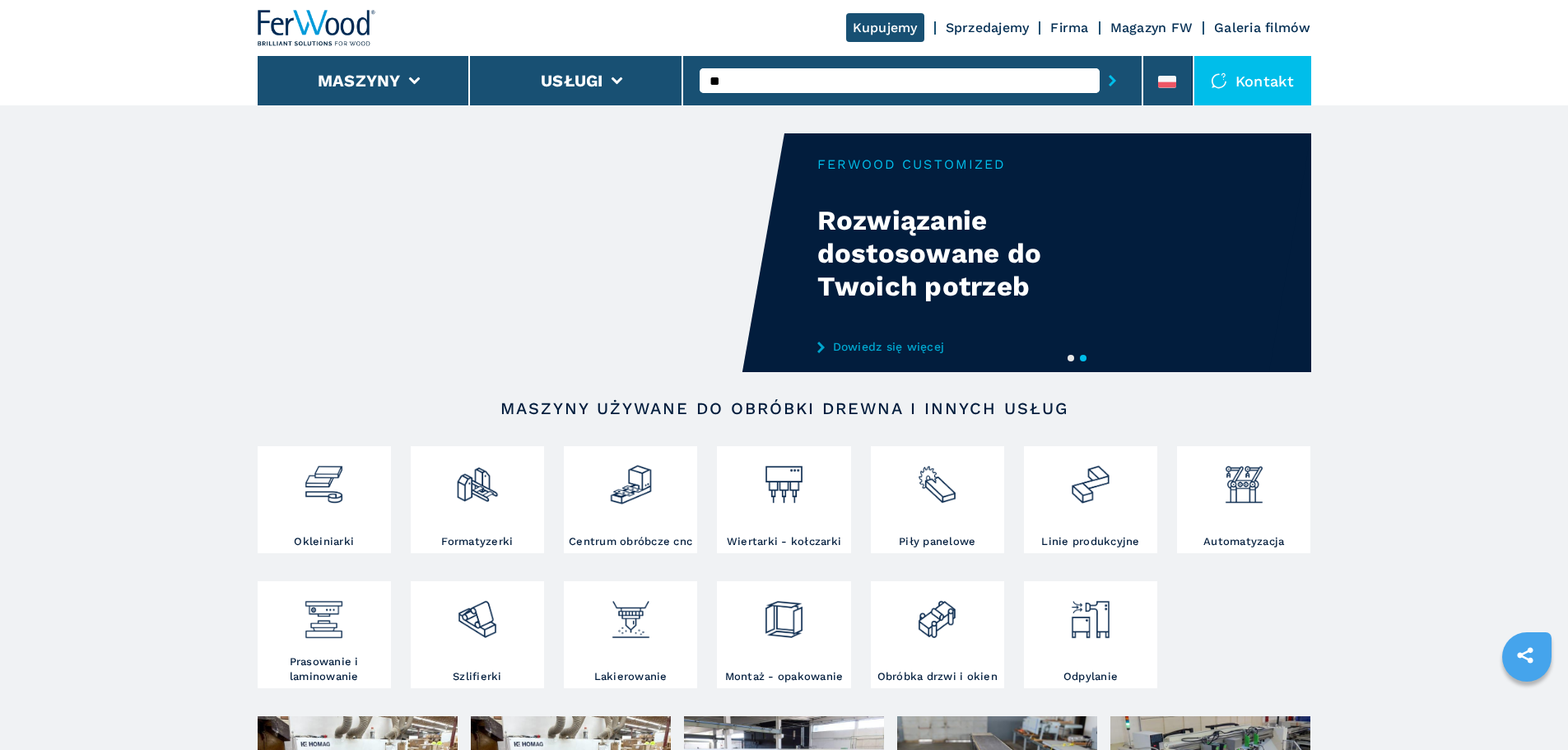
click at [913, 83] on input "**" at bounding box center [900, 81] width 400 height 25
type input "******"
click at [1100, 62] on button "submit-button" at bounding box center [1112, 81] width 26 height 38
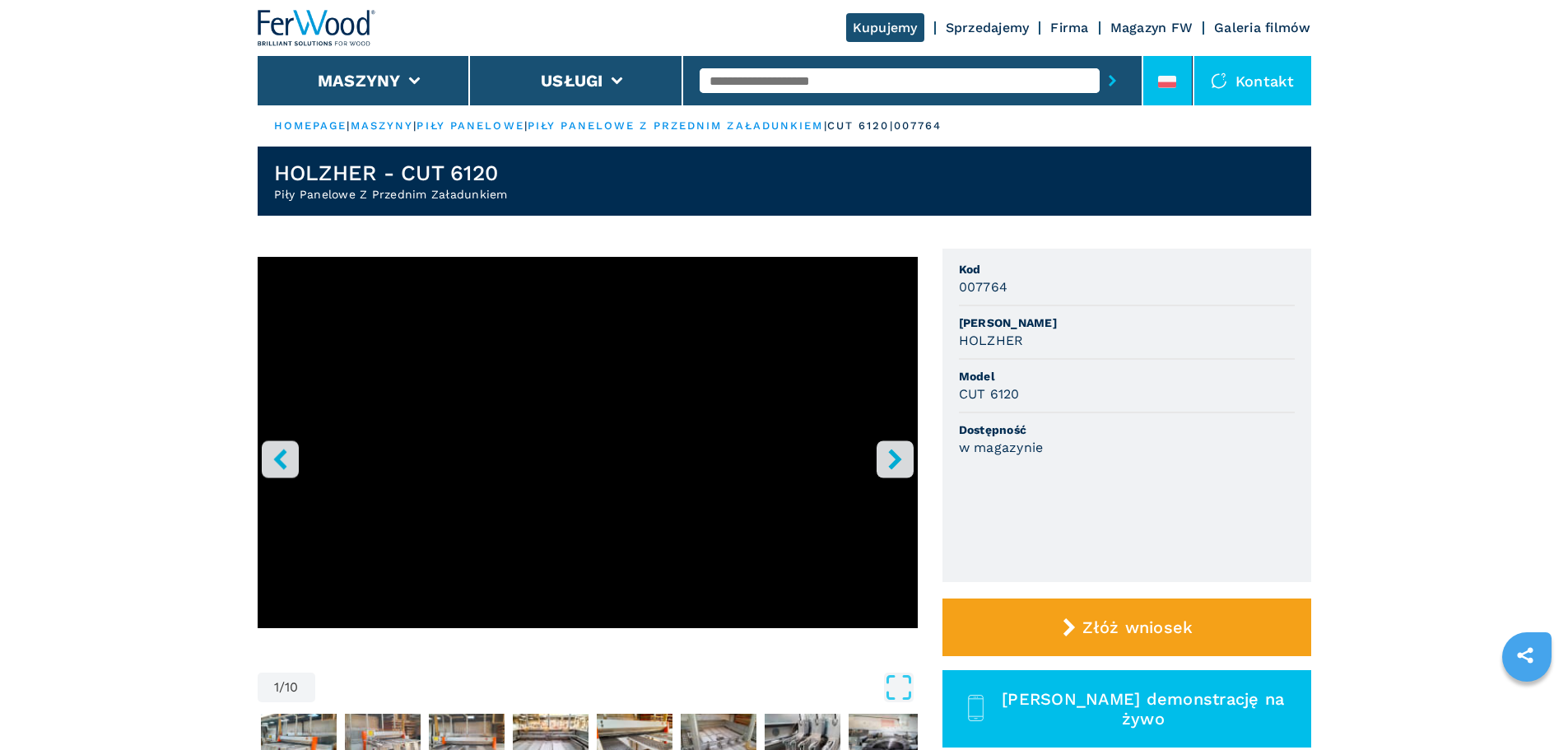
click at [1159, 80] on icon at bounding box center [1167, 82] width 18 height 12
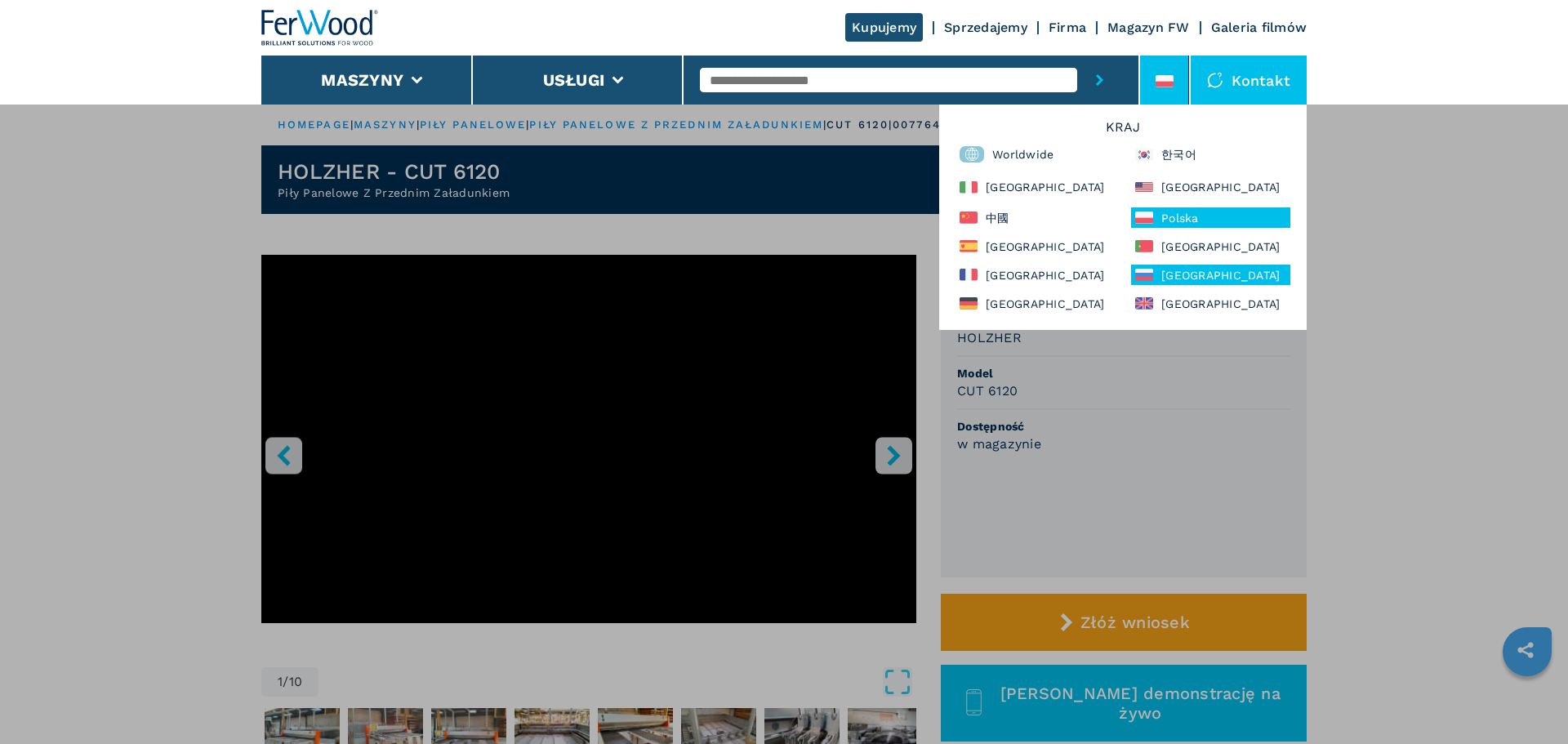
click at [1185, 278] on div "Россия" at bounding box center [1210, 274] width 159 height 21
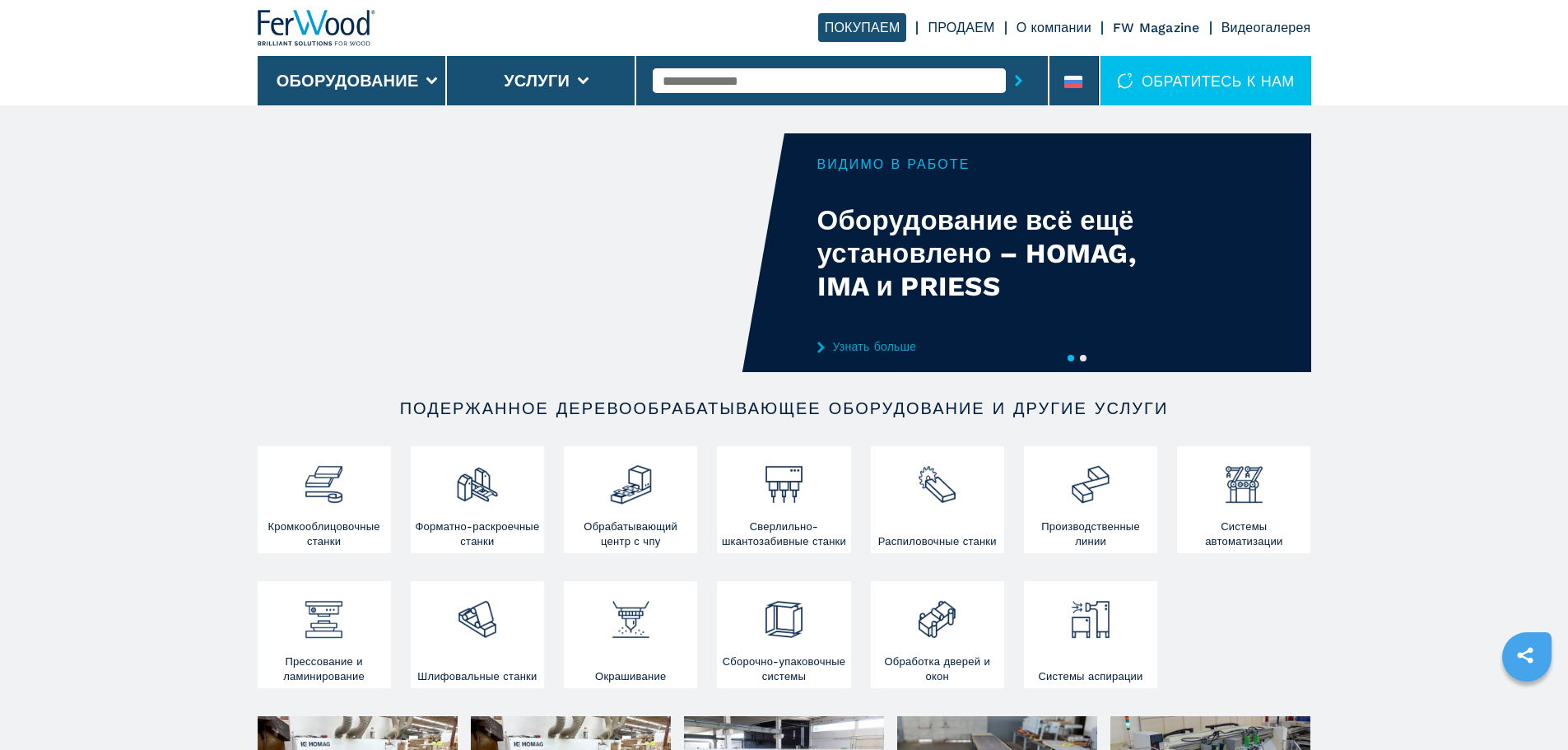
click at [845, 85] on input "text" at bounding box center [829, 81] width 353 height 25
type input "******"
click at [1006, 62] on button "submit-button" at bounding box center [1018, 81] width 26 height 38
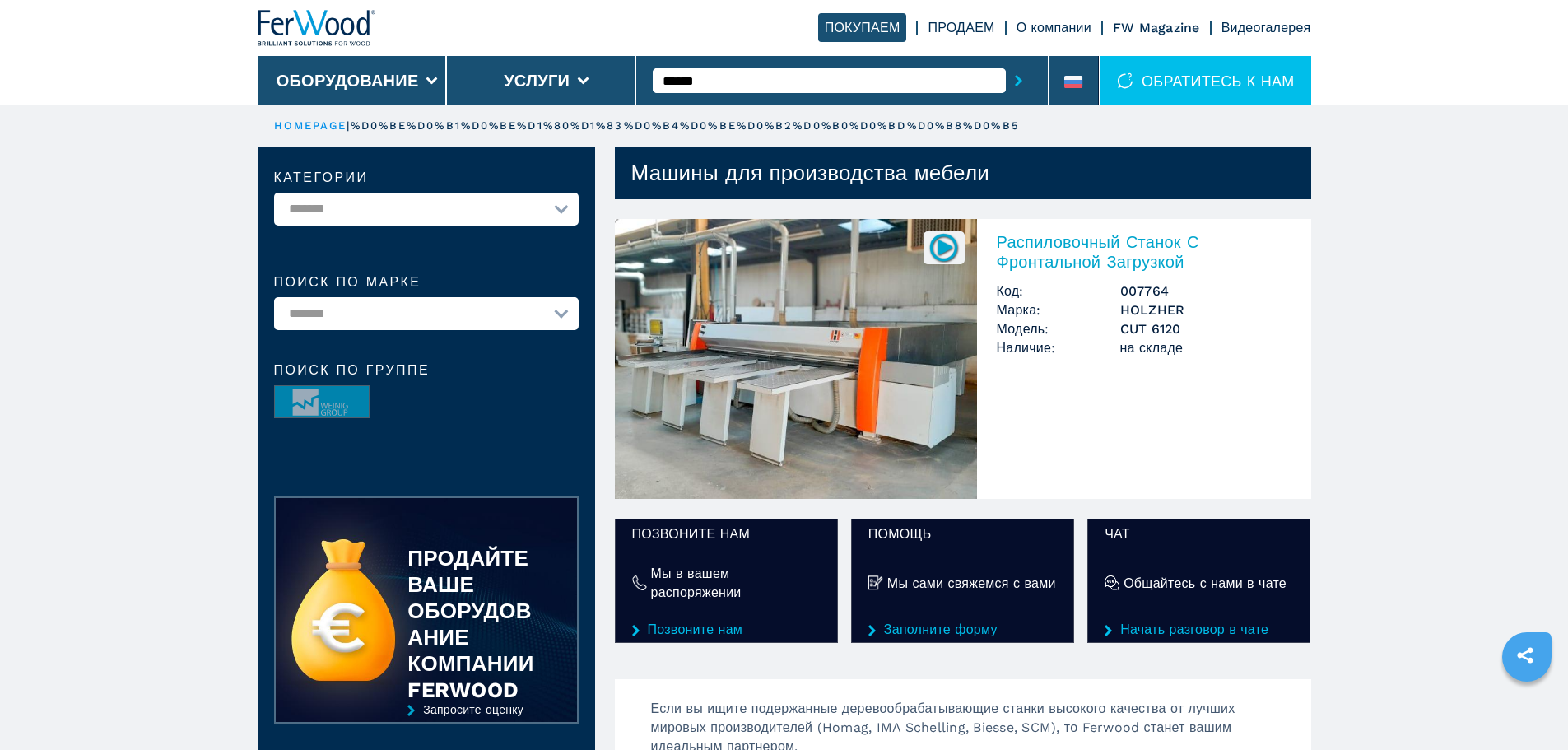
click at [907, 453] on img at bounding box center [796, 359] width 362 height 279
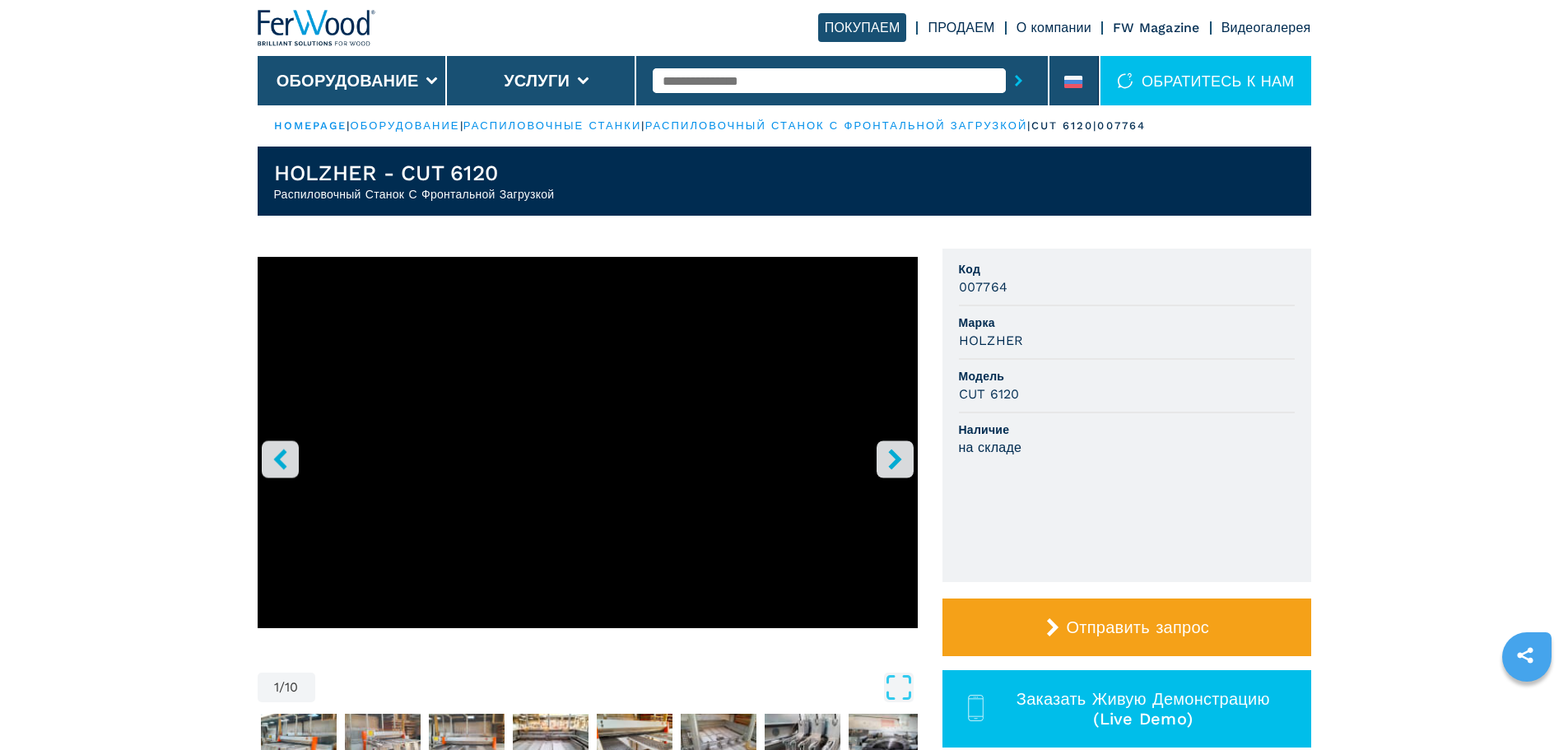
click at [850, 93] on div at bounding box center [842, 81] width 379 height 38
click at [1065, 80] on icon at bounding box center [1073, 82] width 18 height 12
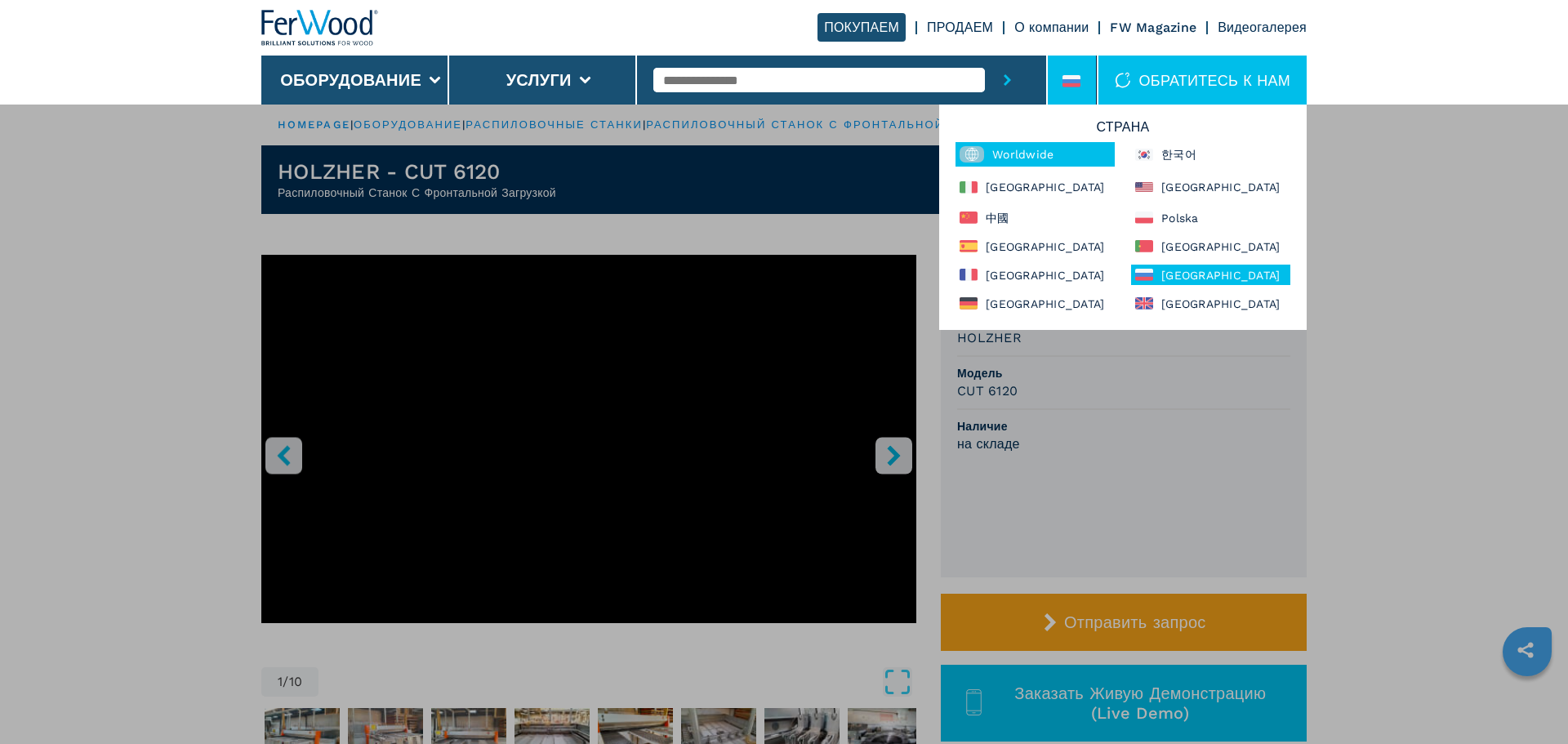
click at [1023, 152] on div "Worldwide" at bounding box center [1035, 154] width 159 height 25
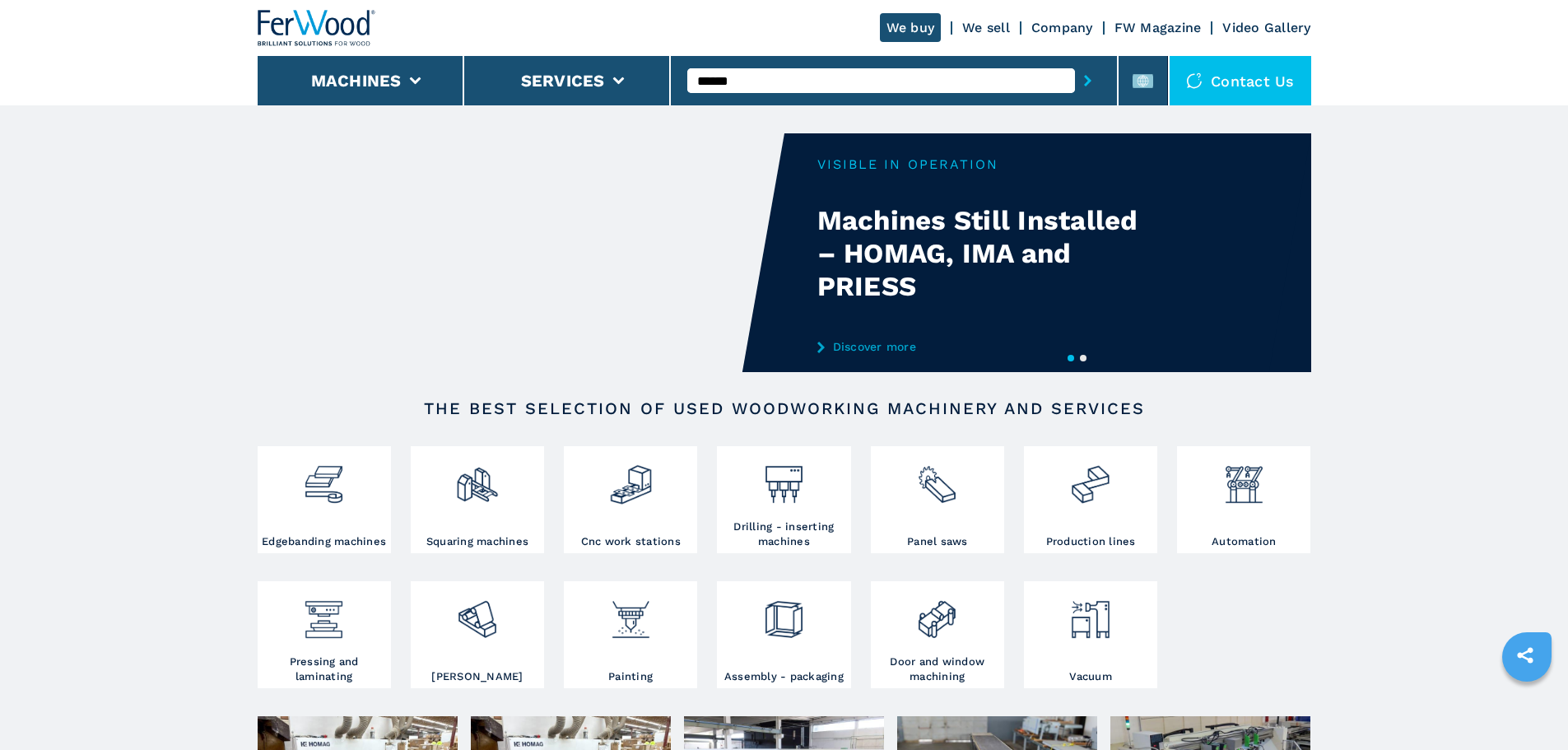
type input "******"
click at [1075, 62] on button "submit-button" at bounding box center [1088, 81] width 26 height 38
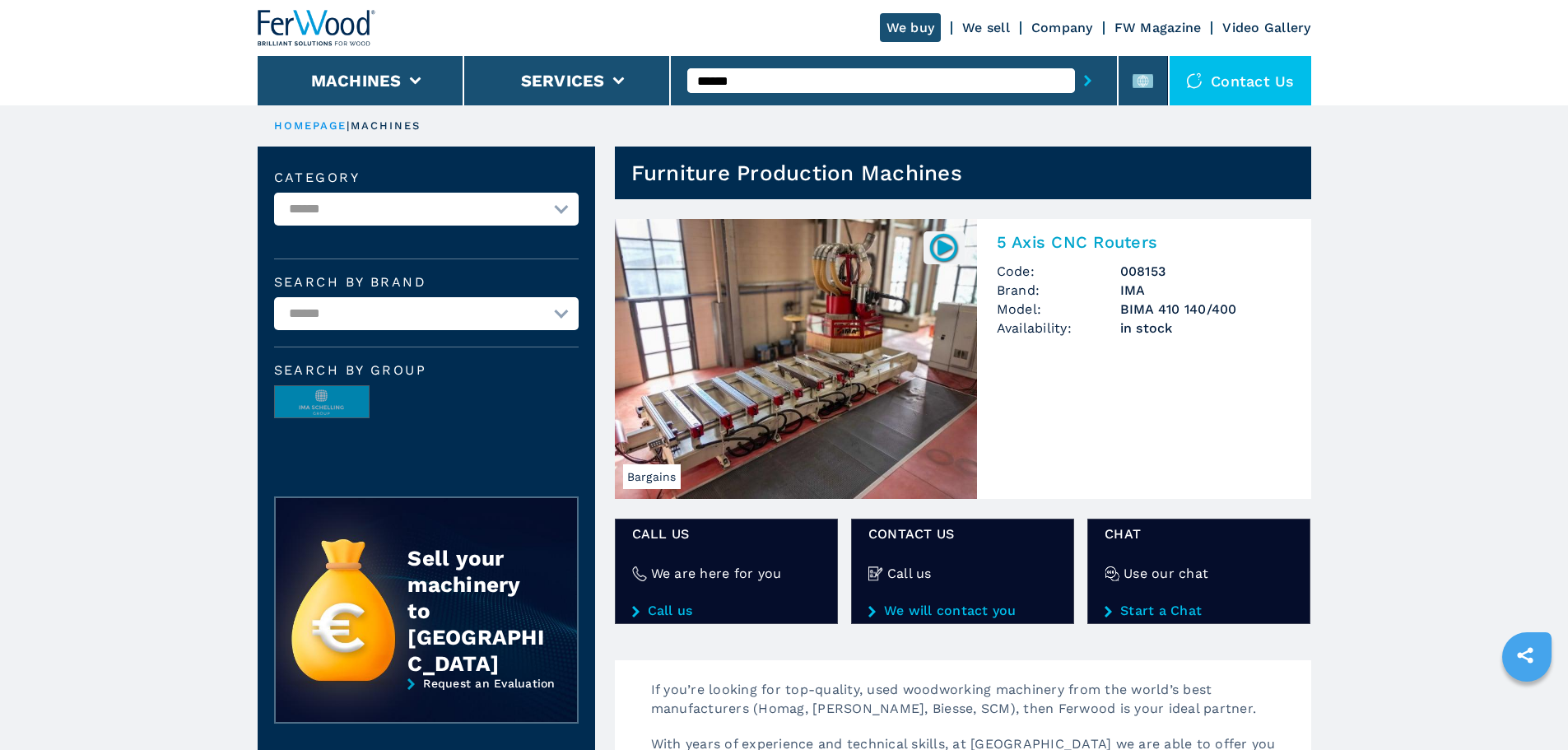
click at [1037, 241] on h2 "5 Axis CNC Routers" at bounding box center [1144, 242] width 294 height 20
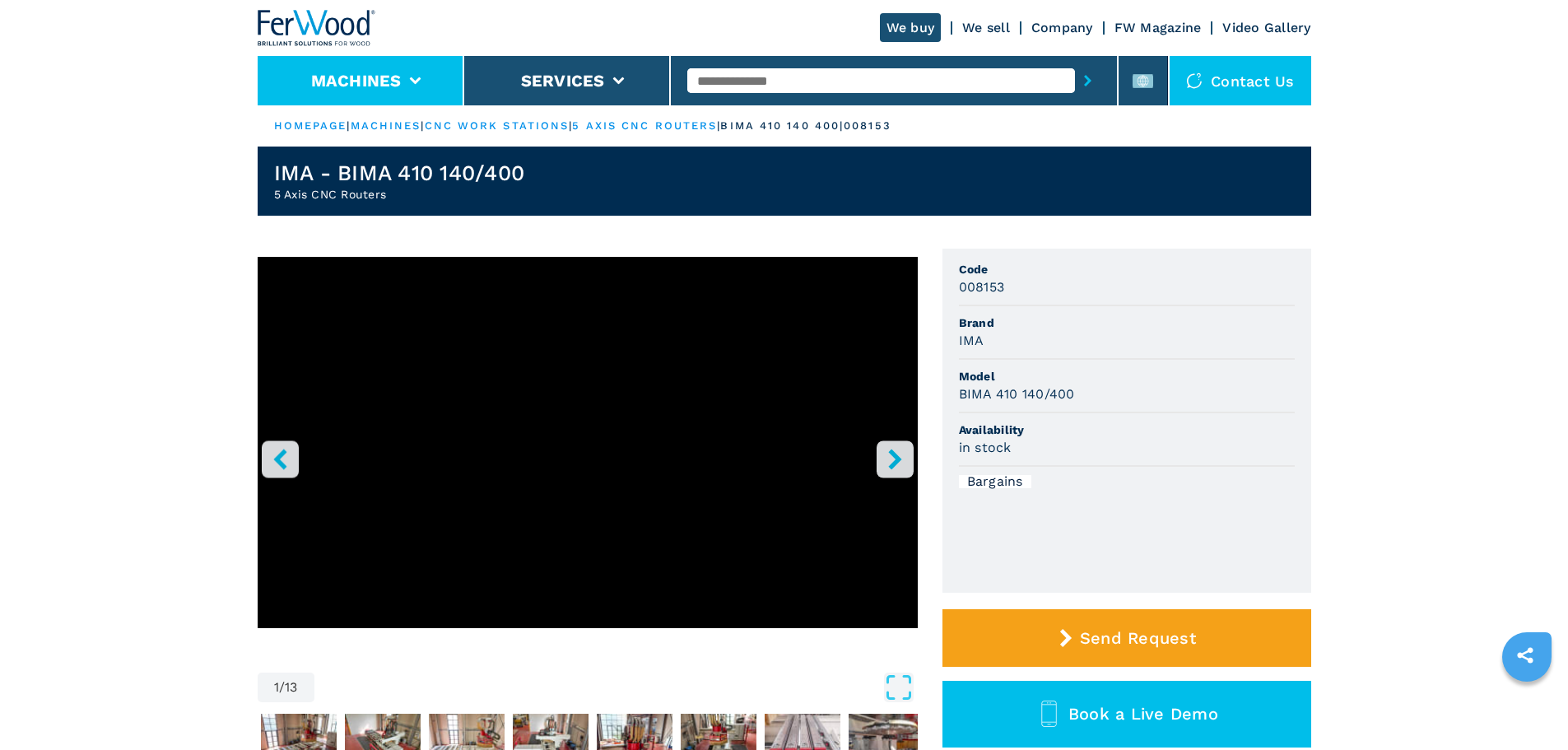
click at [410, 86] on li "Machines" at bounding box center [361, 81] width 207 height 50
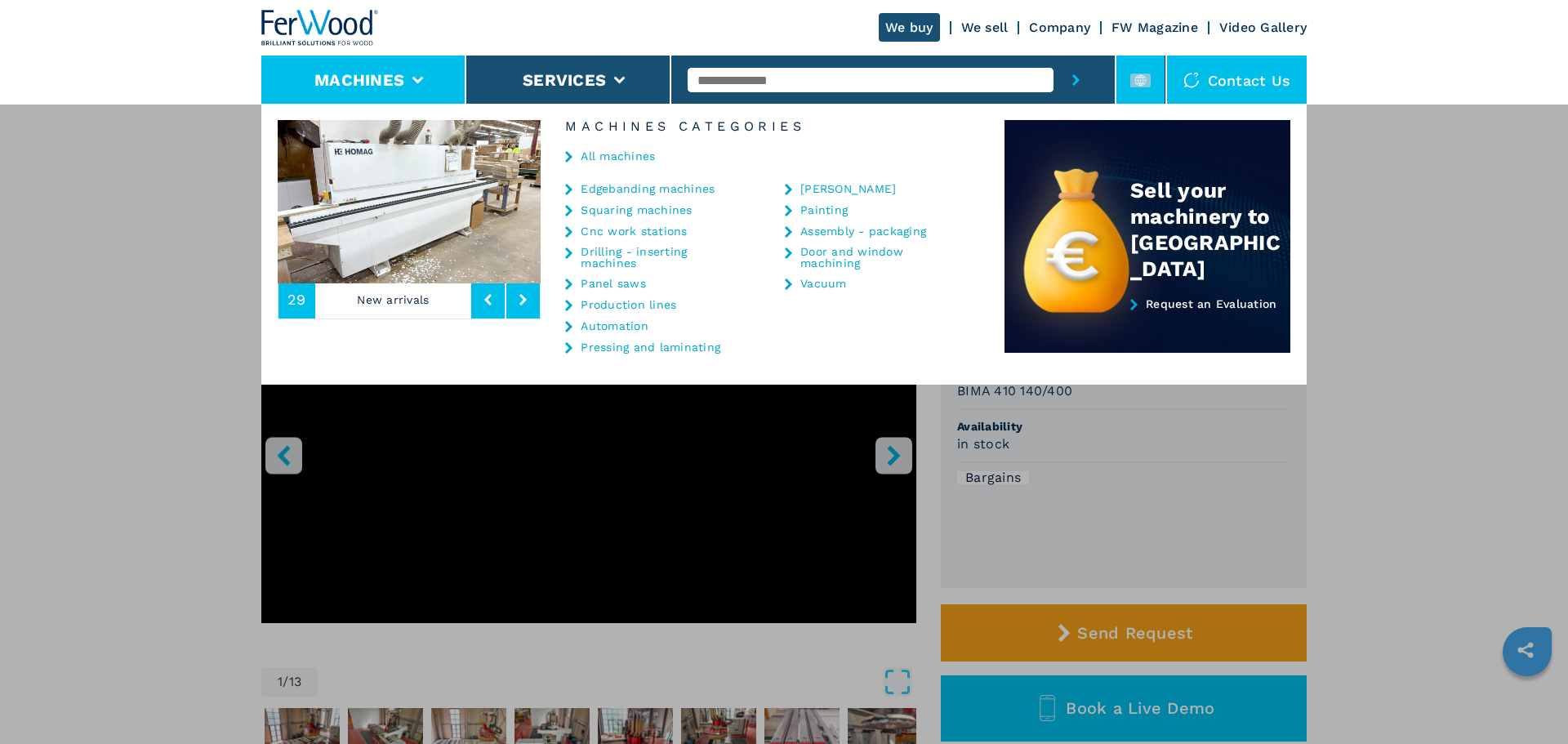
click at [1129, 75] on li at bounding box center [1141, 80] width 49 height 49
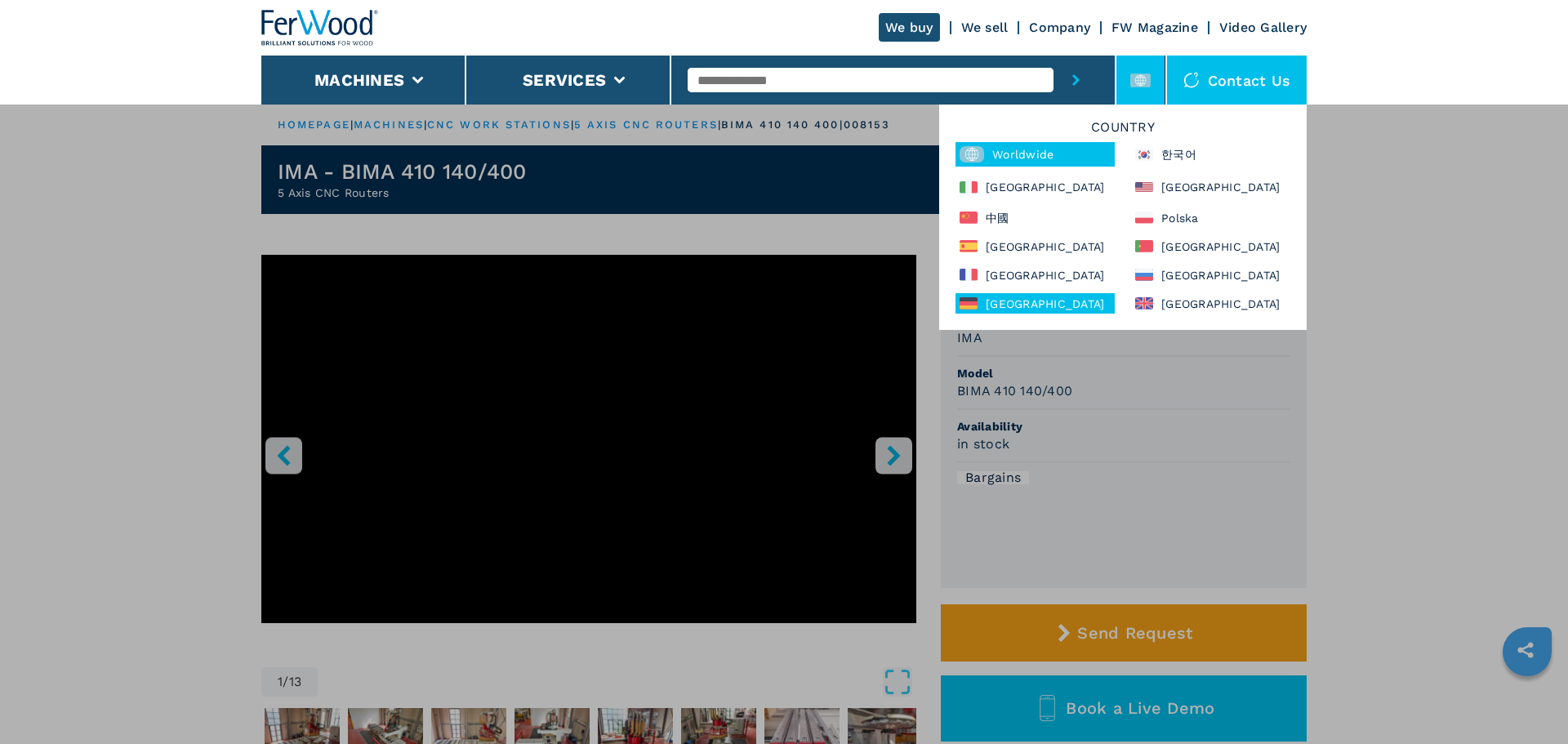
click at [1067, 305] on div "Deutschland" at bounding box center [1035, 303] width 159 height 21
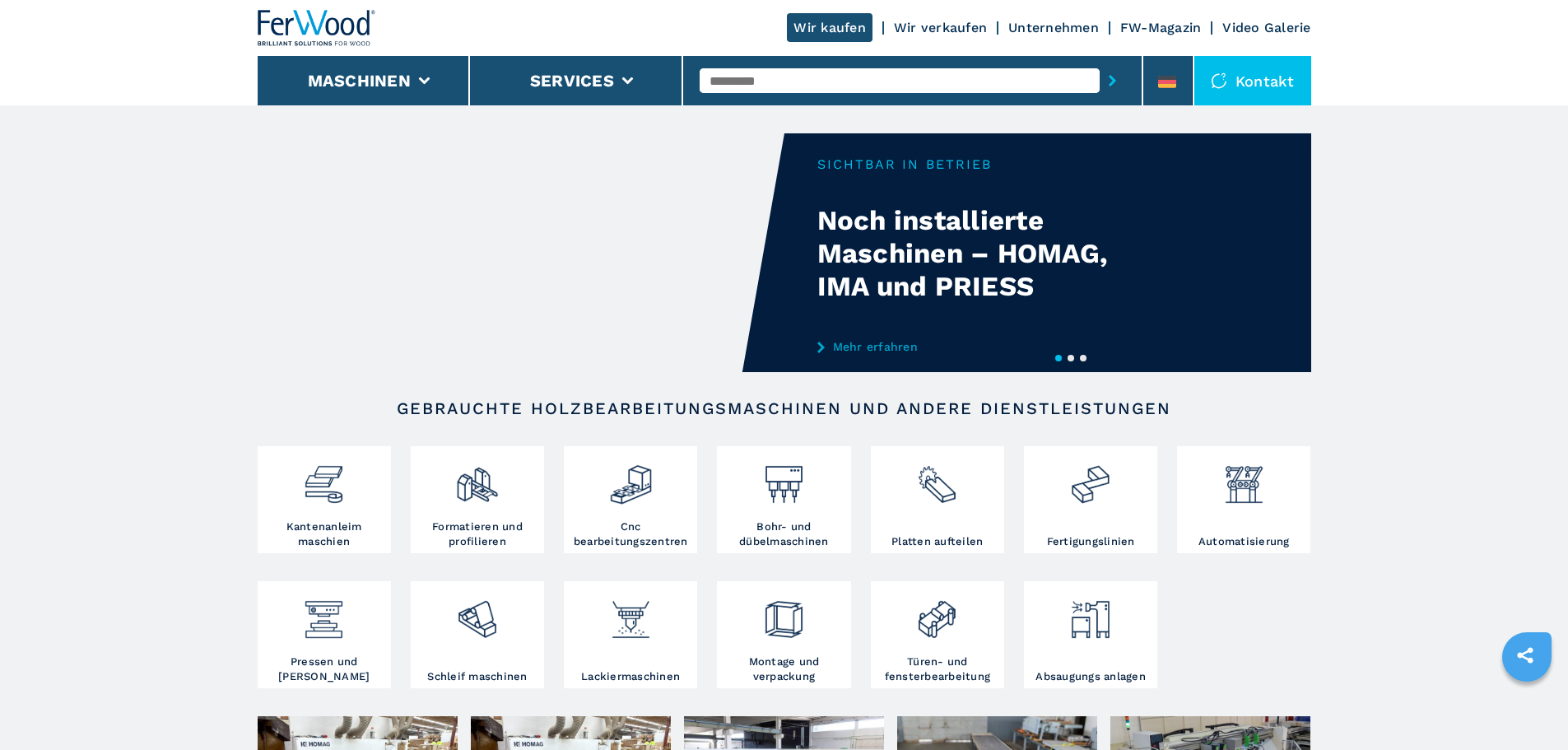
click at [785, 80] on input "text" at bounding box center [900, 81] width 400 height 25
type input "******"
click at [1100, 62] on button "submit-button" at bounding box center [1112, 81] width 26 height 38
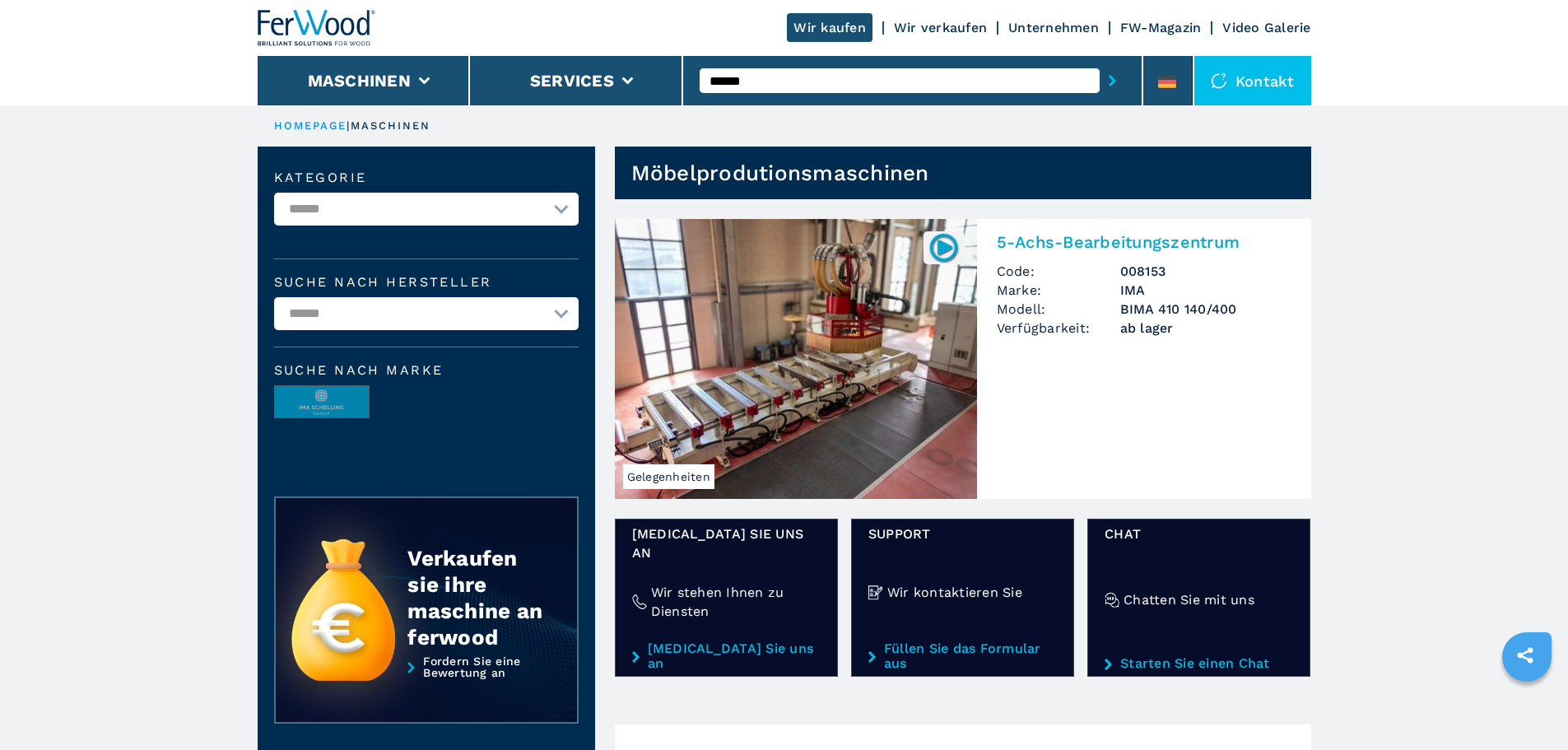
click at [1086, 237] on h2 "5-Achs-Bearbeitungszentrum" at bounding box center [1144, 242] width 294 height 20
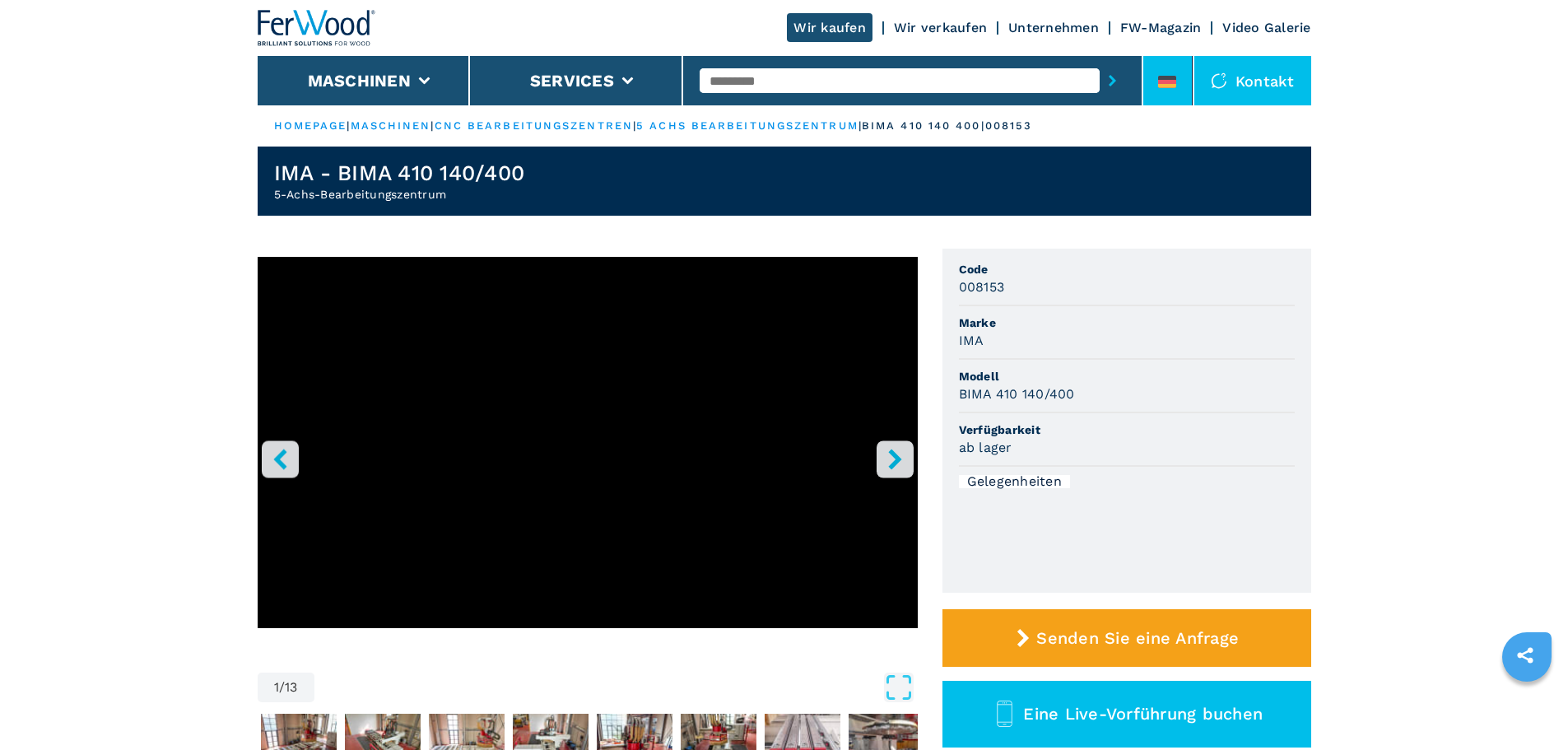
click at [1178, 85] on li at bounding box center [1168, 81] width 50 height 50
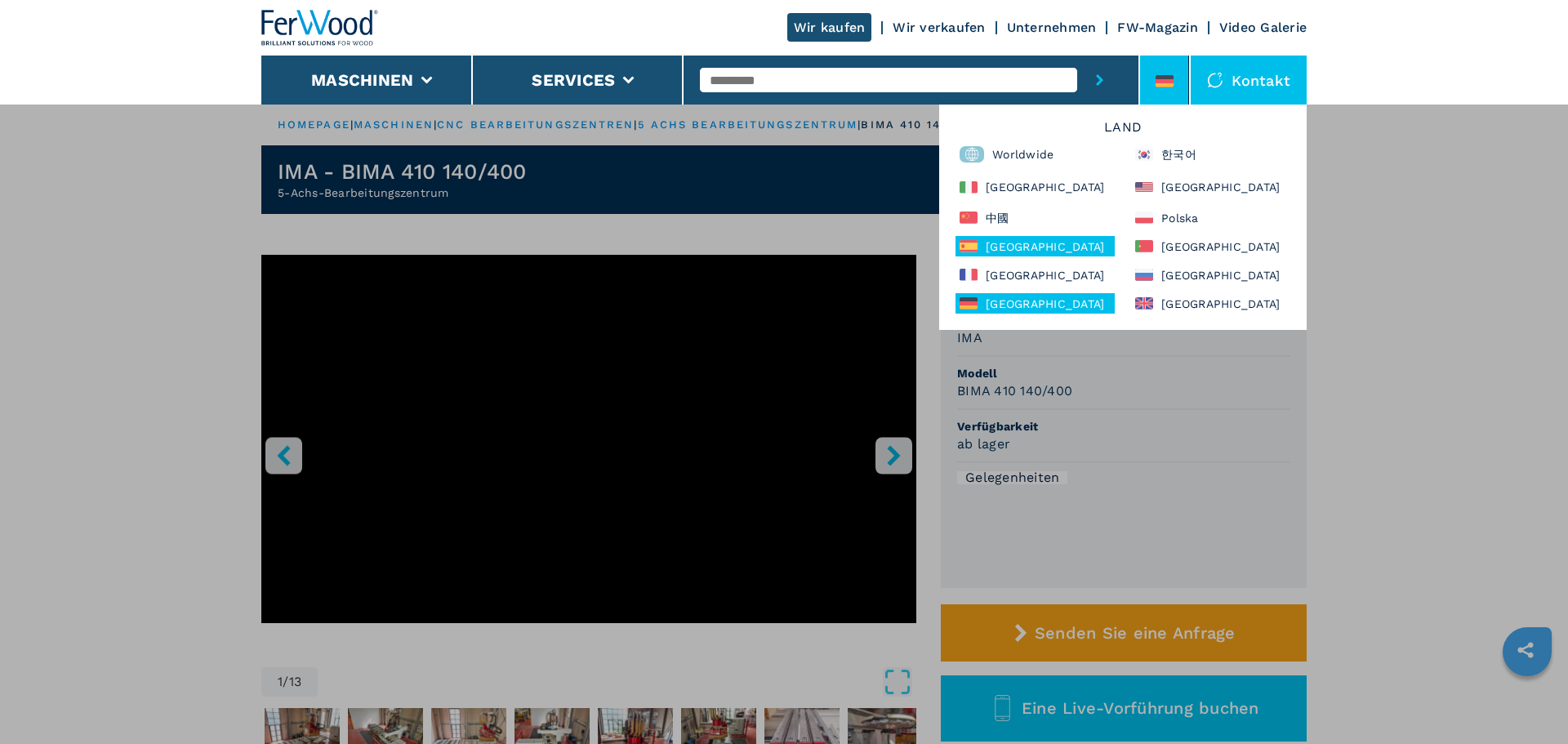
click at [1049, 247] on div "España" at bounding box center [1035, 246] width 159 height 21
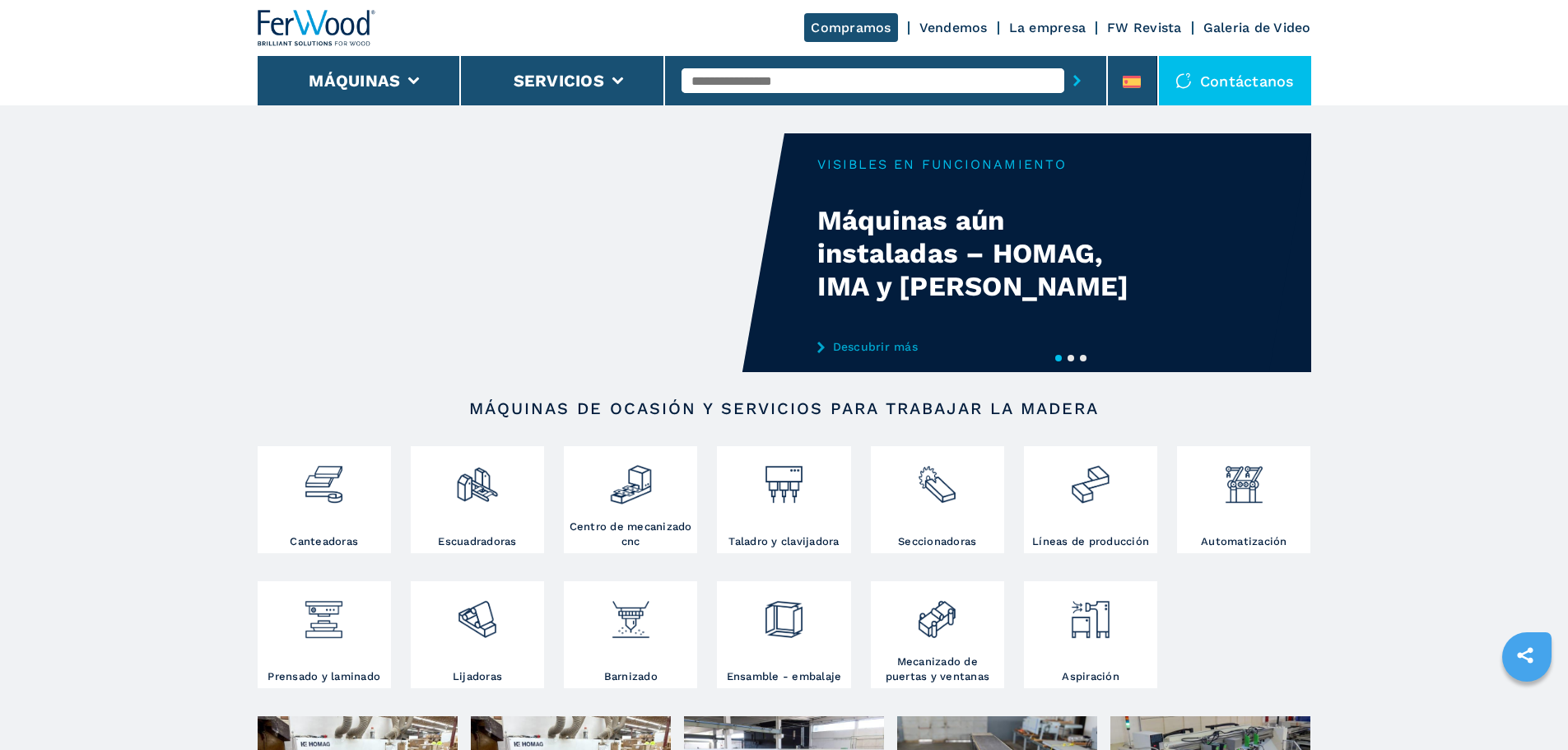
click at [886, 71] on input "text" at bounding box center [872, 81] width 383 height 25
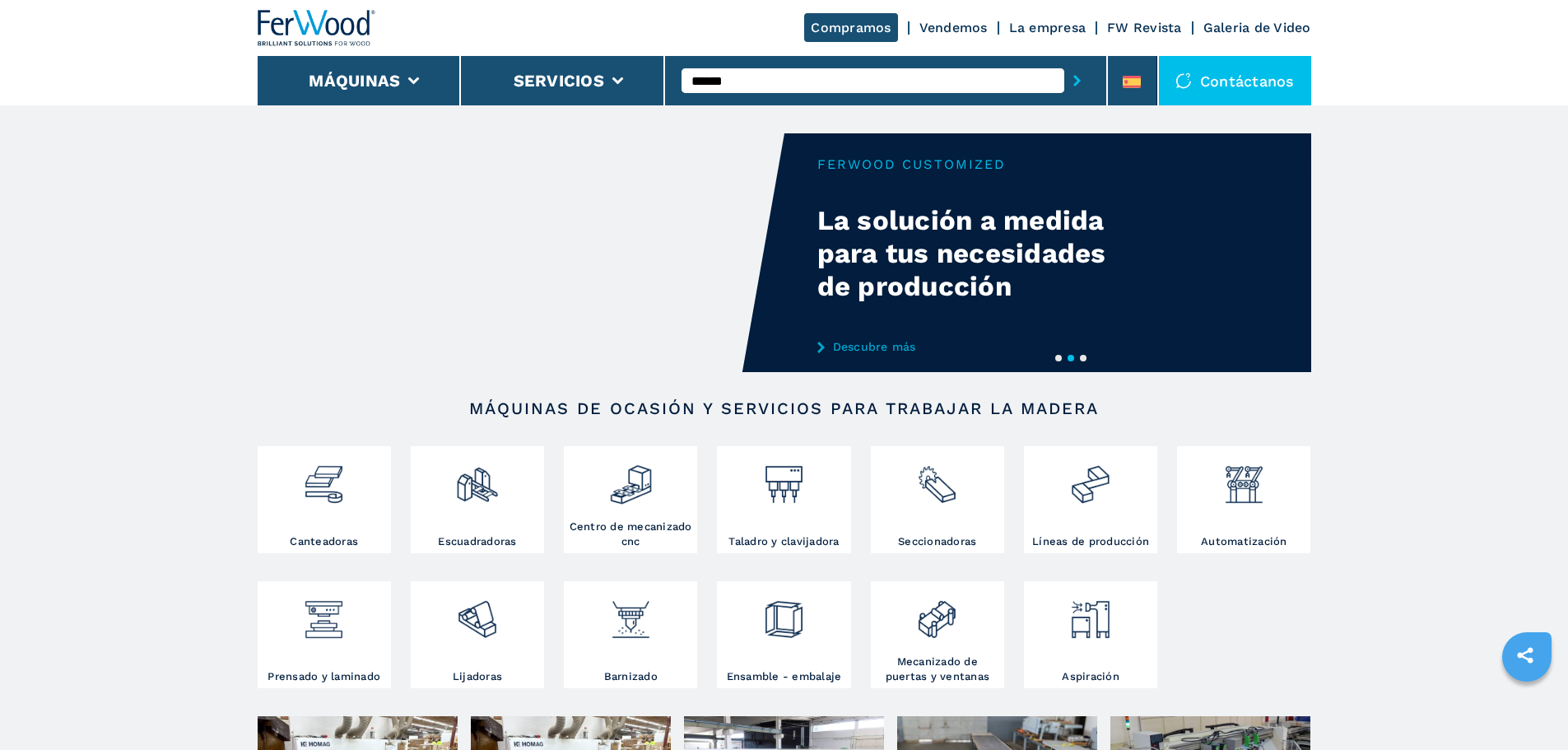
type input "******"
click at [1064, 62] on button "submit-button" at bounding box center [1077, 81] width 26 height 38
click at [1078, 82] on button "submit-button" at bounding box center [1077, 81] width 26 height 38
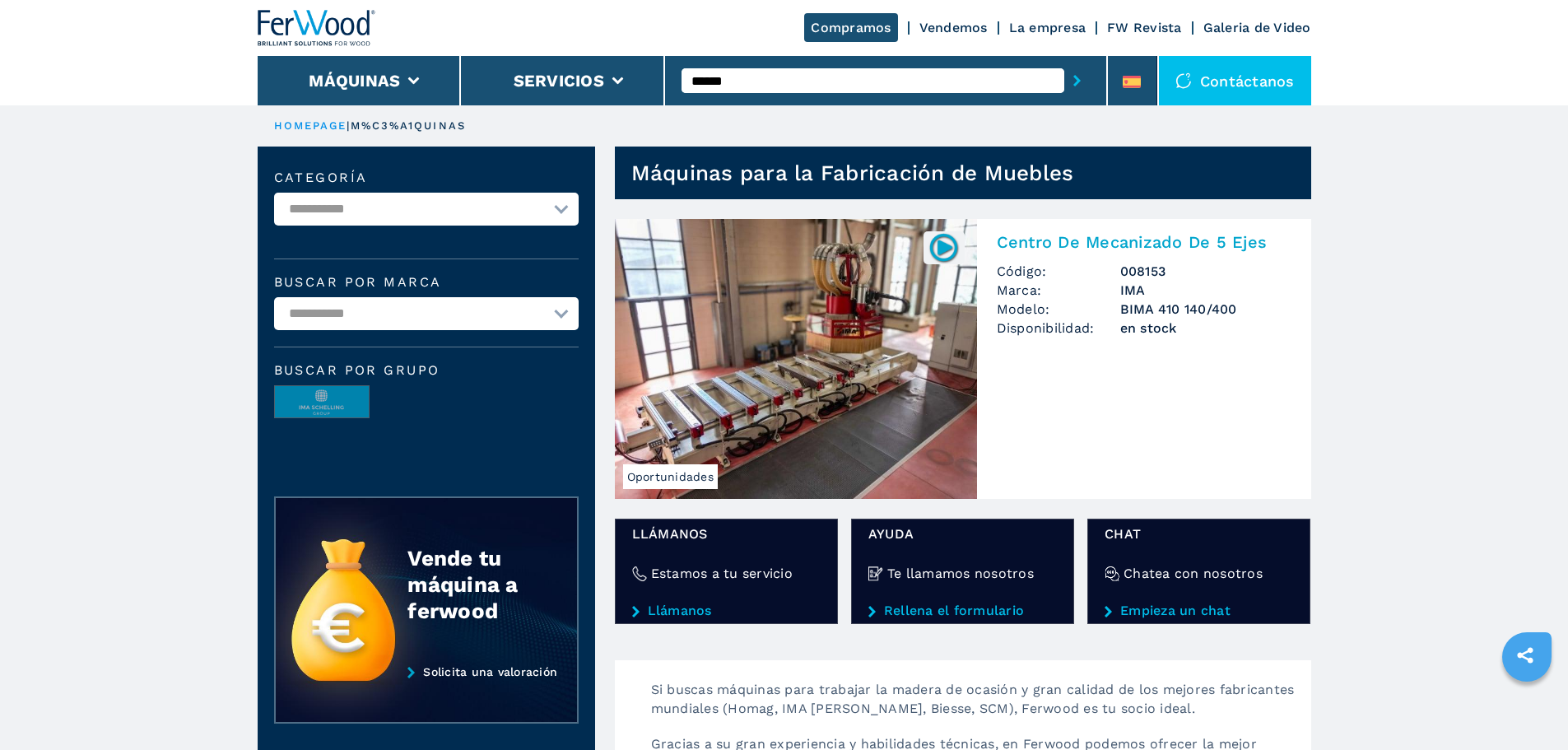
click at [1074, 241] on h2 "Centro De Mecanizado De 5 Ejes" at bounding box center [1144, 242] width 294 height 20
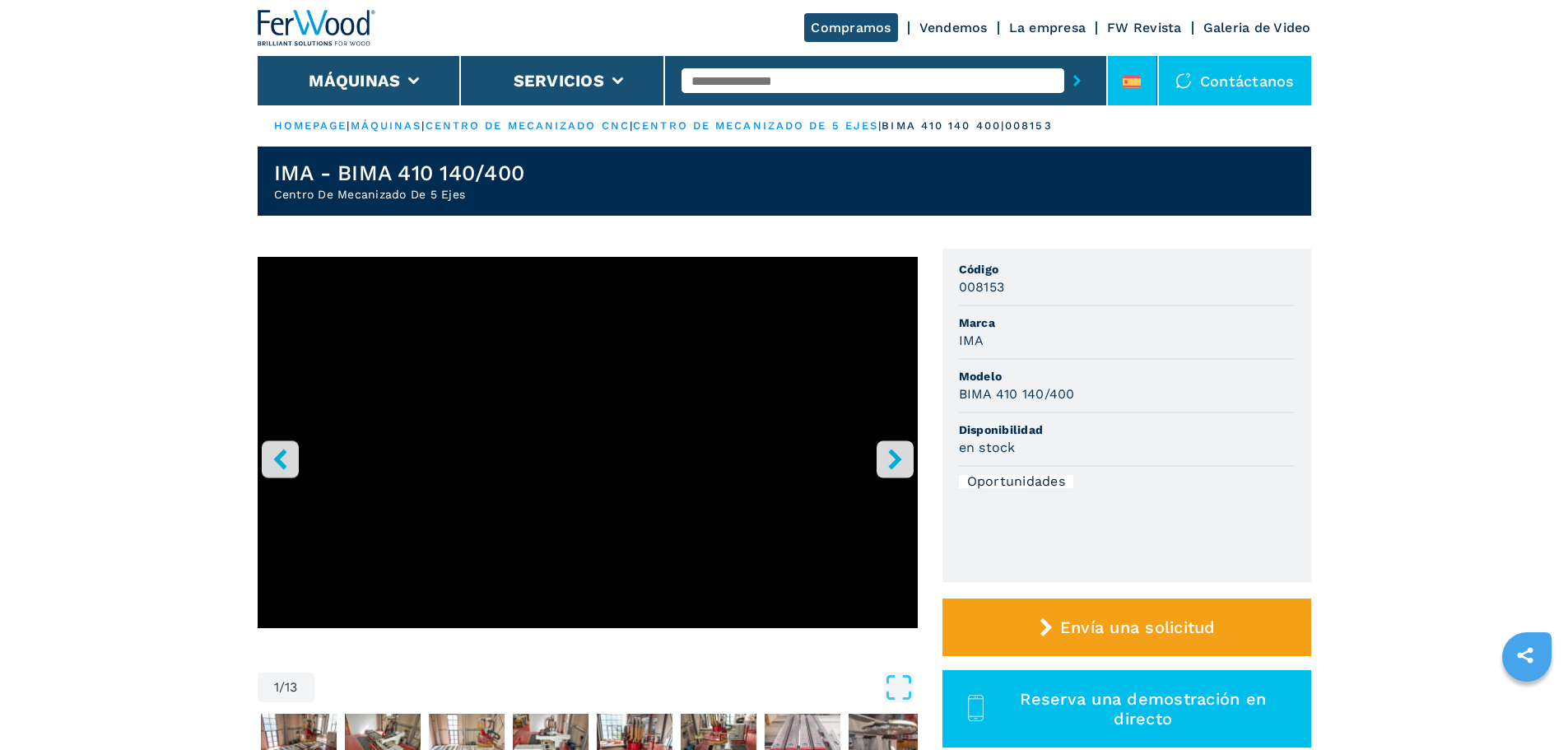
click at [1130, 90] on div at bounding box center [1132, 85] width 18 height 19
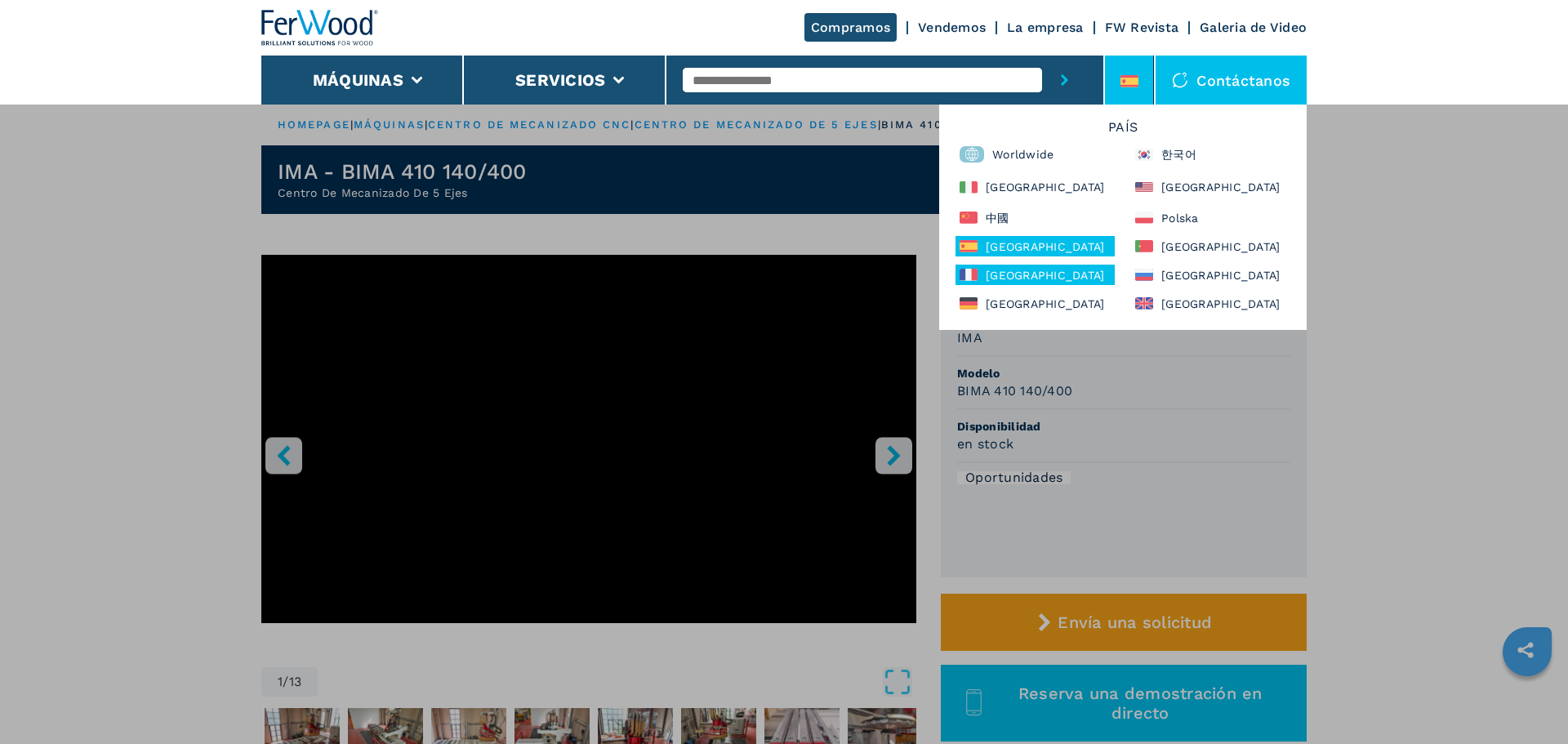
click at [1013, 272] on div "[GEOGRAPHIC_DATA]" at bounding box center [1035, 274] width 159 height 21
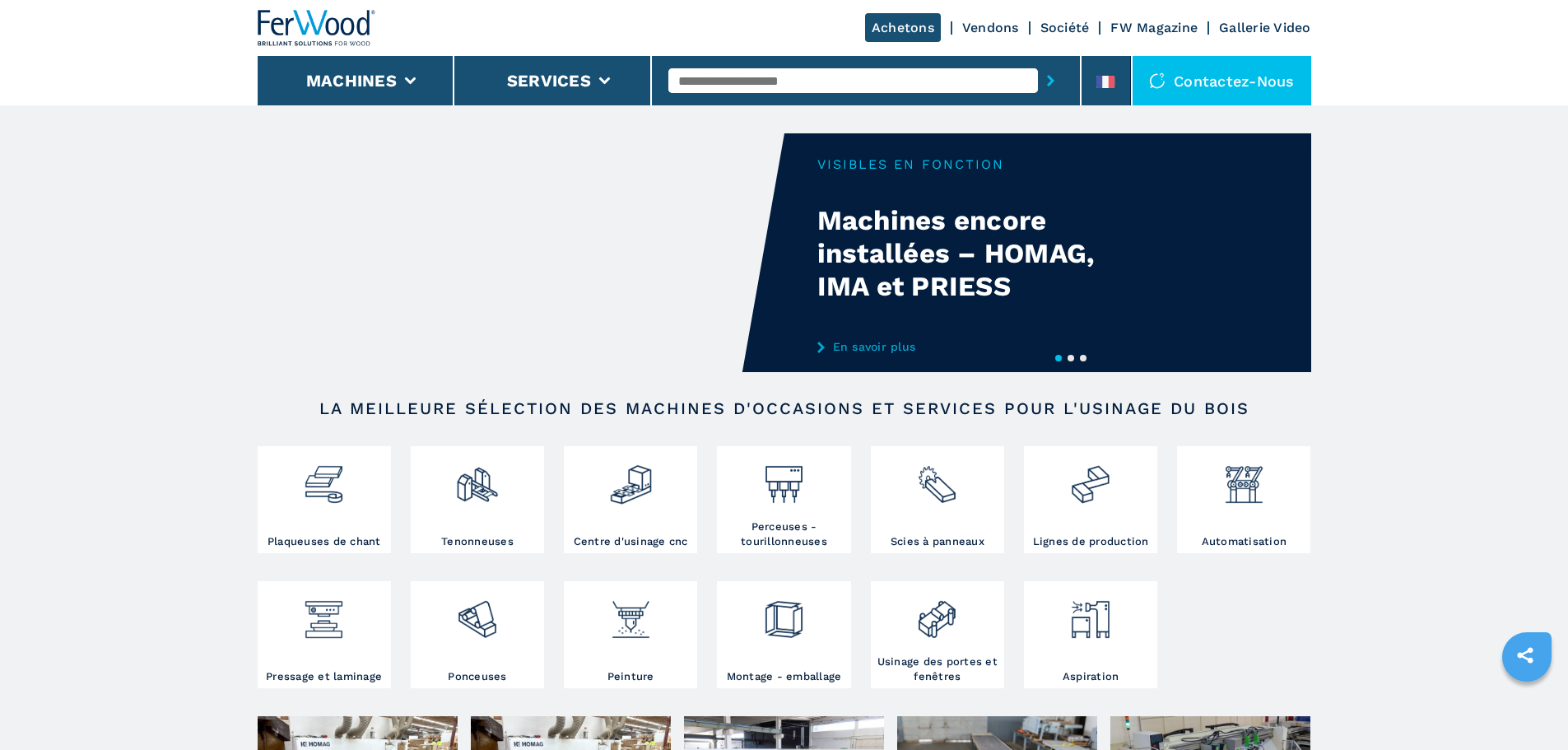
click at [769, 71] on input "text" at bounding box center [853, 81] width 370 height 25
type input "******"
click at [1038, 62] on button "submit-button" at bounding box center [1050, 81] width 26 height 38
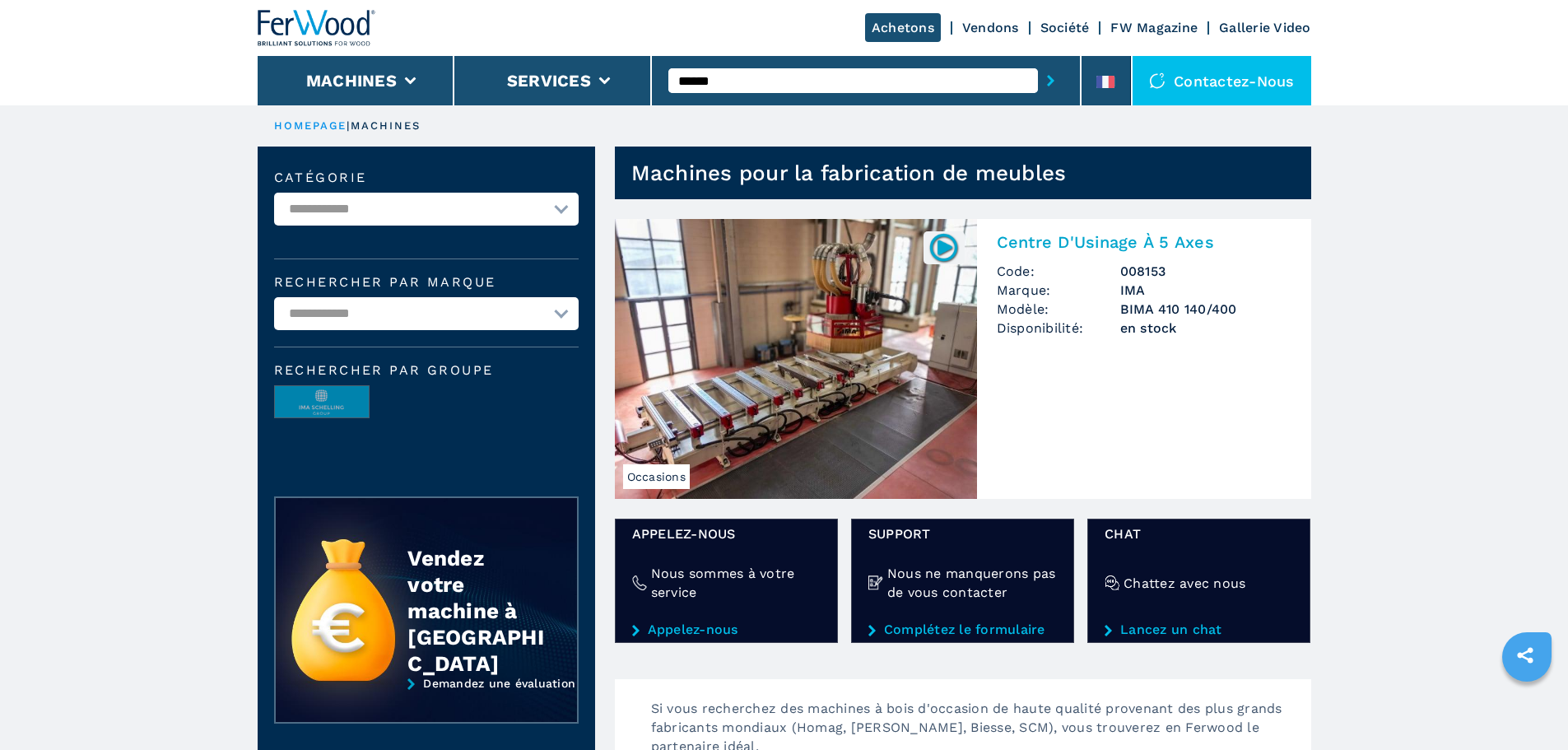
click at [1138, 241] on h2 "Centre D'Usinage À 5 Axes" at bounding box center [1144, 242] width 294 height 20
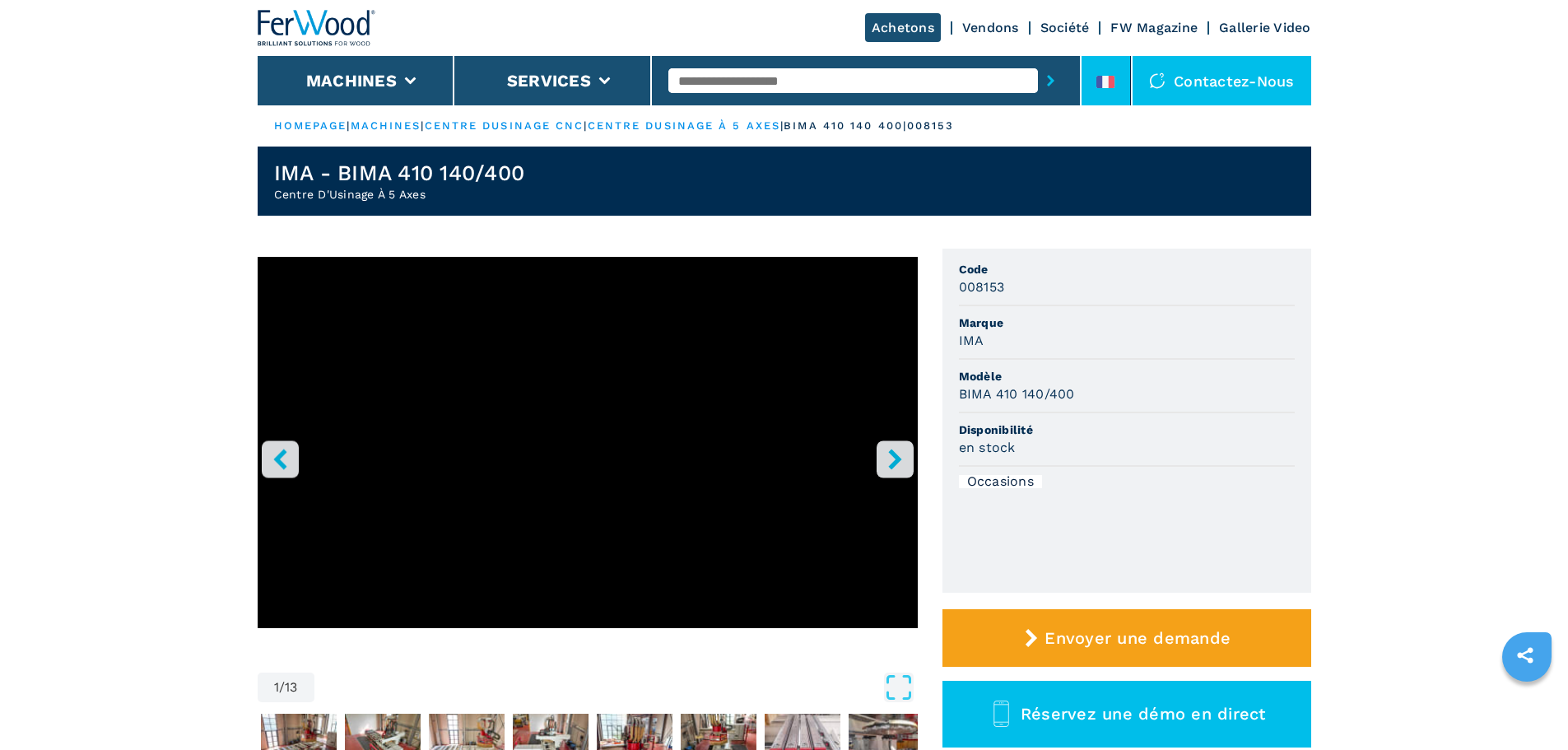
click at [1115, 87] on icon at bounding box center [1112, 82] width 7 height 12
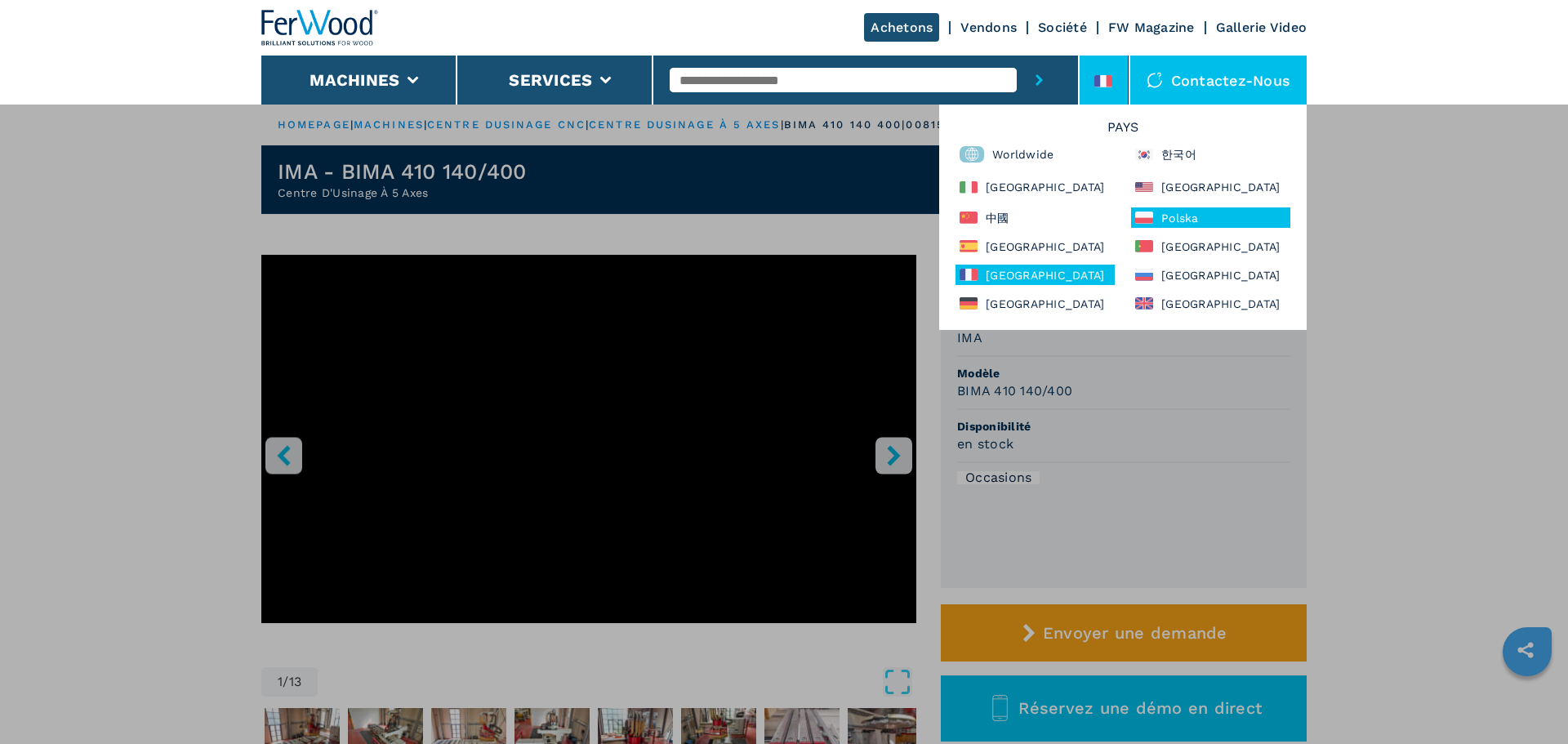
click at [1185, 214] on div "Polska" at bounding box center [1210, 217] width 159 height 21
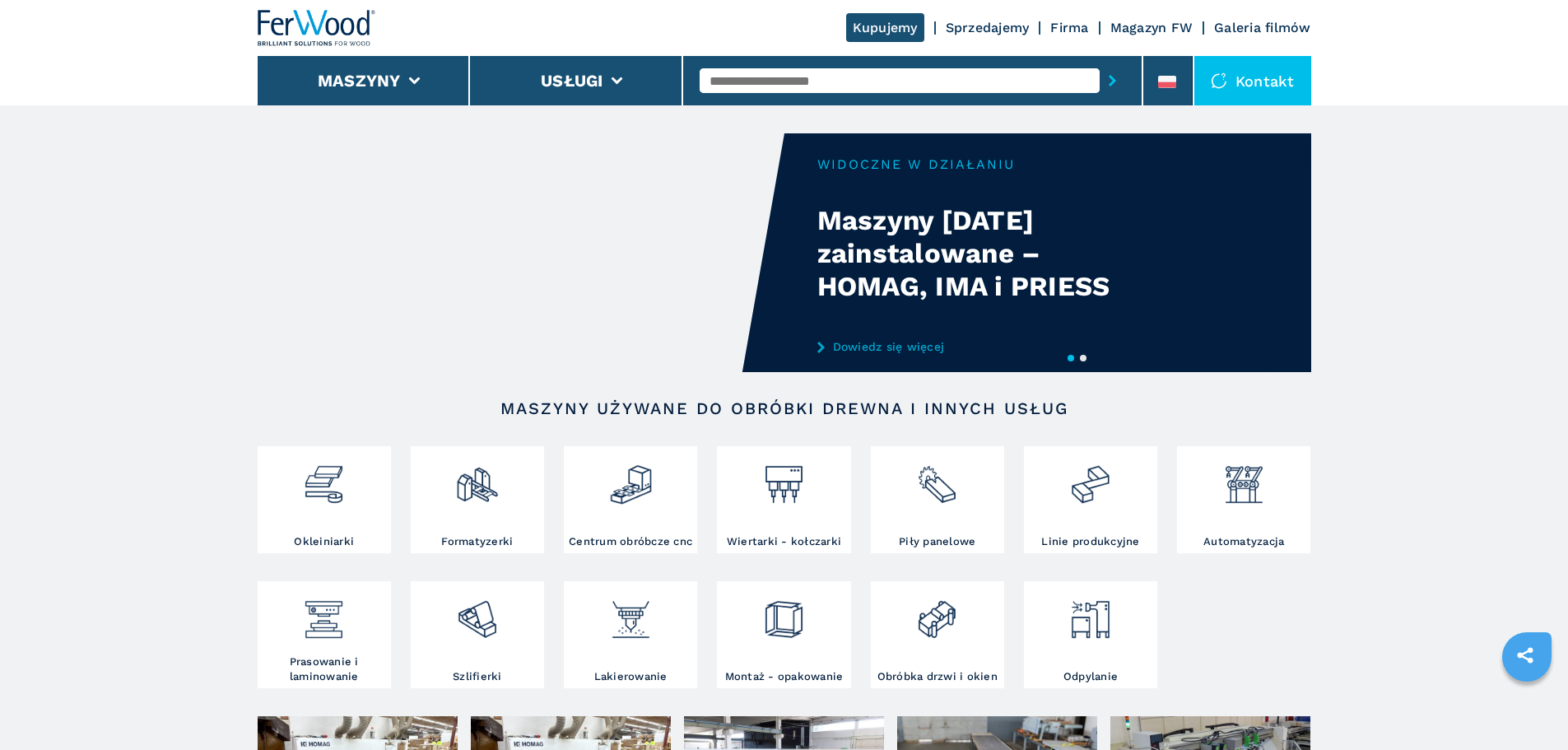
click at [757, 84] on input "text" at bounding box center [900, 81] width 400 height 25
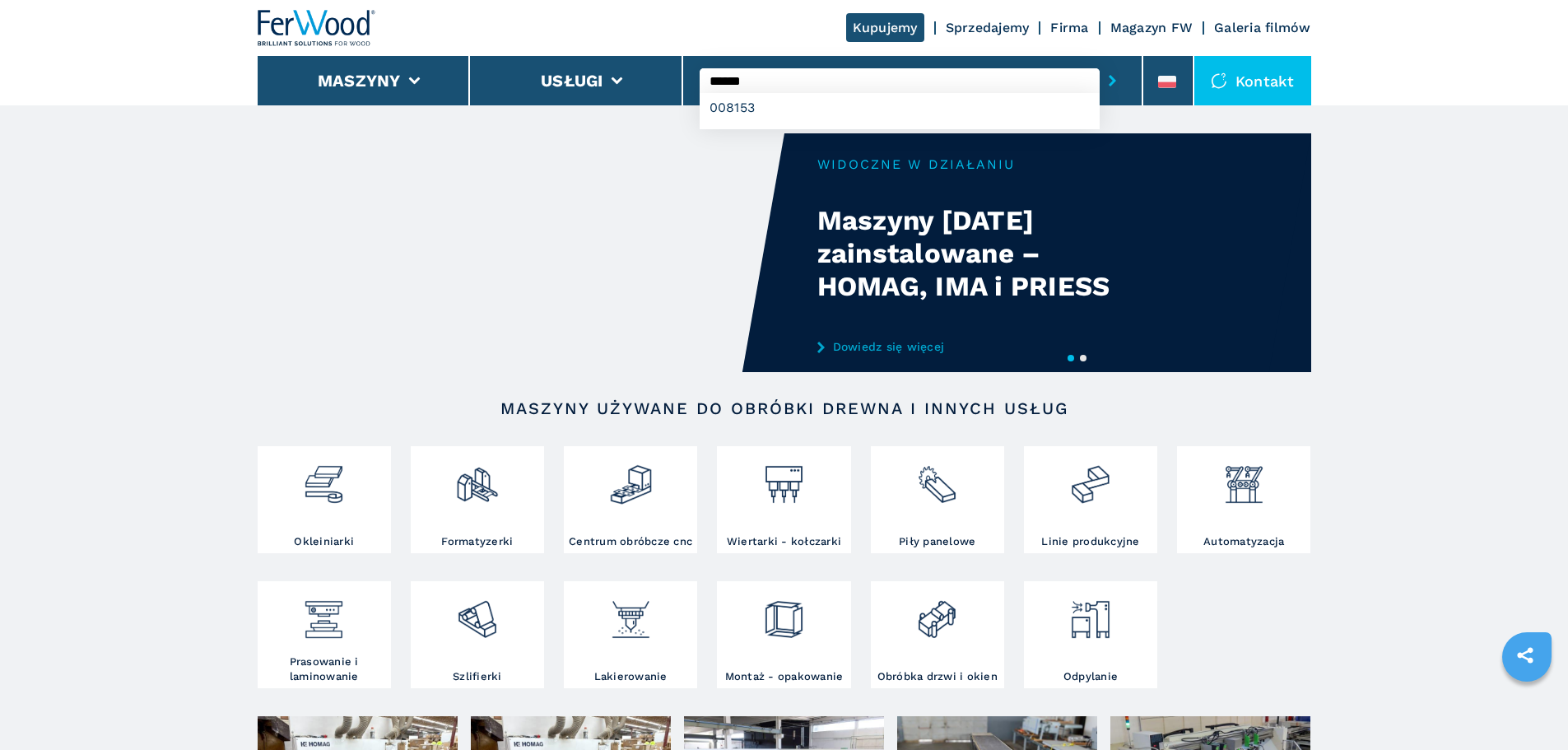
type input "******"
click at [1100, 62] on button "submit-button" at bounding box center [1112, 81] width 26 height 38
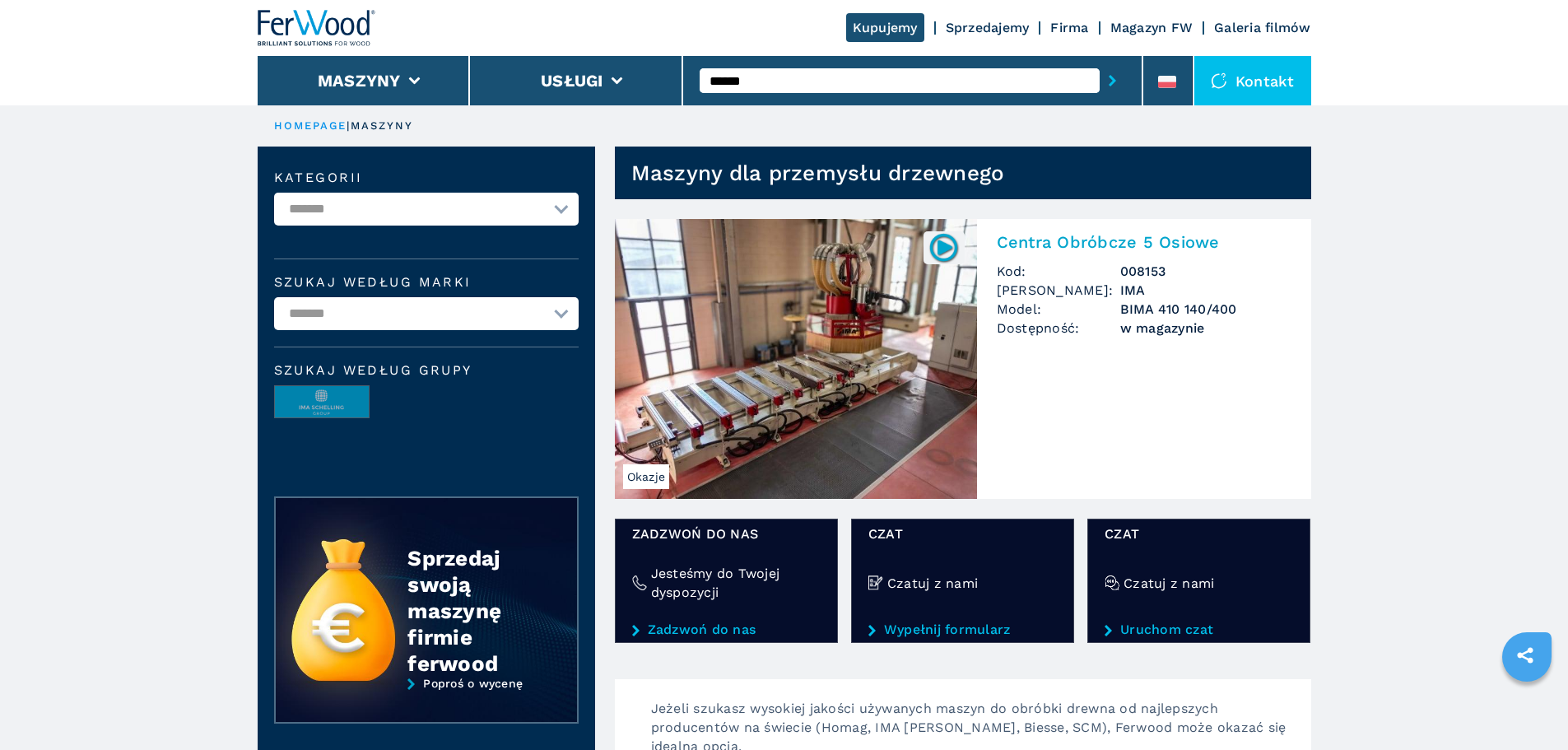
click at [1207, 240] on h2 "Centra Obróbcze 5 Osiowe" at bounding box center [1144, 242] width 294 height 20
